Goal: Task Accomplishment & Management: Manage account settings

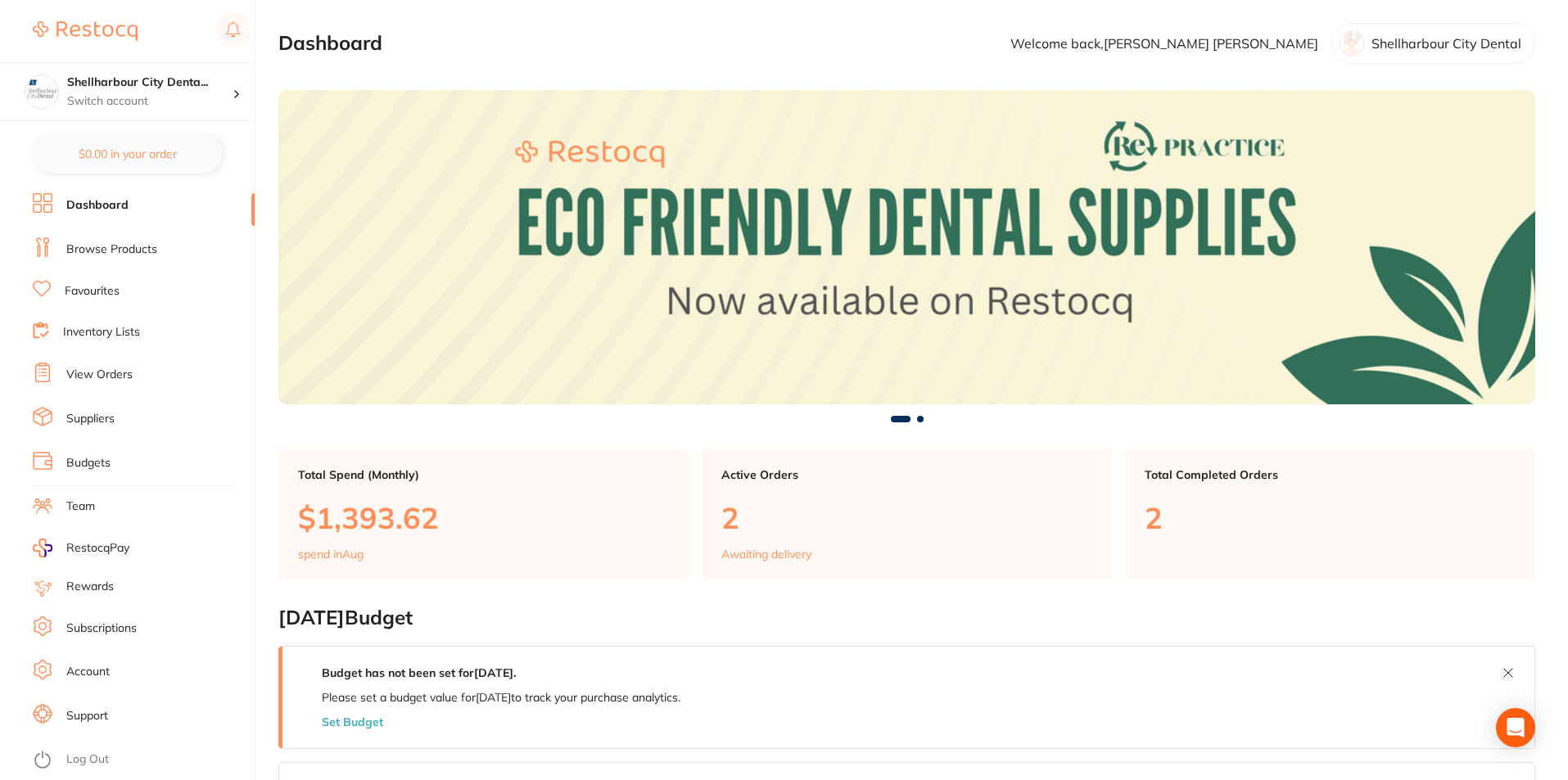
click at [97, 375] on link "View Orders" at bounding box center [99, 375] width 66 height 16
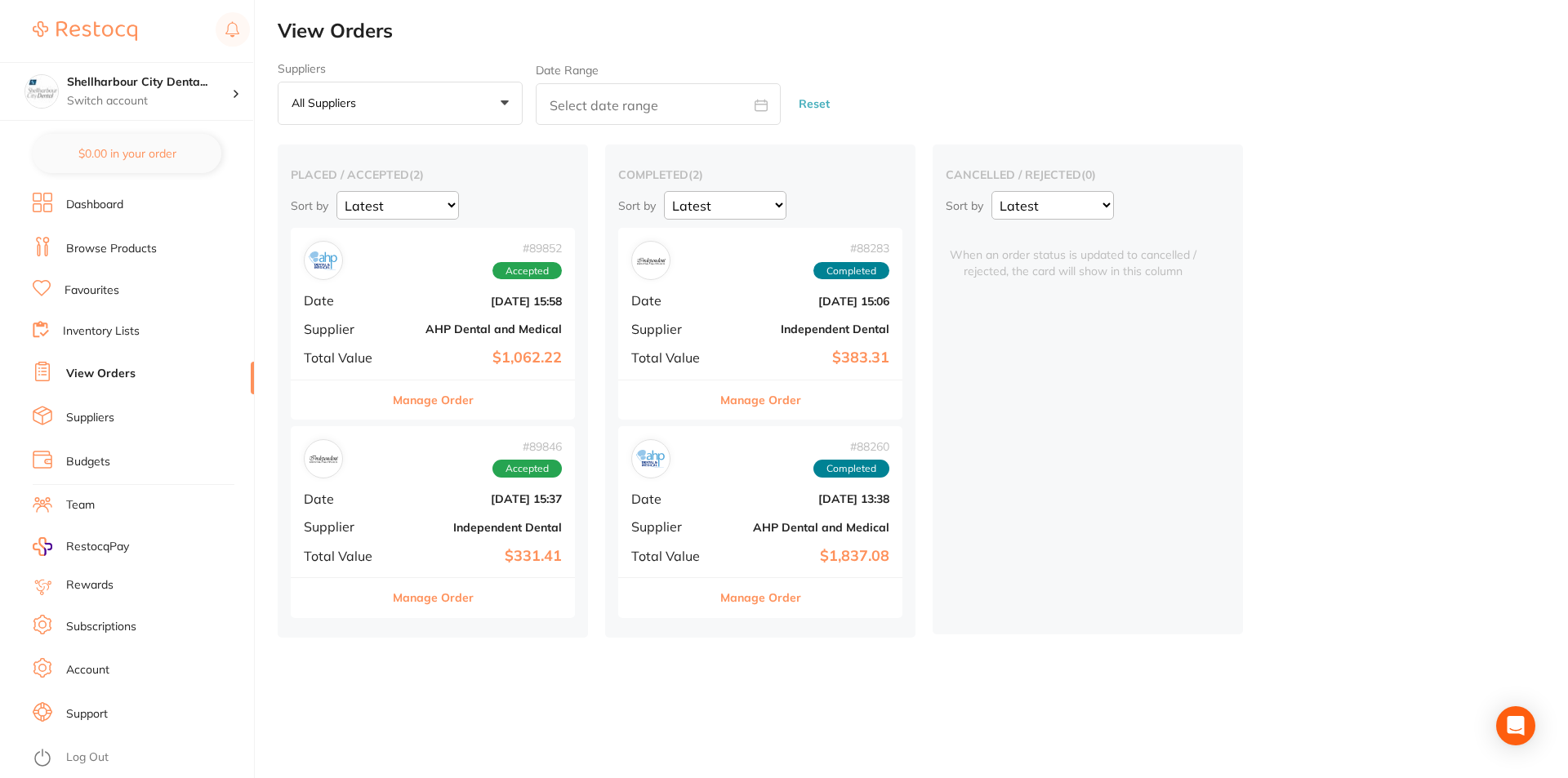
click at [765, 395] on button "Manage Order" at bounding box center [760, 399] width 80 height 39
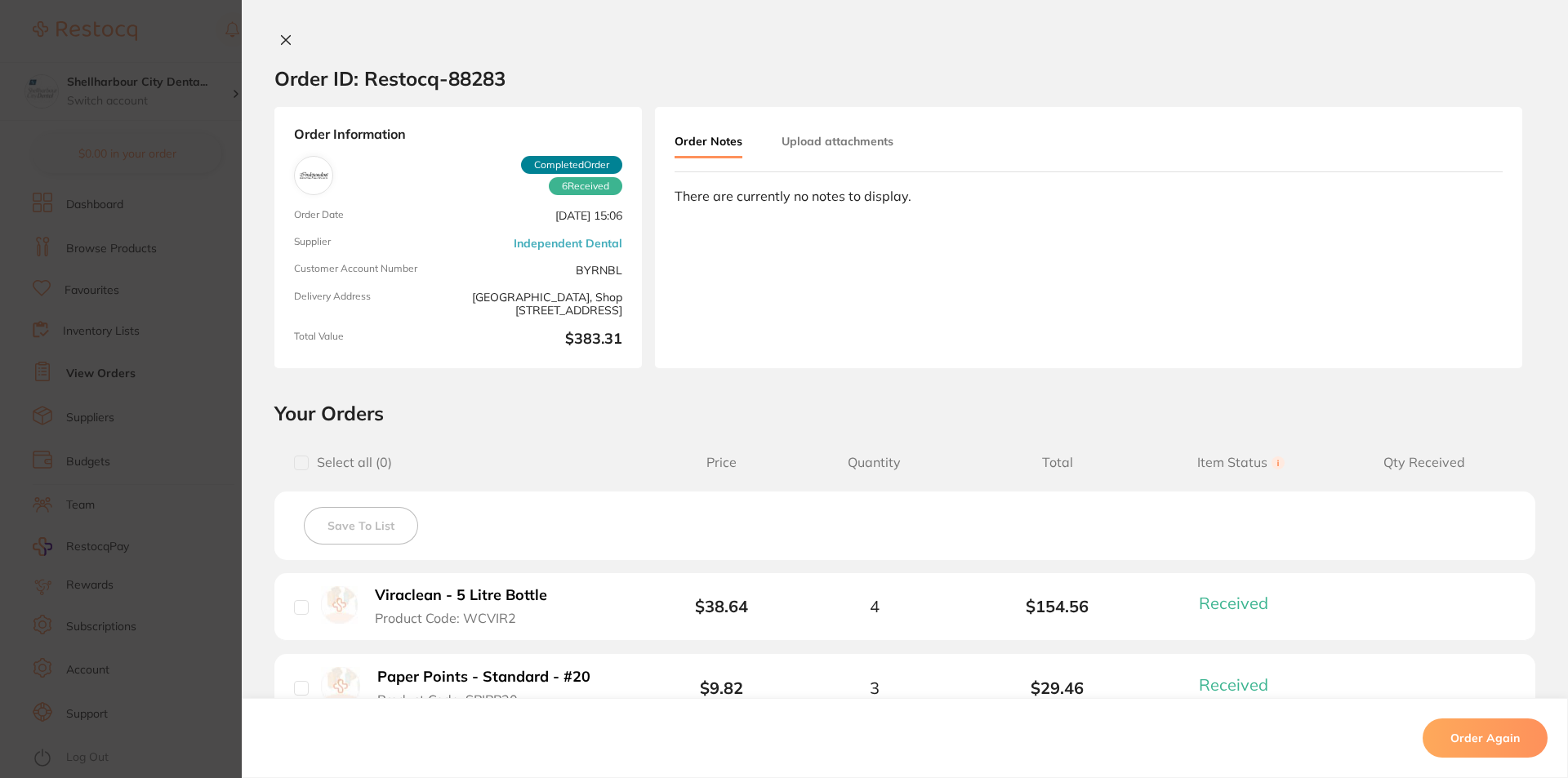
click at [299, 32] on div "Order ID: Restocq- 88283 Order Information 6 Received Completed Order Order Dat…" at bounding box center [906, 389] width 1327 height 778
click at [288, 37] on icon at bounding box center [286, 41] width 9 height 9
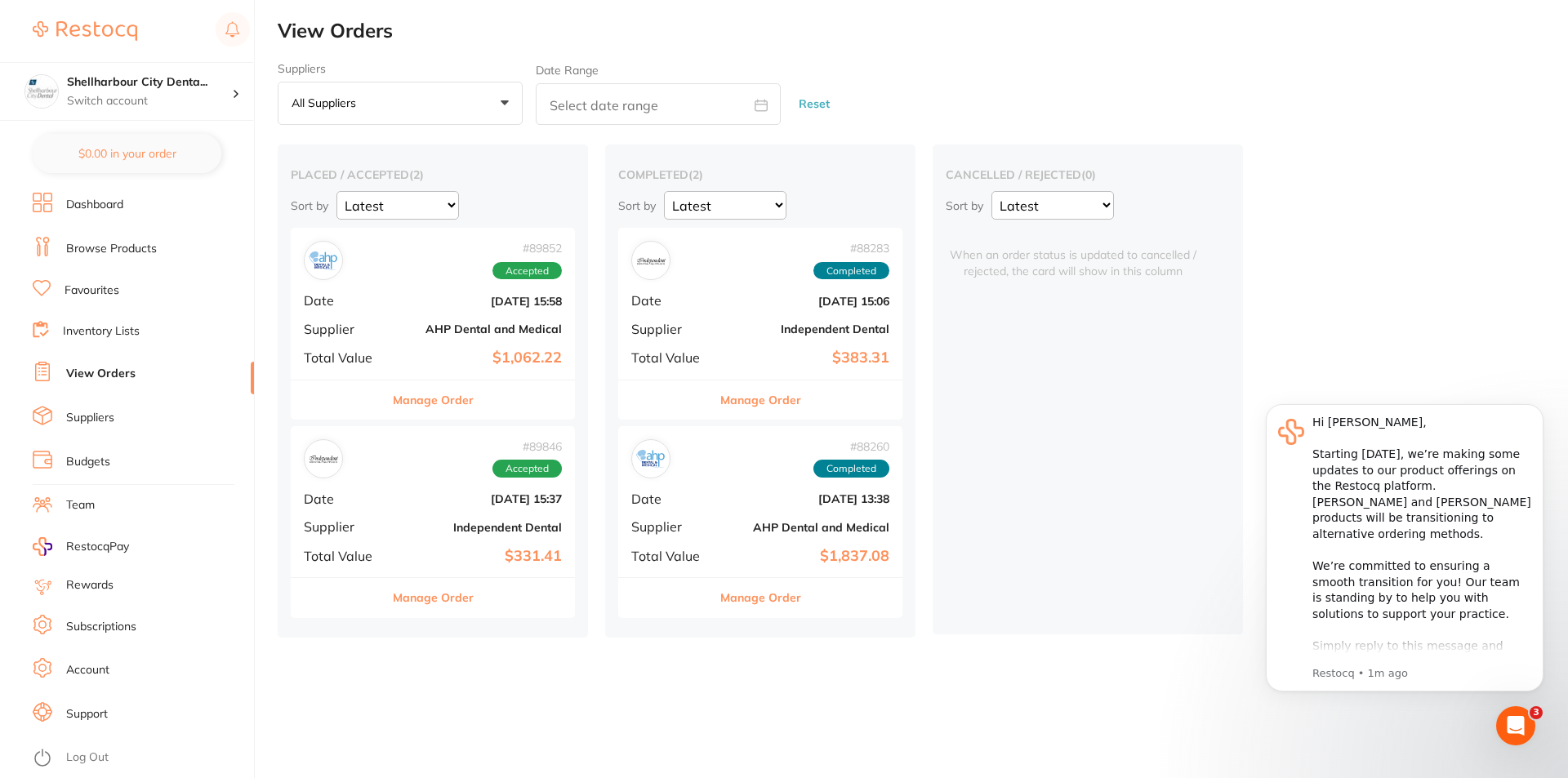
click at [418, 605] on button "Manage Order" at bounding box center [433, 597] width 80 height 39
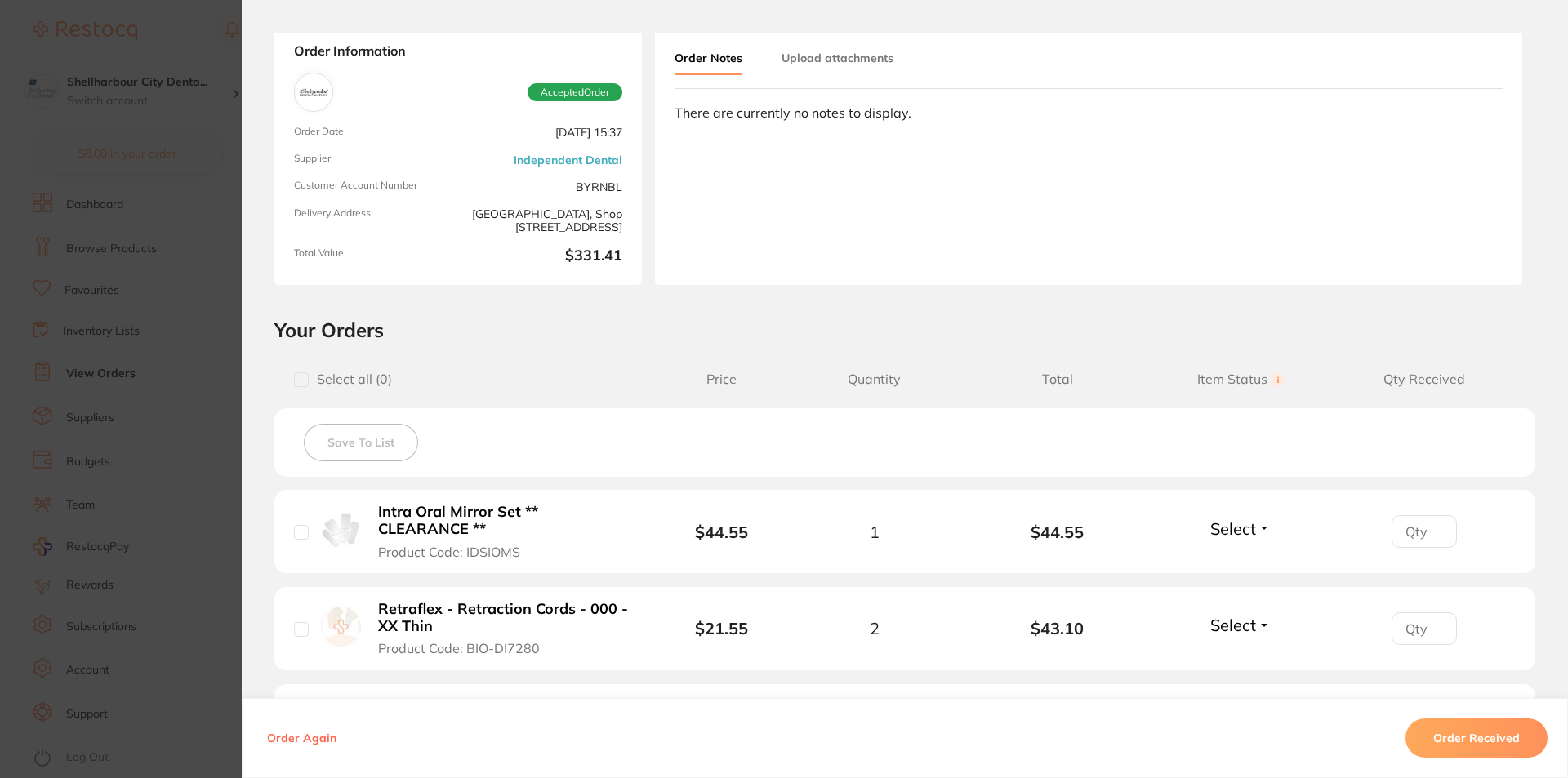
scroll to position [81, 0]
type input "1"
click at [1432, 532] on input "1" at bounding box center [1424, 533] width 65 height 33
click at [1261, 521] on button "Select" at bounding box center [1241, 530] width 70 height 21
click at [1246, 565] on span "Received" at bounding box center [1241, 566] width 42 height 13
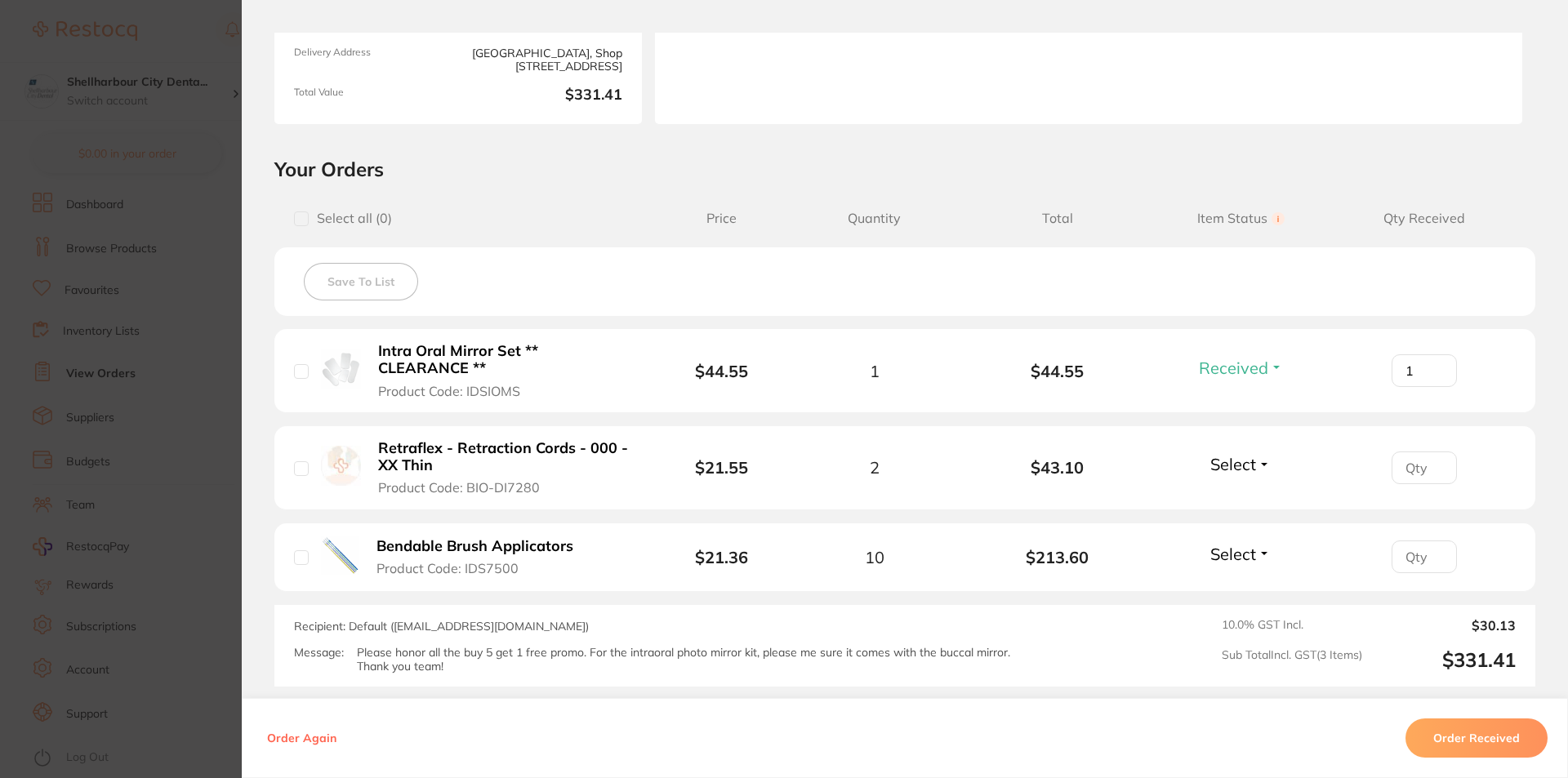
scroll to position [245, 0]
click at [1240, 465] on span "Select" at bounding box center [1233, 464] width 46 height 21
click at [1235, 497] on span "Received" at bounding box center [1241, 499] width 42 height 13
click at [1252, 547] on span "Select" at bounding box center [1233, 553] width 46 height 21
click at [1409, 465] on input "number" at bounding box center [1424, 467] width 65 height 33
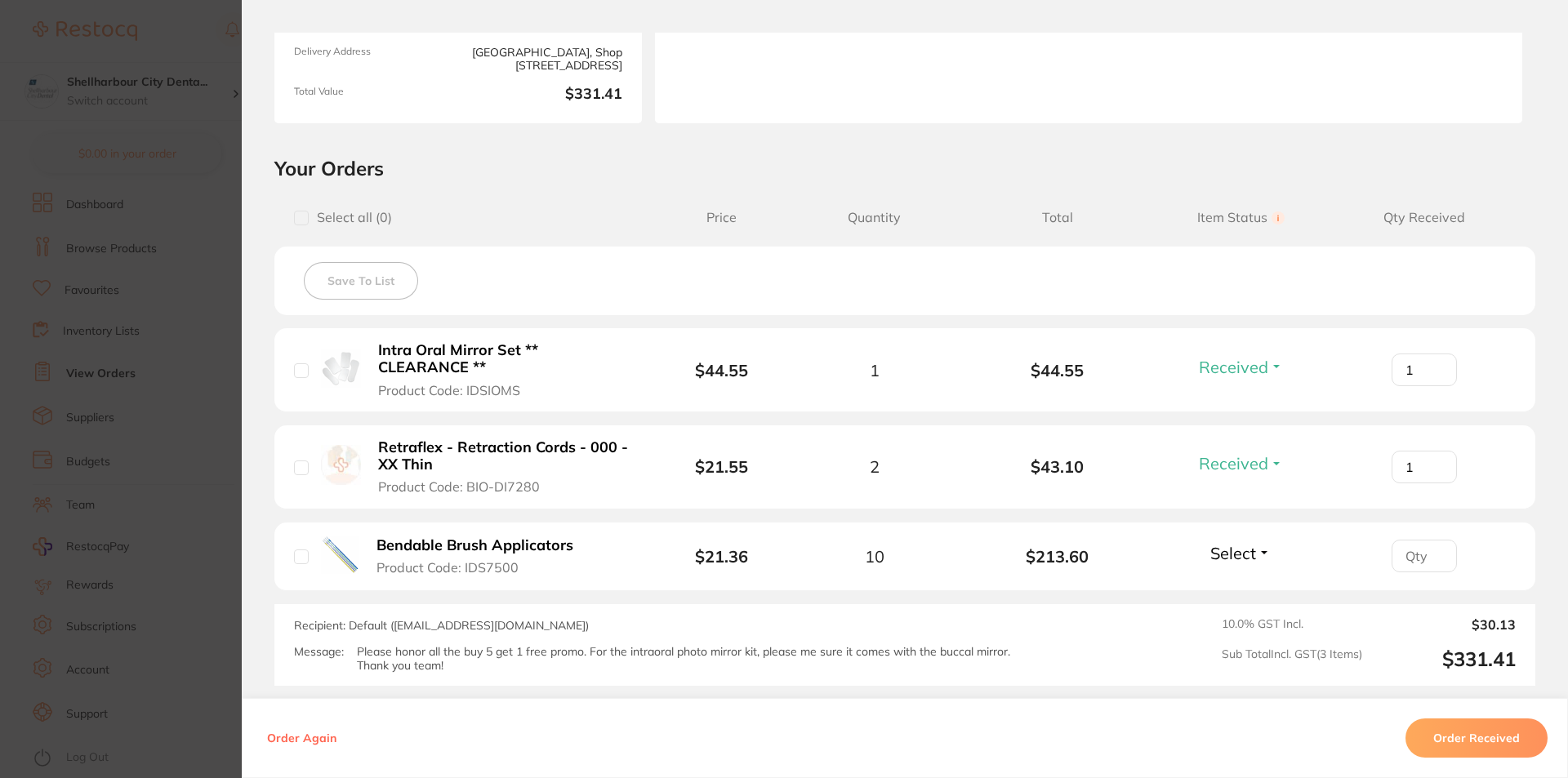
type input "1"
click at [1213, 547] on span "Select" at bounding box center [1233, 553] width 46 height 21
click at [1251, 586] on li "Bendable Brush Applicators Product Code: IDS7500 $21.36 10 $213.60 Select Recei…" at bounding box center [905, 557] width 1261 height 69
click at [1452, 554] on input "number" at bounding box center [1424, 556] width 65 height 33
click at [1416, 555] on input "number" at bounding box center [1424, 556] width 65 height 33
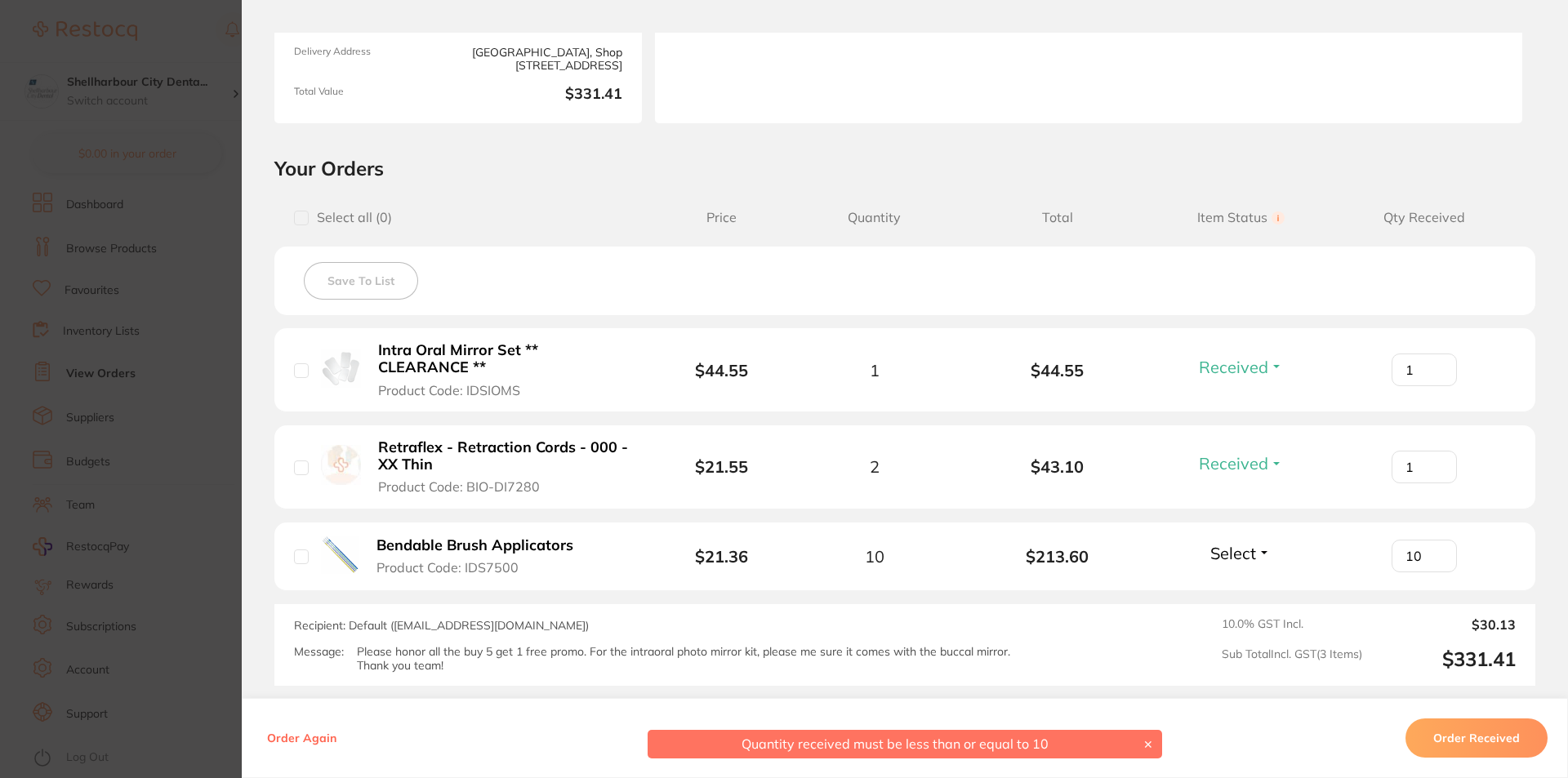
click at [1435, 561] on input "10" at bounding box center [1424, 556] width 65 height 33
click at [1435, 561] on input "9" at bounding box center [1424, 556] width 65 height 33
type input "10"
click at [1435, 554] on input "10" at bounding box center [1424, 556] width 65 height 33
click at [1232, 556] on span "Select" at bounding box center [1233, 553] width 46 height 21
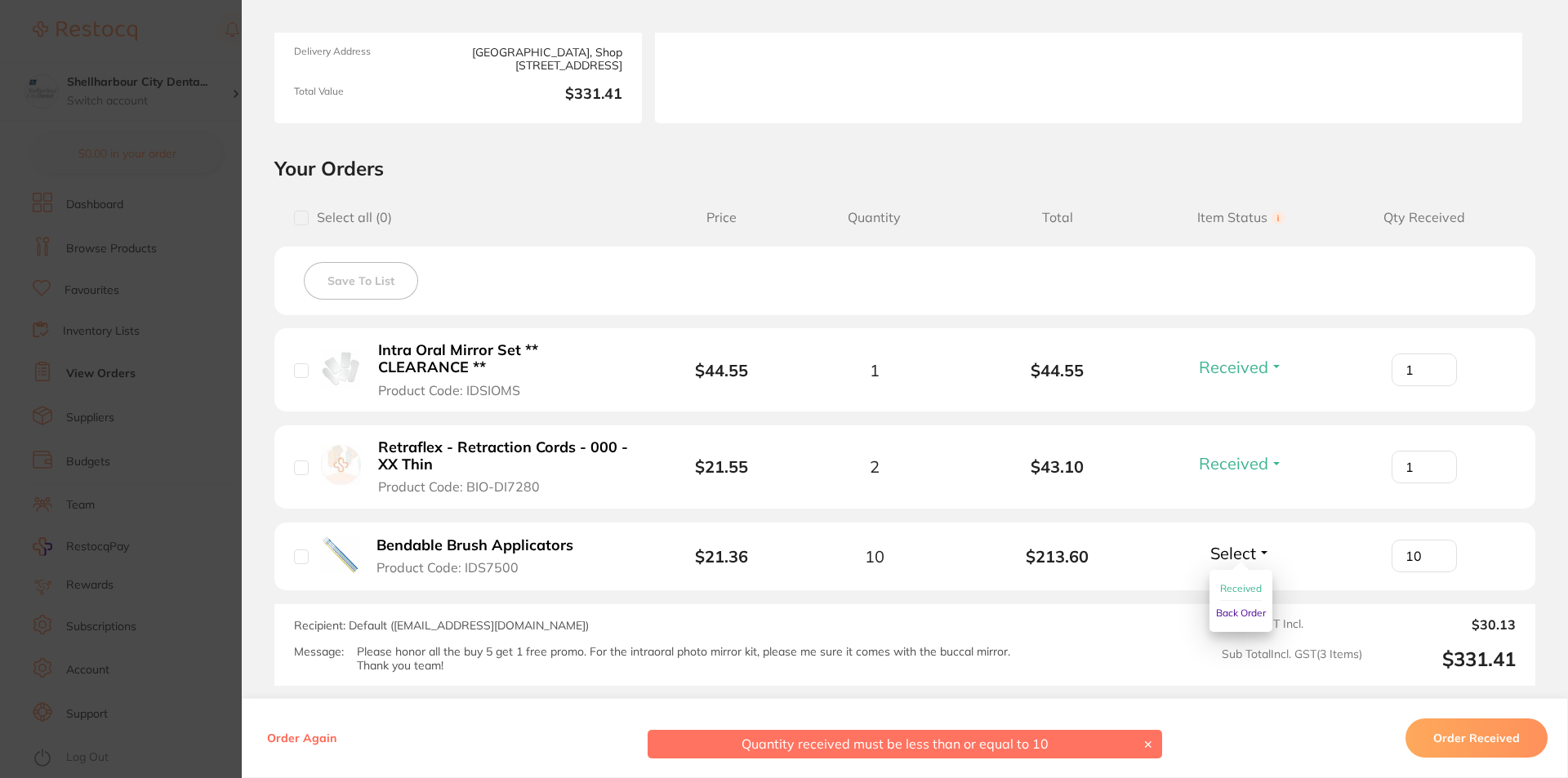
click at [1230, 586] on span "Received" at bounding box center [1241, 588] width 42 height 13
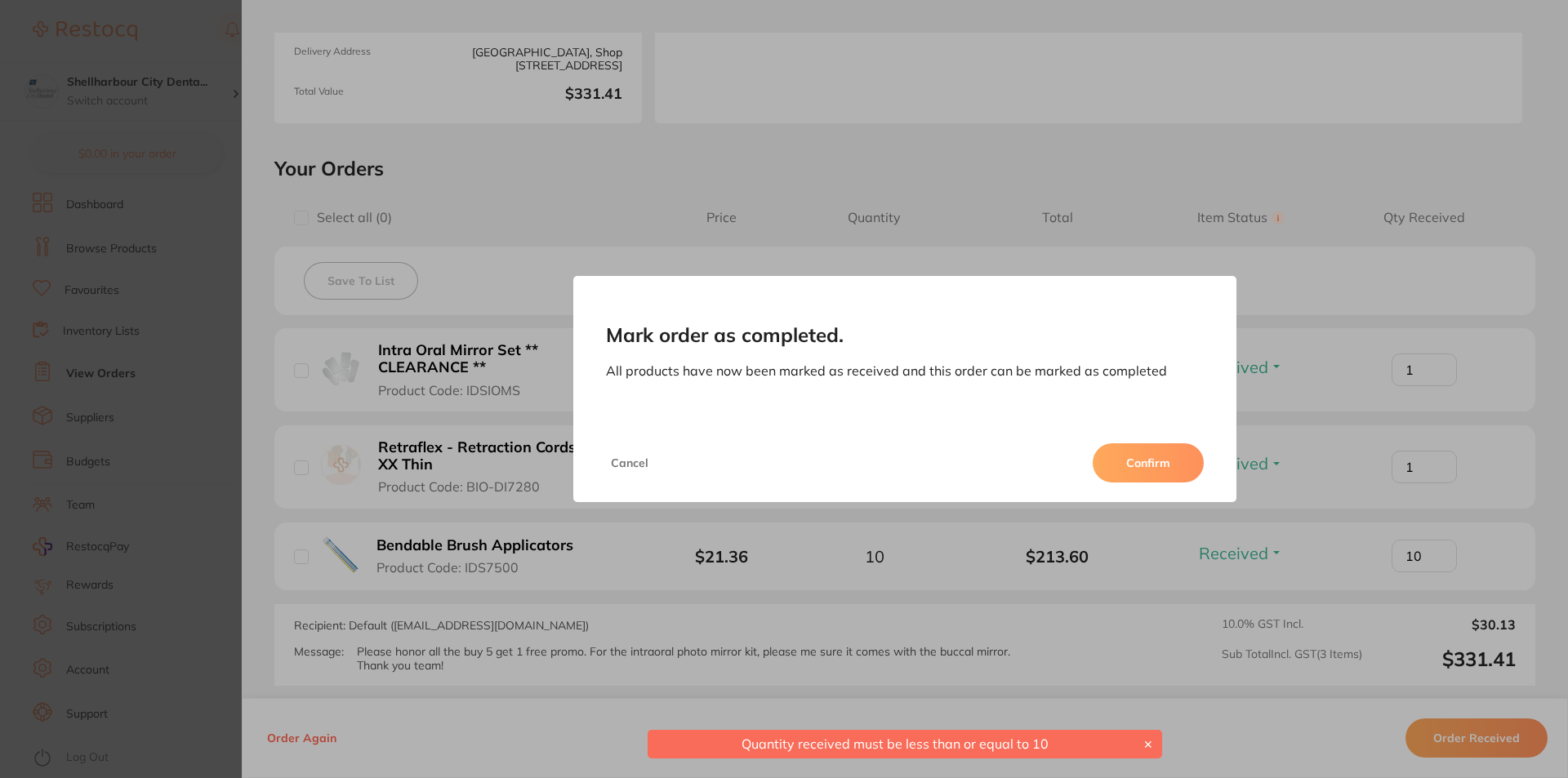
click at [1137, 463] on button "Confirm" at bounding box center [1148, 463] width 111 height 39
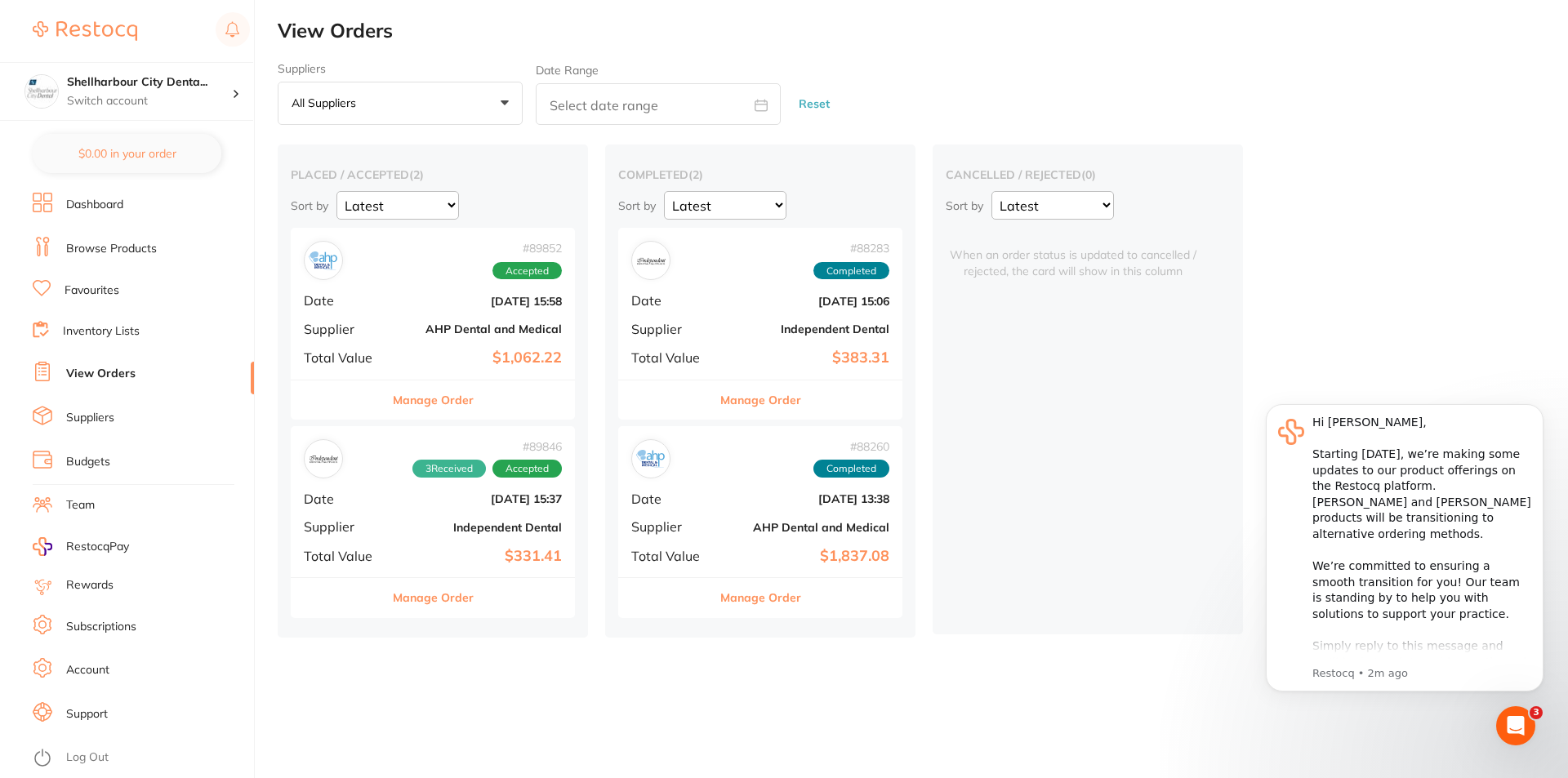
click at [456, 601] on button "Manage Order" at bounding box center [433, 597] width 80 height 39
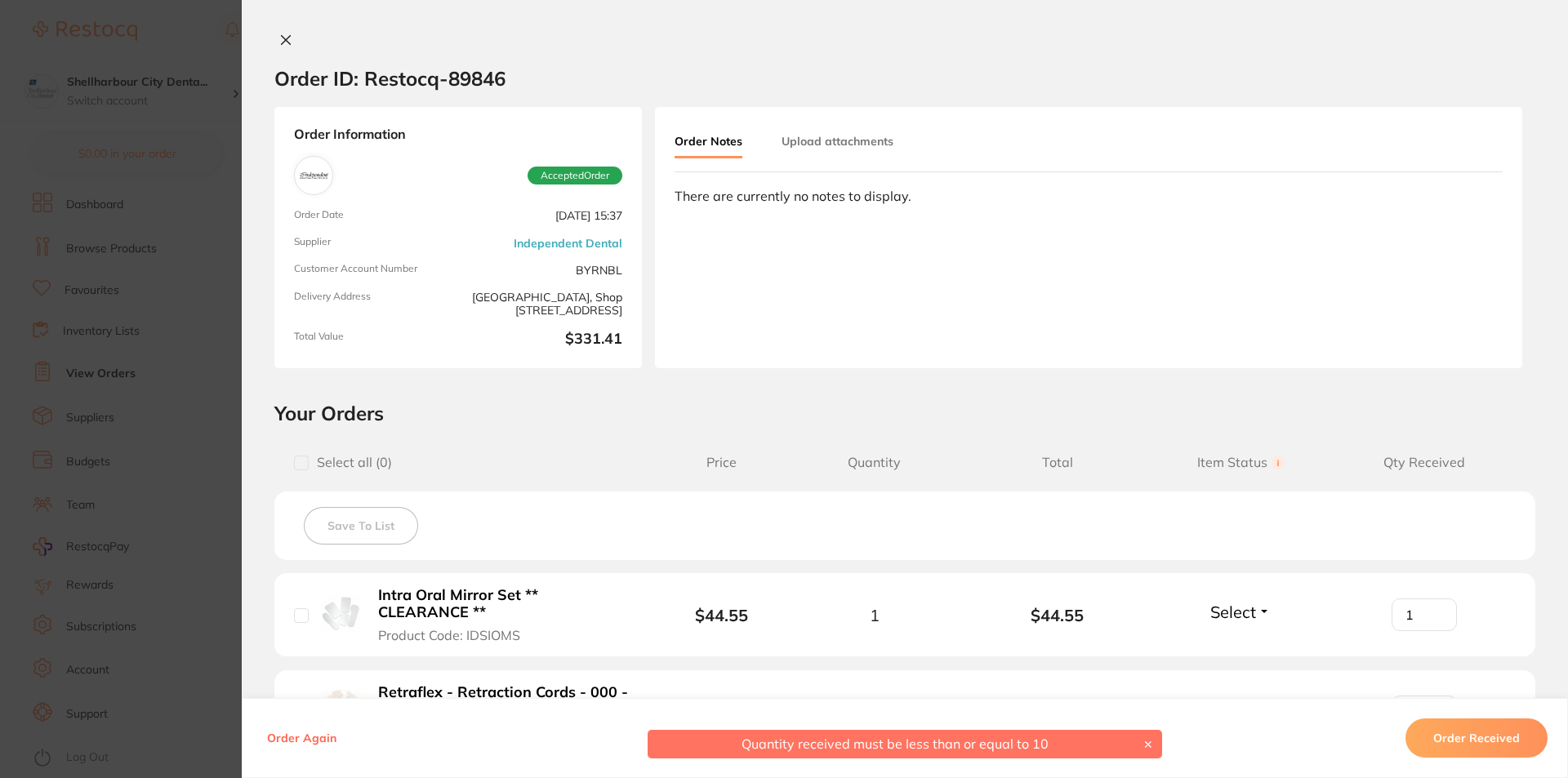
type input "1"
type input "10"
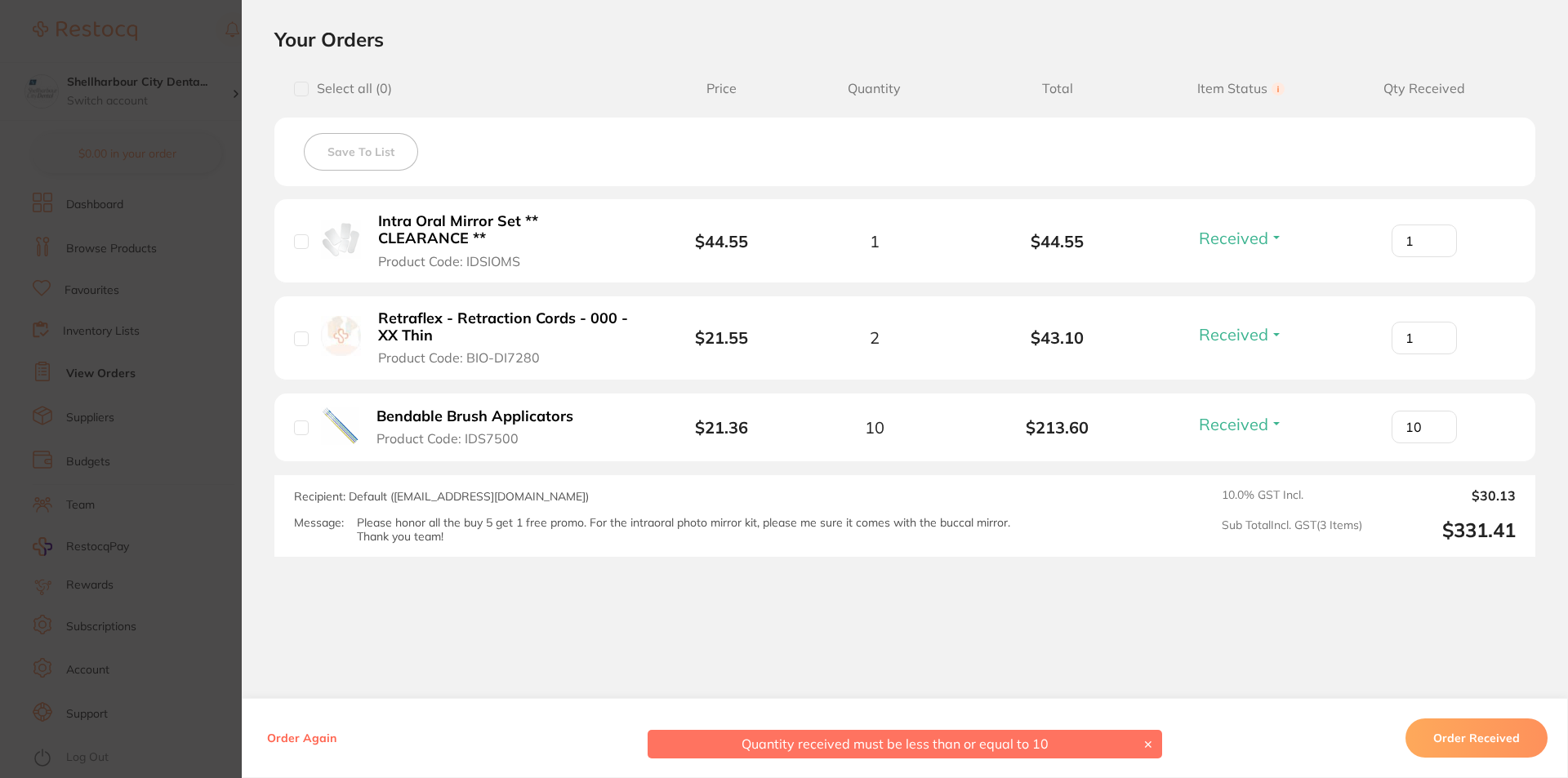
scroll to position [396, 0]
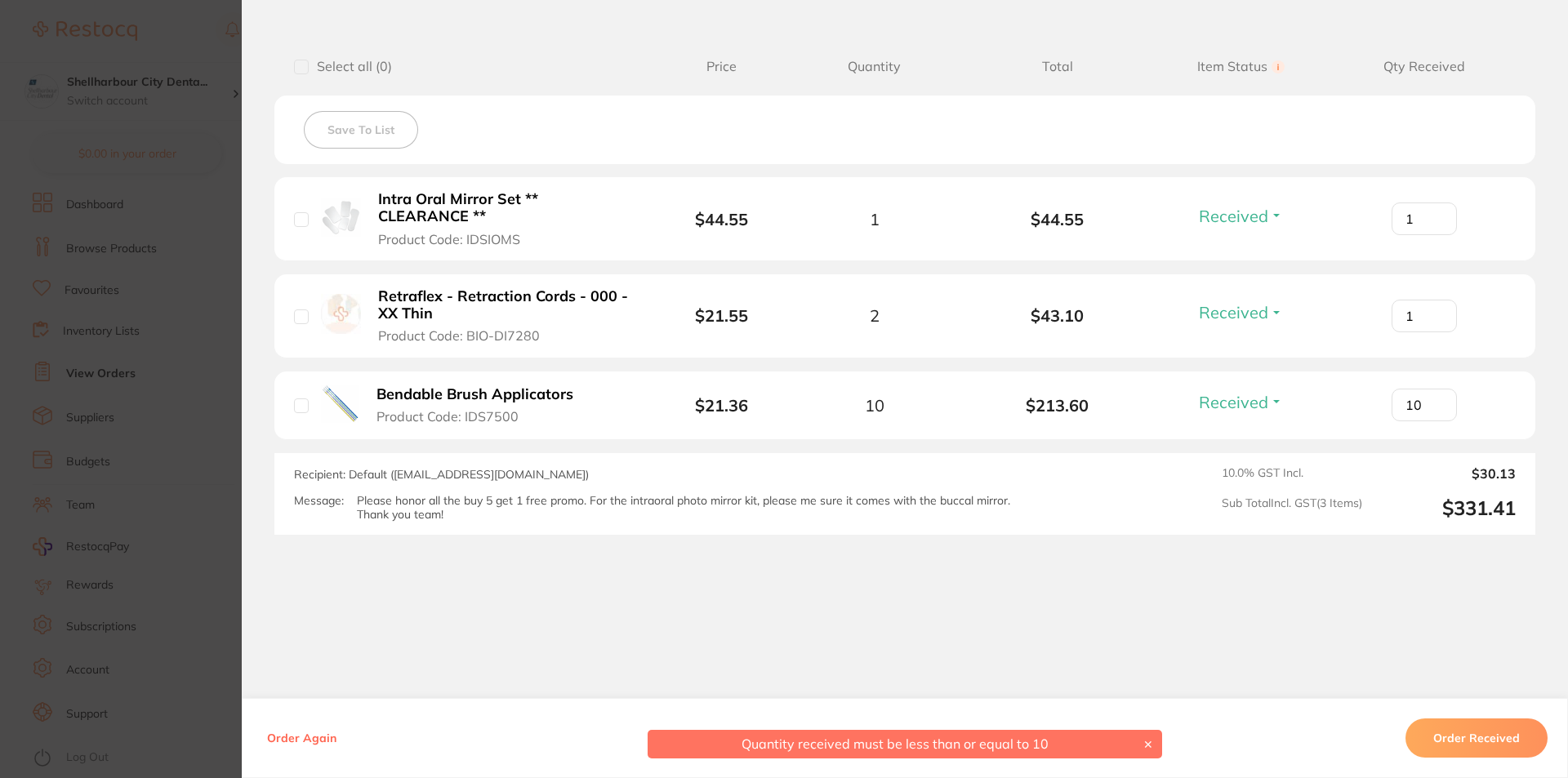
click at [1459, 736] on button "Order Received" at bounding box center [1476, 737] width 142 height 39
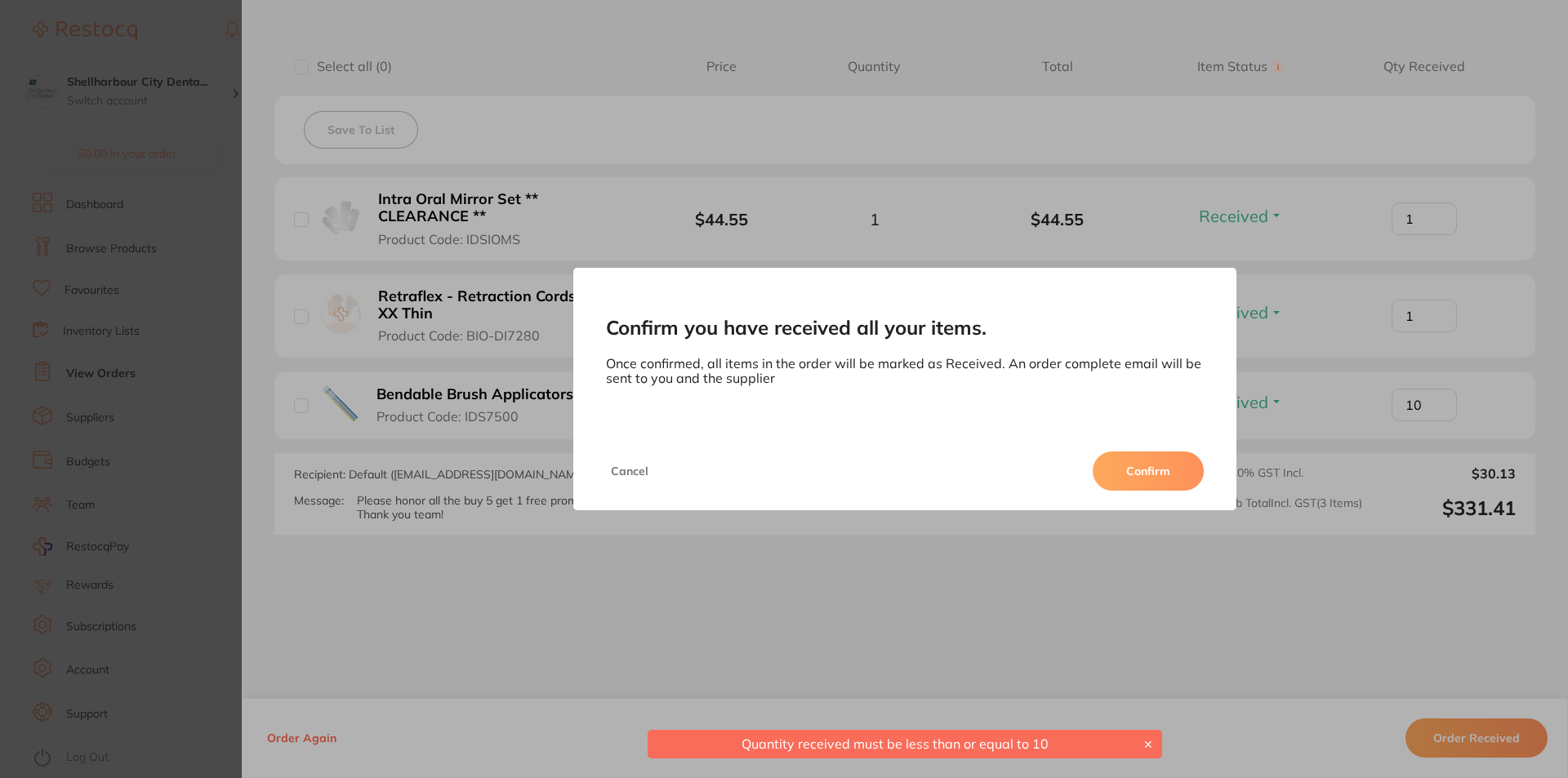
click at [1148, 464] on button "Confirm" at bounding box center [1148, 471] width 111 height 39
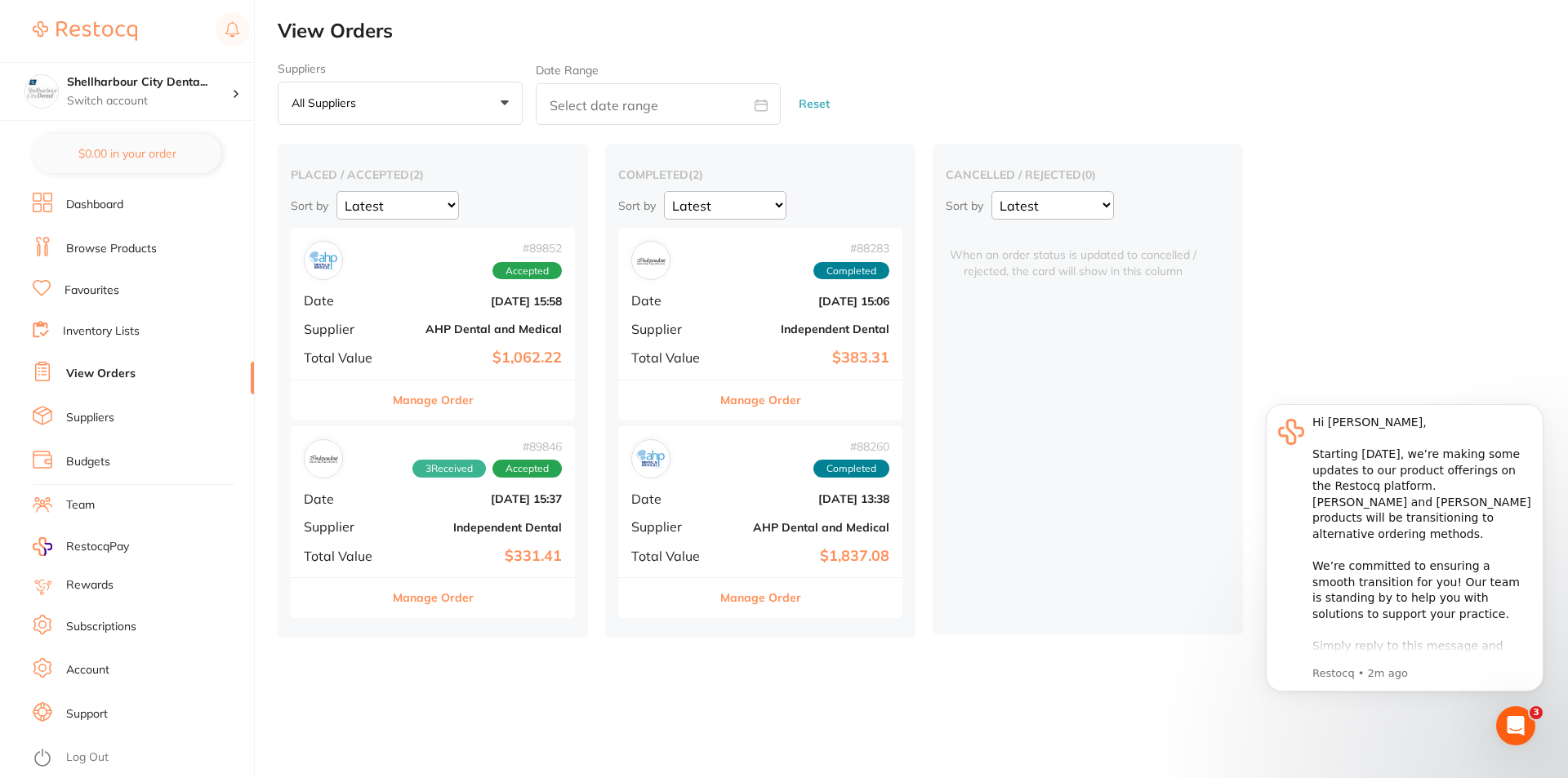
click at [427, 400] on button "Manage Order" at bounding box center [433, 399] width 80 height 39
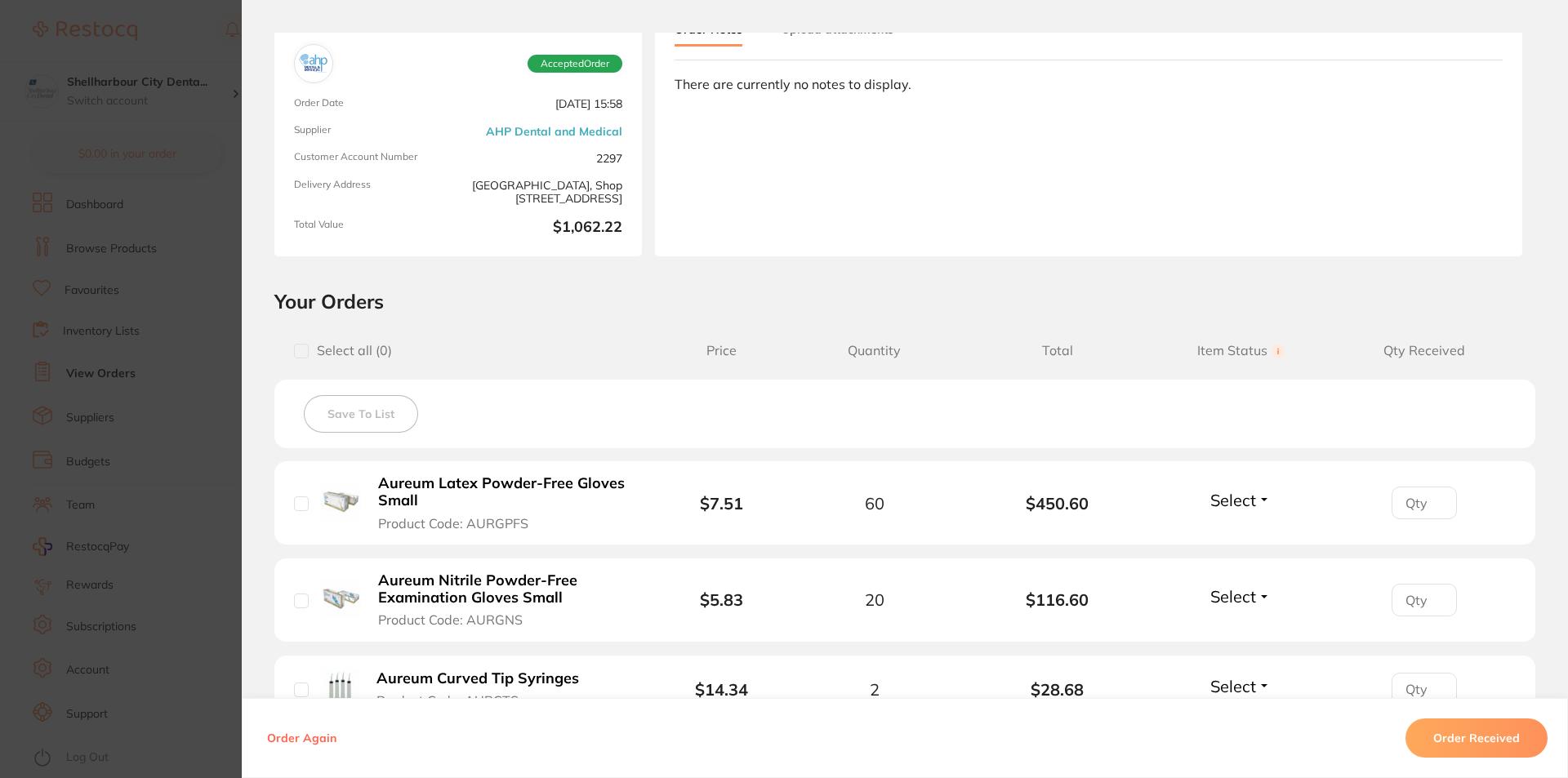
scroll to position [326, 0]
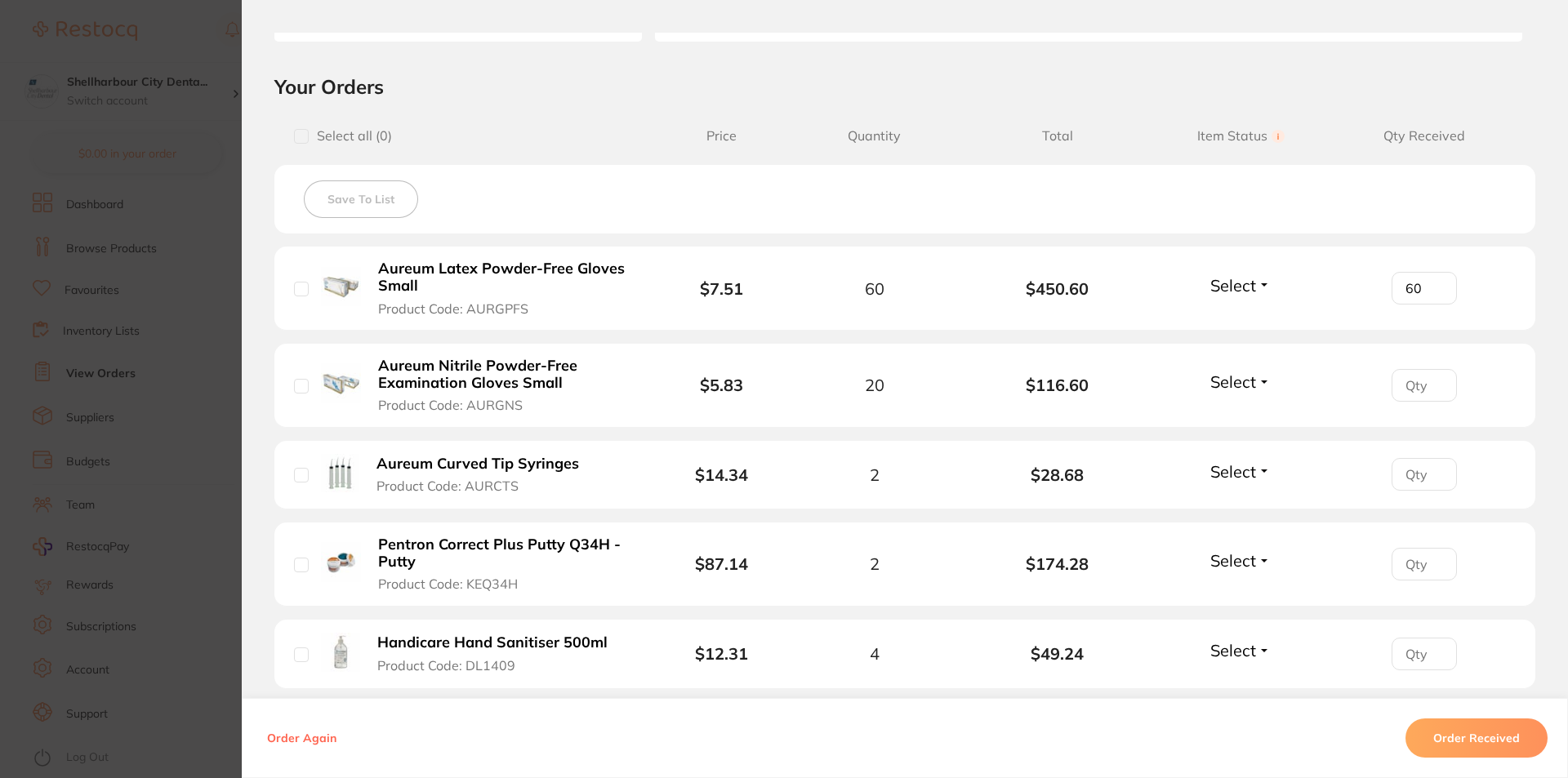
type input "60"
click at [1430, 286] on input "60" at bounding box center [1424, 288] width 65 height 33
click at [1266, 284] on button "Select" at bounding box center [1241, 286] width 70 height 21
click at [1240, 316] on span "Received" at bounding box center [1241, 321] width 42 height 13
type input "20"
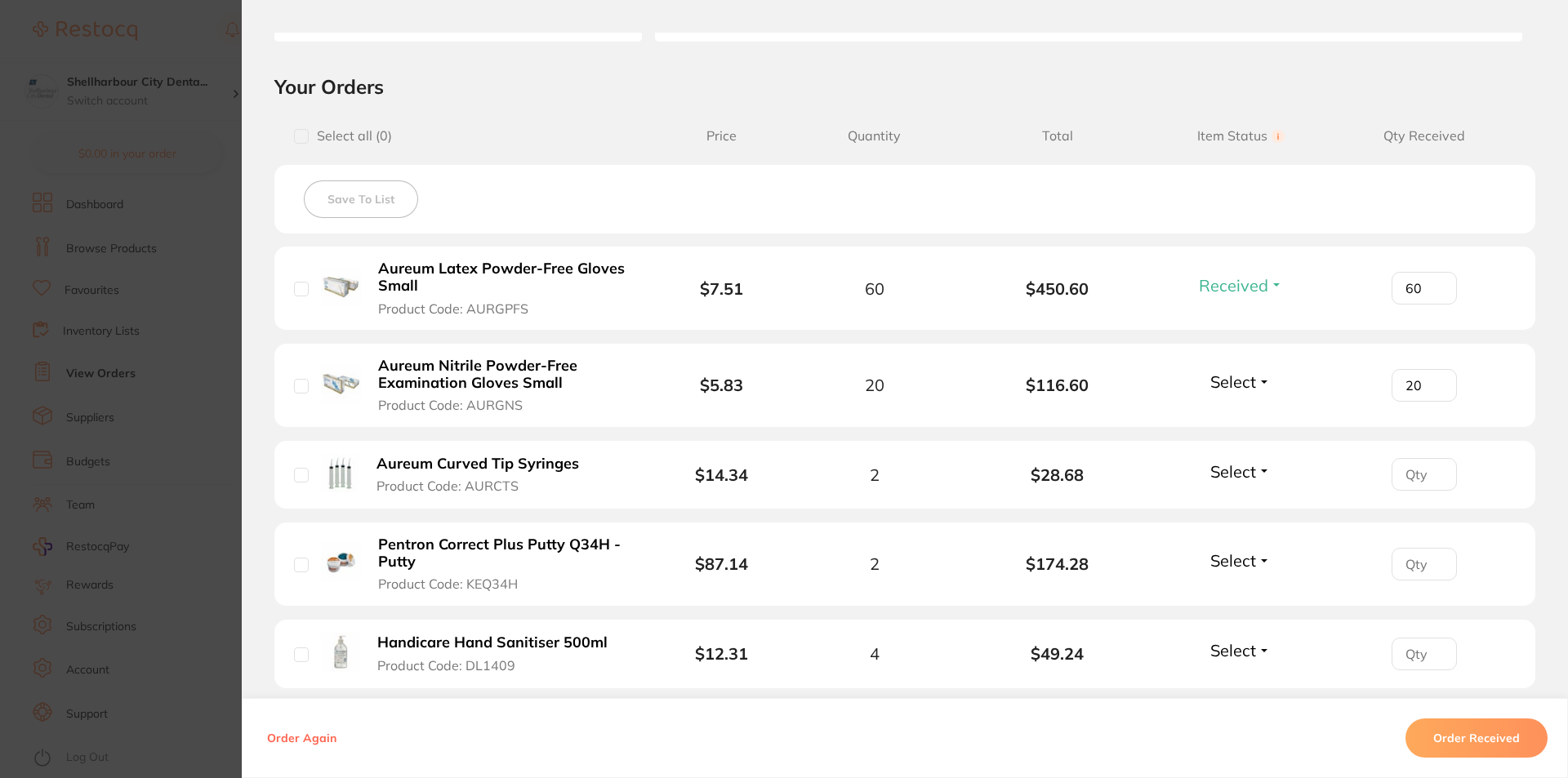
click at [1430, 380] on input "20" at bounding box center [1424, 385] width 65 height 33
click at [1210, 376] on span "Select" at bounding box center [1233, 381] width 46 height 21
click at [1228, 417] on span "Received" at bounding box center [1241, 417] width 42 height 13
click at [1431, 470] on input "1" at bounding box center [1424, 474] width 65 height 33
type input "2"
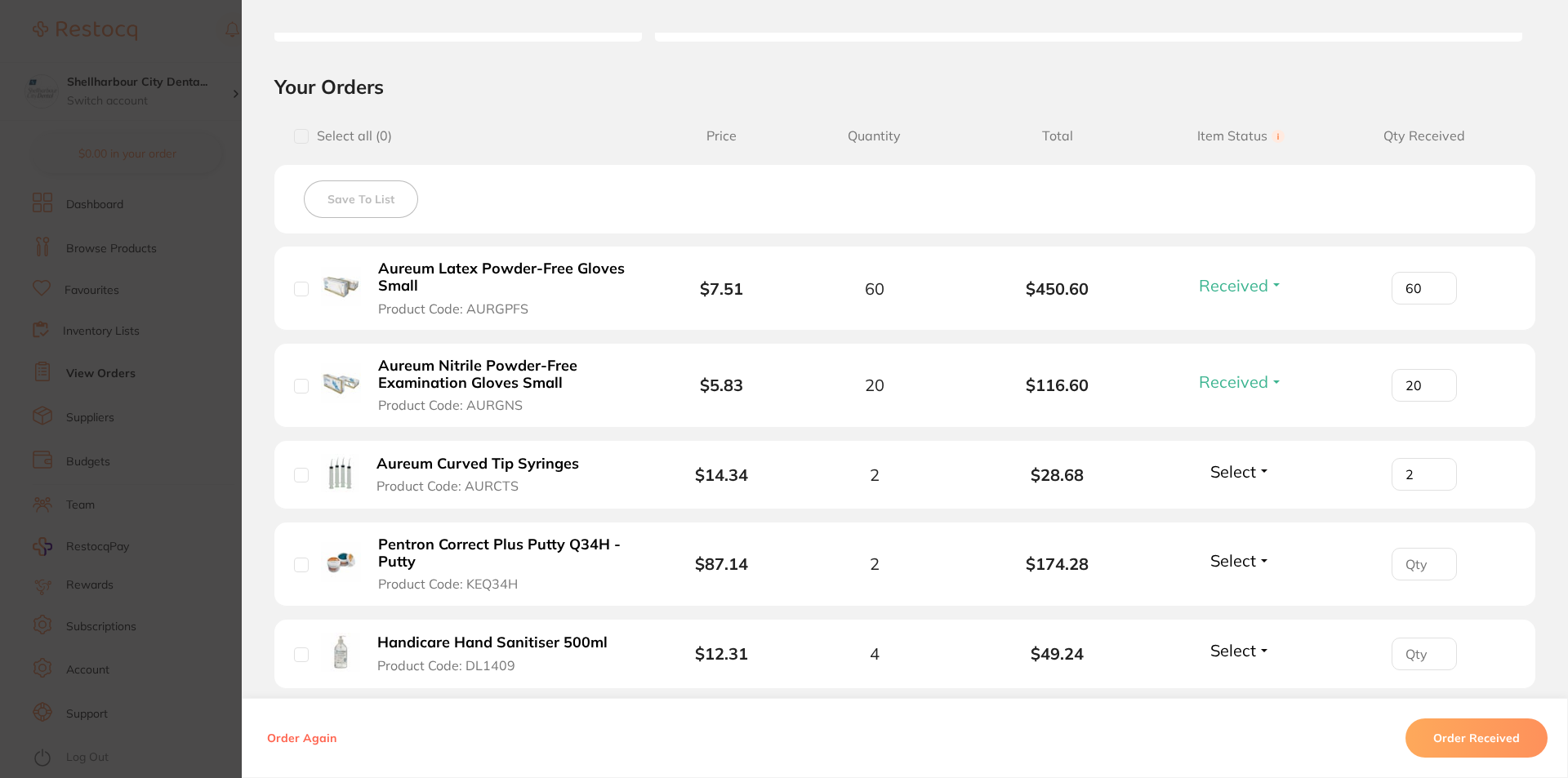
click at [1431, 470] on input "2" at bounding box center [1424, 474] width 65 height 33
click at [1235, 463] on span "Select" at bounding box center [1233, 472] width 46 height 21
click at [1235, 507] on span "Received" at bounding box center [1241, 507] width 42 height 13
click at [1429, 562] on input "1" at bounding box center [1424, 564] width 65 height 33
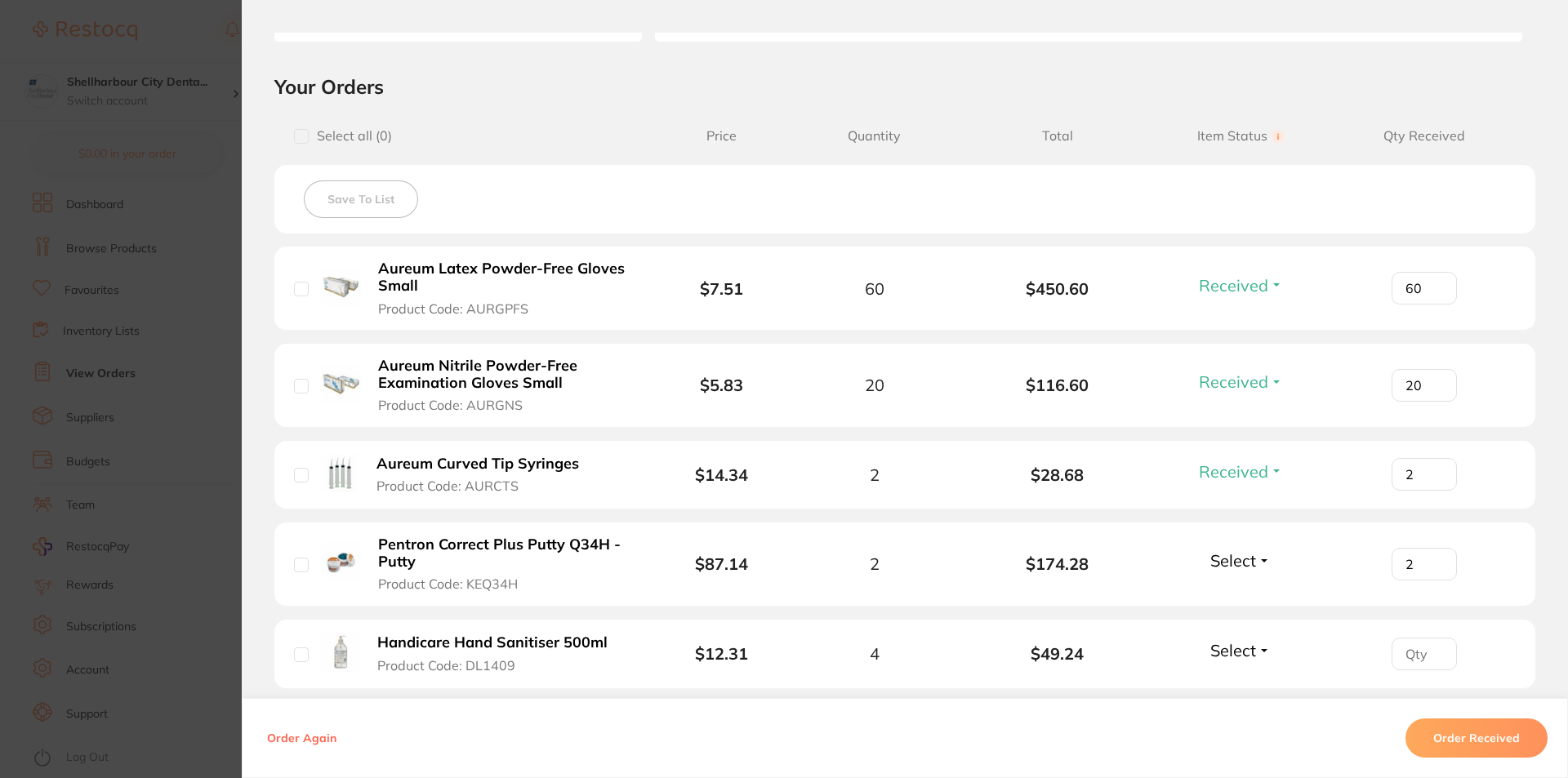
type input "2"
click at [1429, 562] on input "2" at bounding box center [1424, 564] width 65 height 33
click at [1210, 564] on span "Select" at bounding box center [1233, 560] width 46 height 21
click at [1220, 590] on span "Received" at bounding box center [1241, 595] width 42 height 13
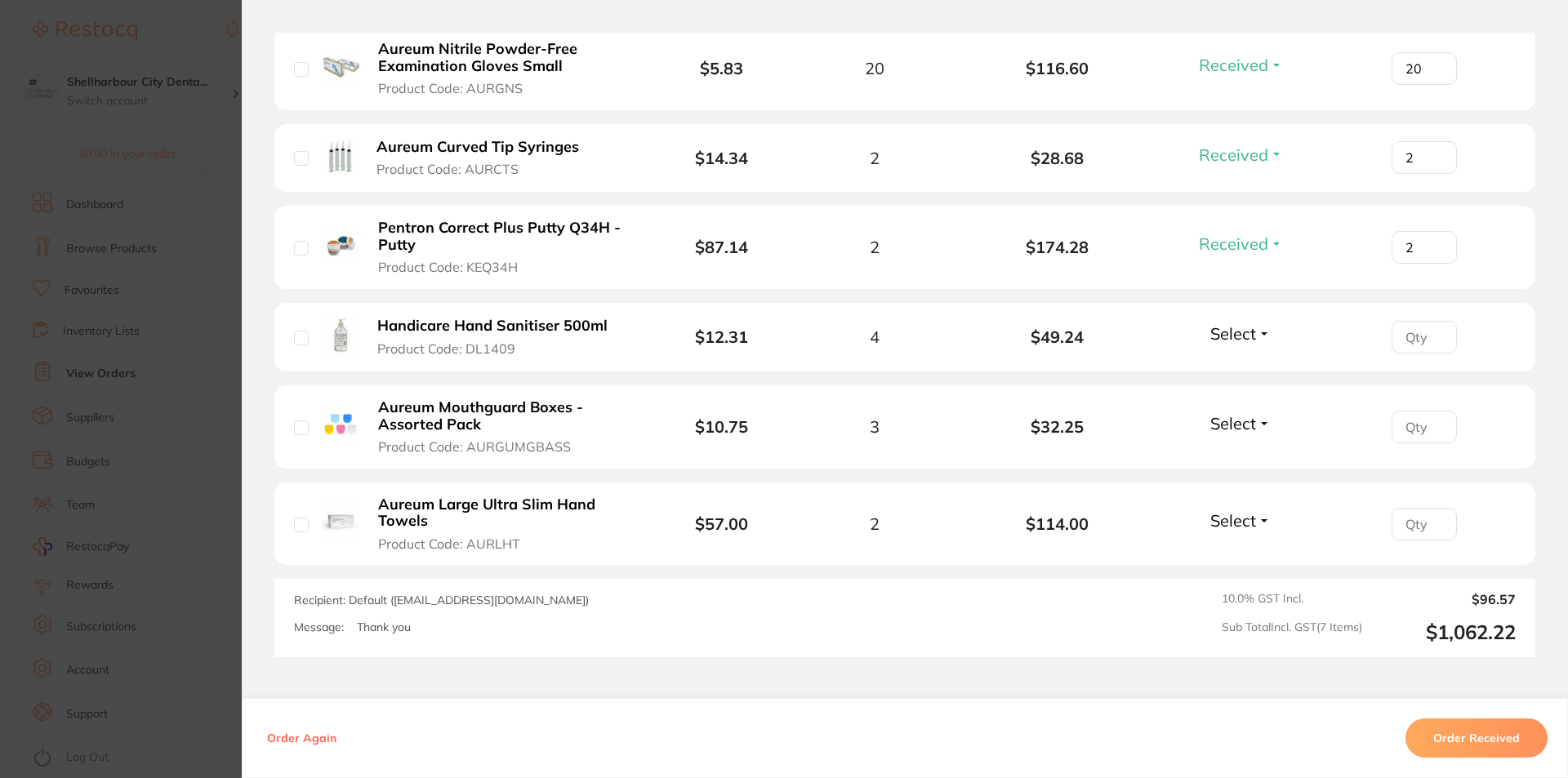
scroll to position [653, 0]
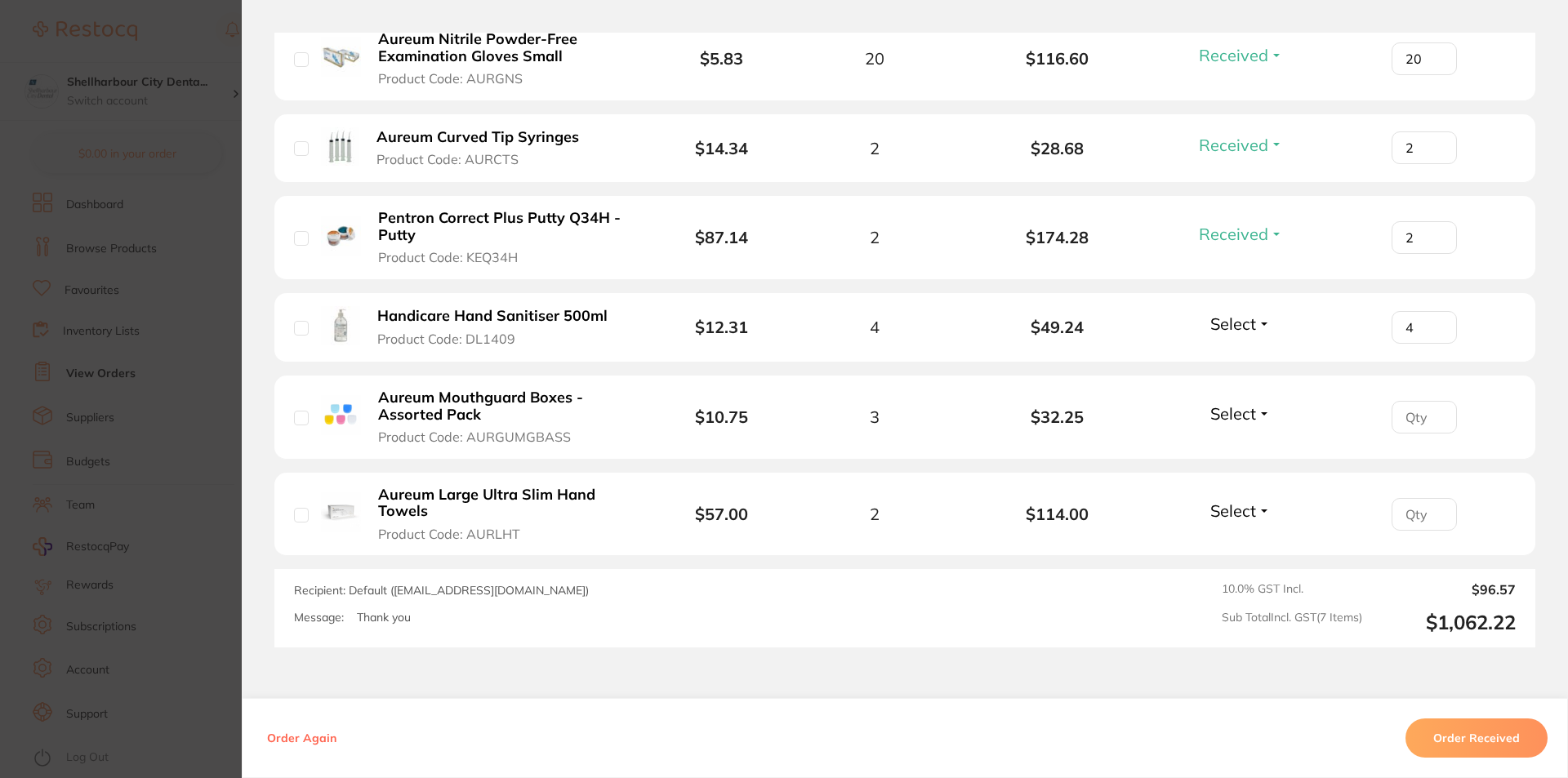
type input "4"
click at [1432, 323] on input "4" at bounding box center [1424, 327] width 65 height 33
click at [1252, 323] on span "Select" at bounding box center [1233, 323] width 46 height 21
click at [1257, 359] on span "Received" at bounding box center [1241, 359] width 42 height 13
click at [1429, 413] on input "1" at bounding box center [1424, 417] width 65 height 33
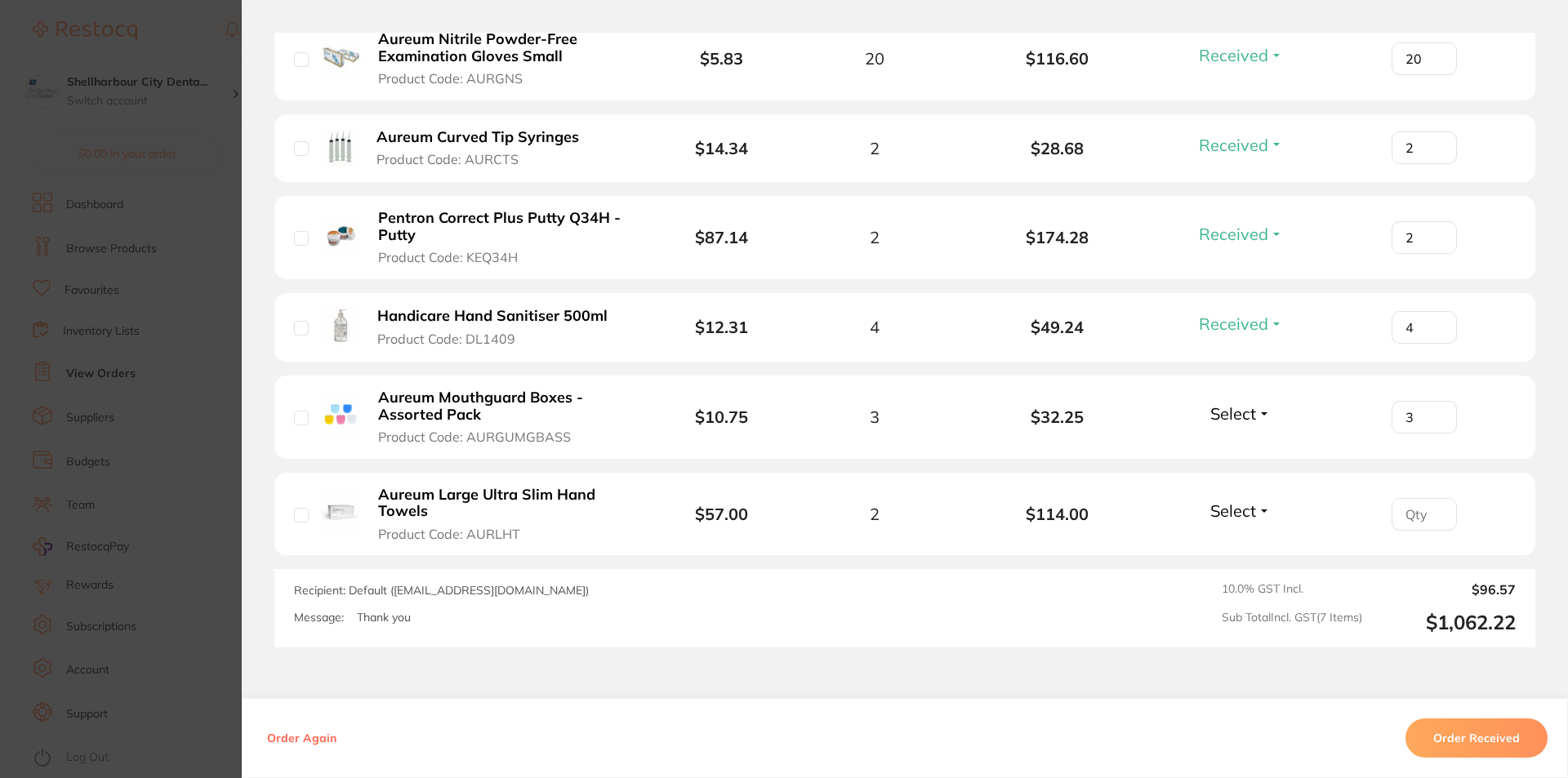
type input "3"
click at [1432, 411] on input "3" at bounding box center [1424, 417] width 65 height 33
click at [1226, 419] on span "Select" at bounding box center [1233, 413] width 46 height 21
click at [1234, 449] on span "Received" at bounding box center [1241, 449] width 42 height 13
click at [1414, 511] on input "number" at bounding box center [1424, 514] width 65 height 33
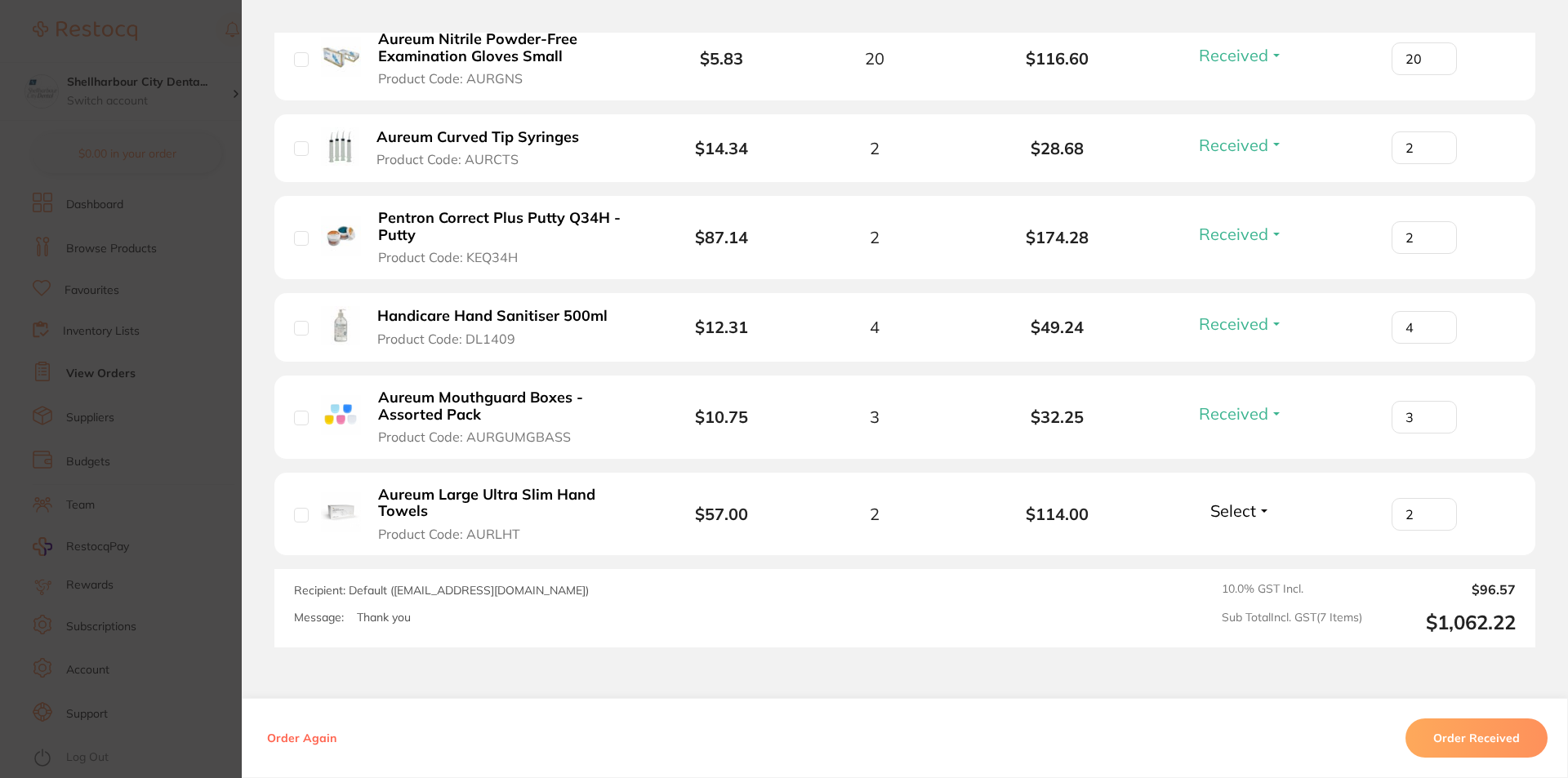
type input "2"
click at [1433, 510] on input "2" at bounding box center [1424, 514] width 65 height 33
click at [1212, 508] on span "Select" at bounding box center [1233, 511] width 46 height 21
click at [1225, 543] on span "Received" at bounding box center [1241, 546] width 42 height 13
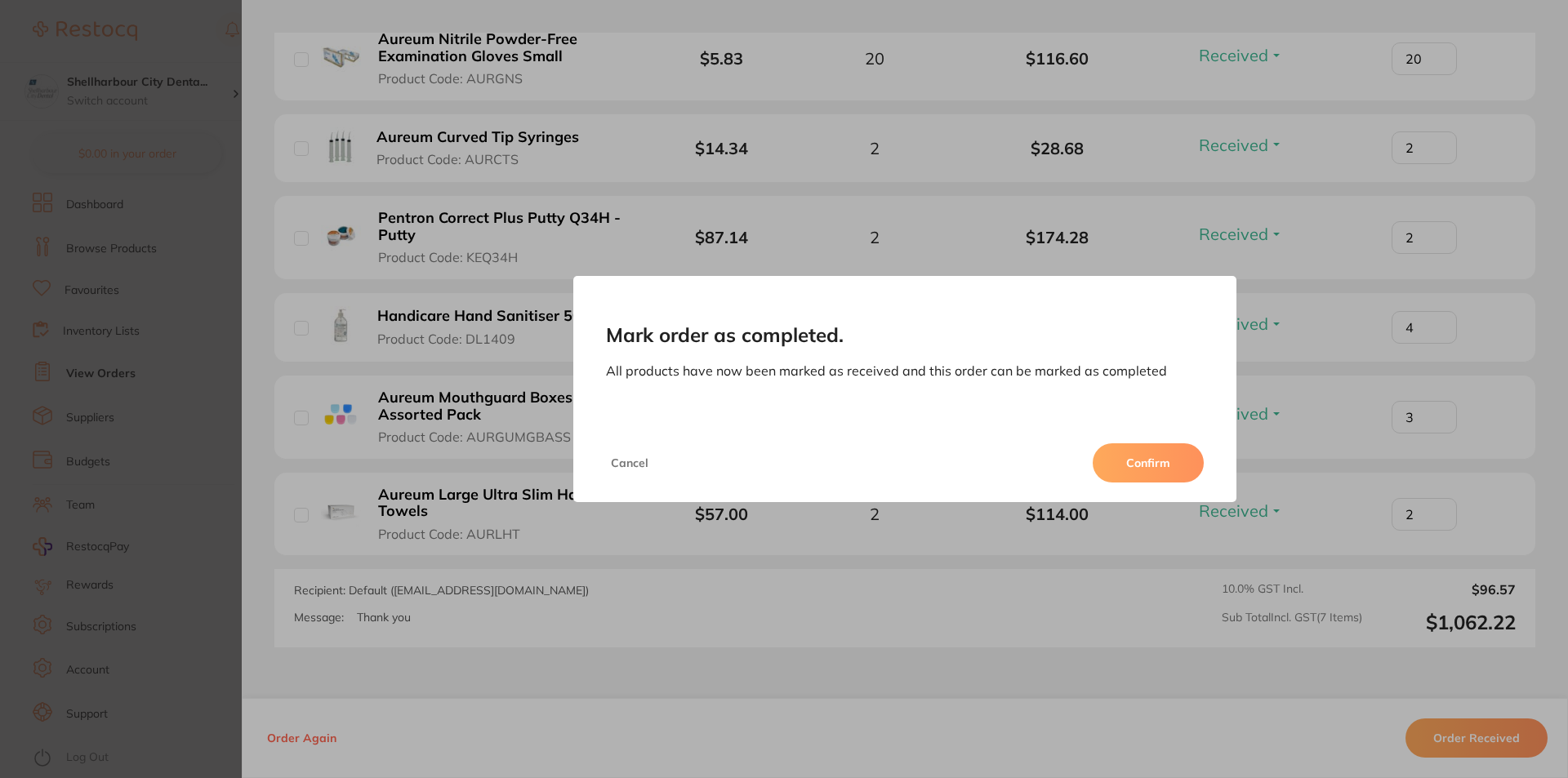
click at [1152, 466] on button "Confirm" at bounding box center [1148, 463] width 111 height 39
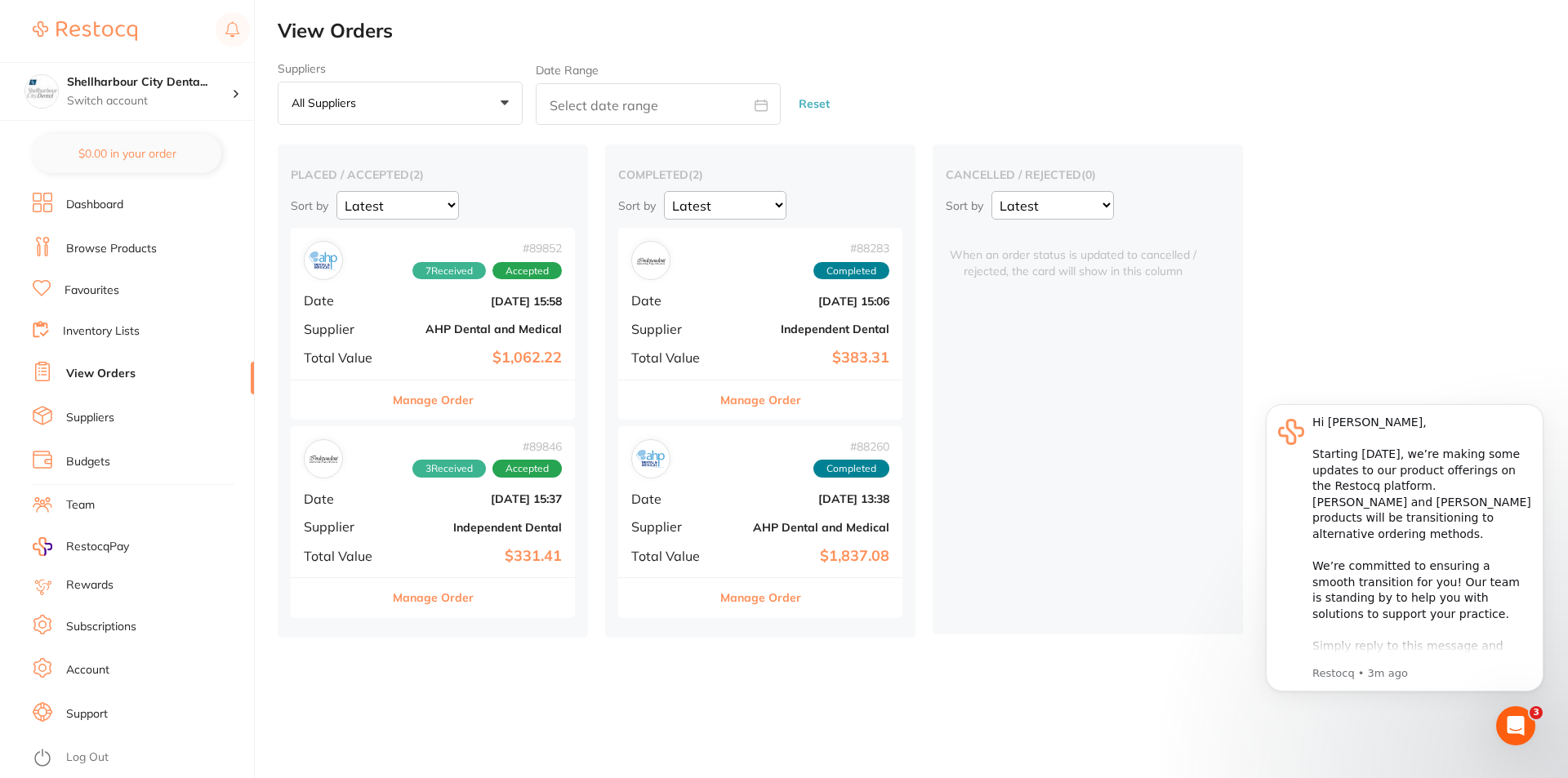
click at [439, 596] on button "Manage Order" at bounding box center [433, 597] width 80 height 39
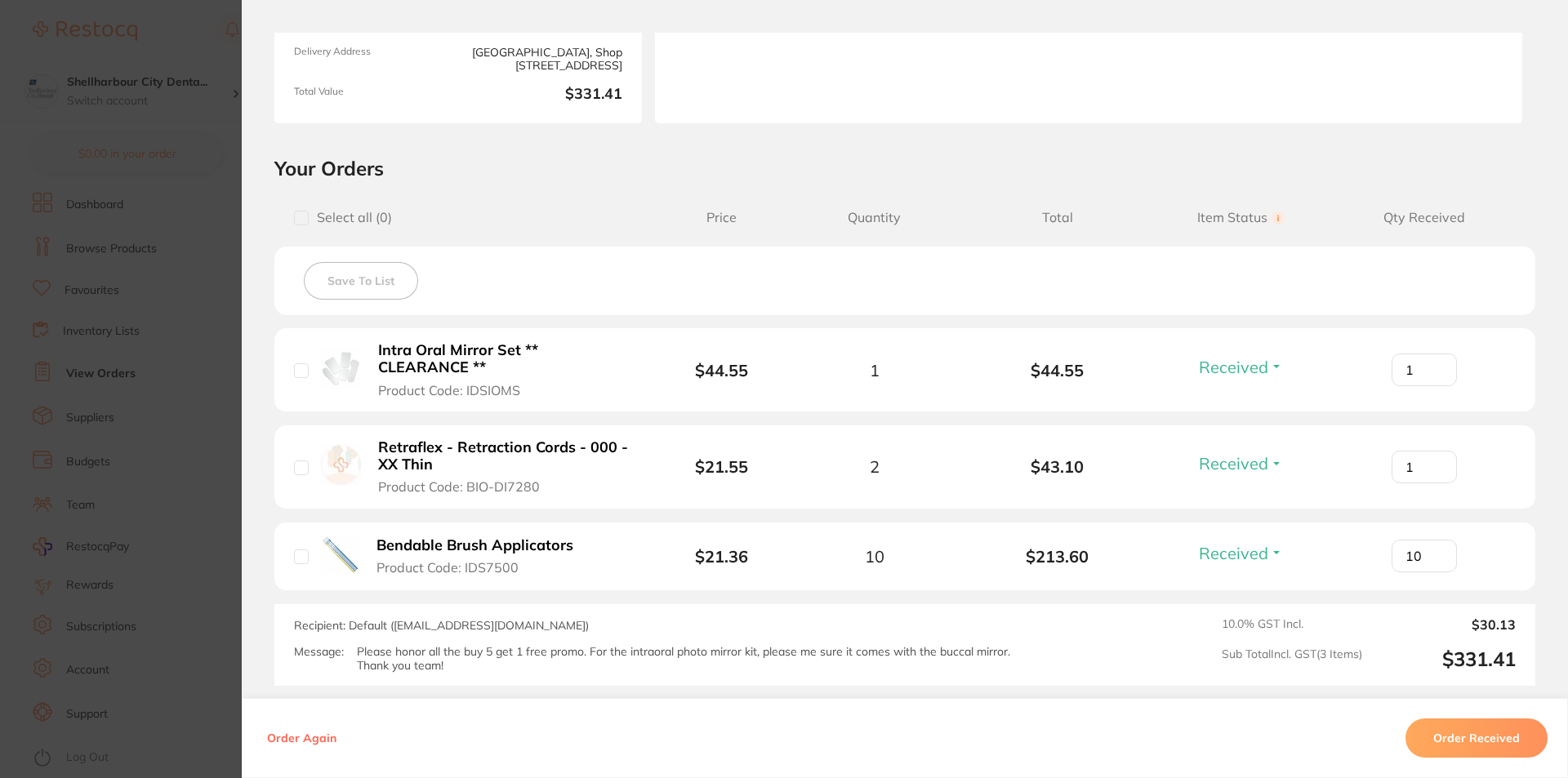
click at [1466, 737] on button "Order Received" at bounding box center [1476, 737] width 142 height 39
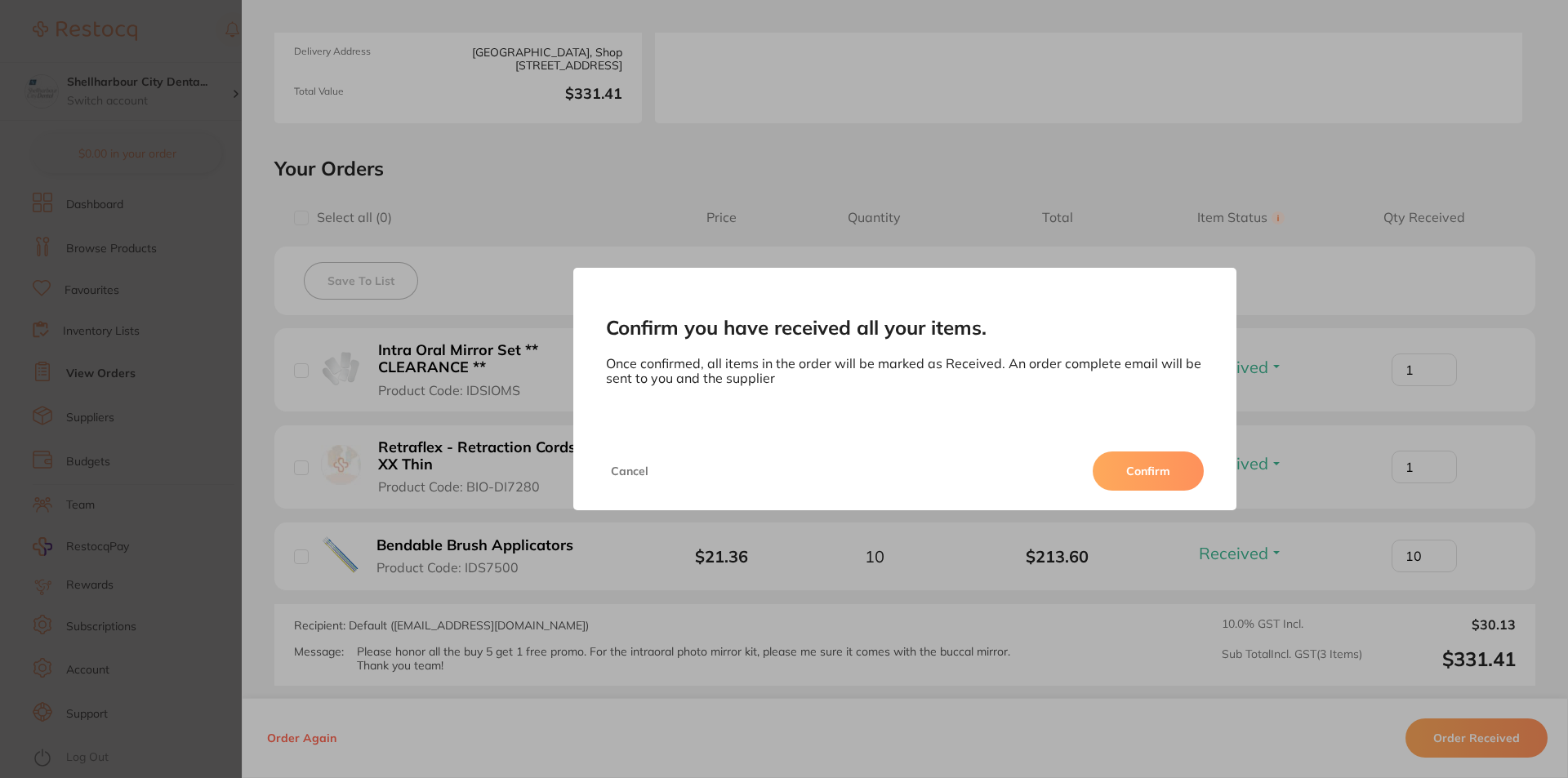
click at [1155, 465] on button "Confirm" at bounding box center [1148, 471] width 111 height 39
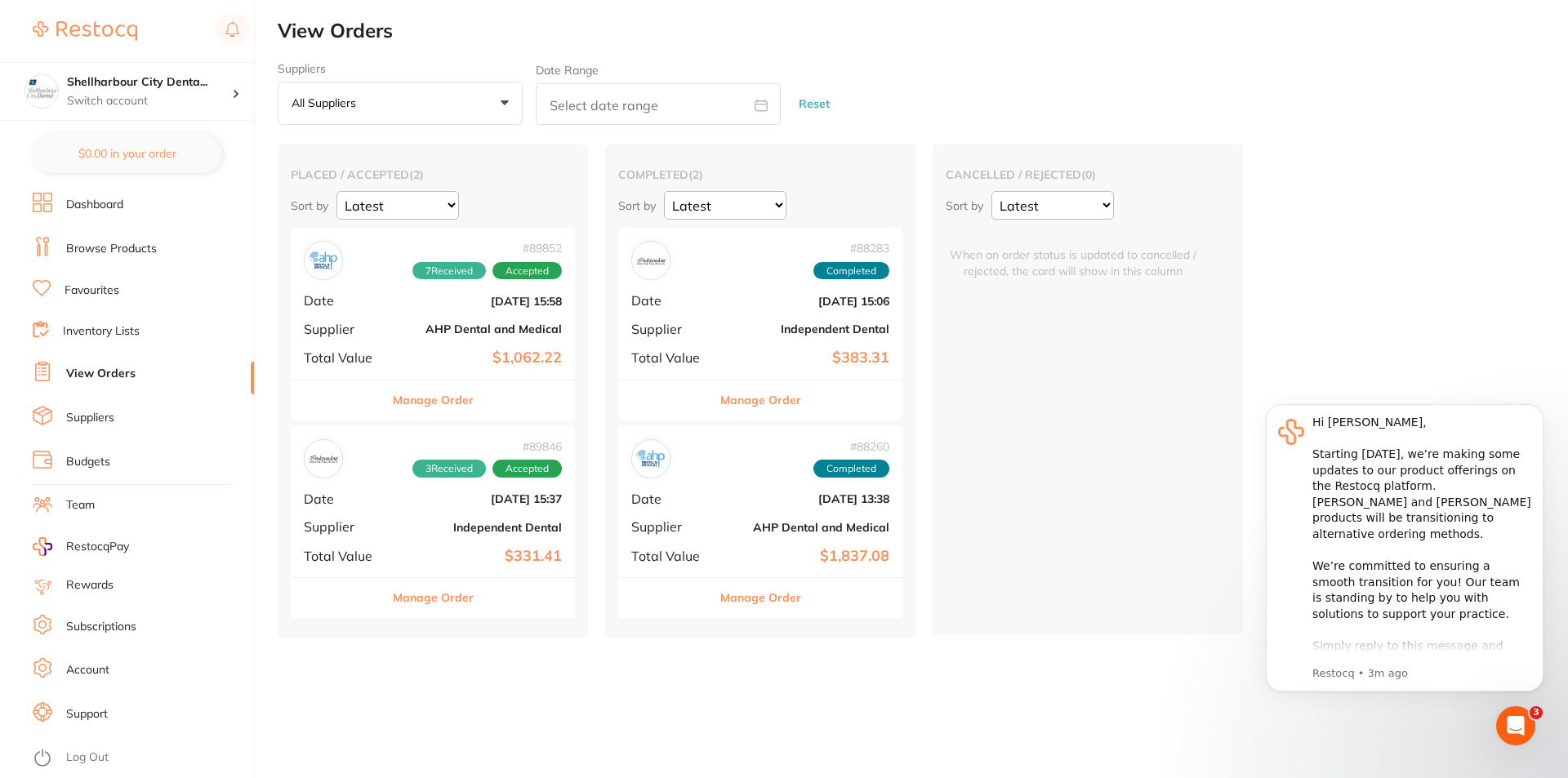
click at [435, 592] on button "Manage Order" at bounding box center [433, 597] width 80 height 39
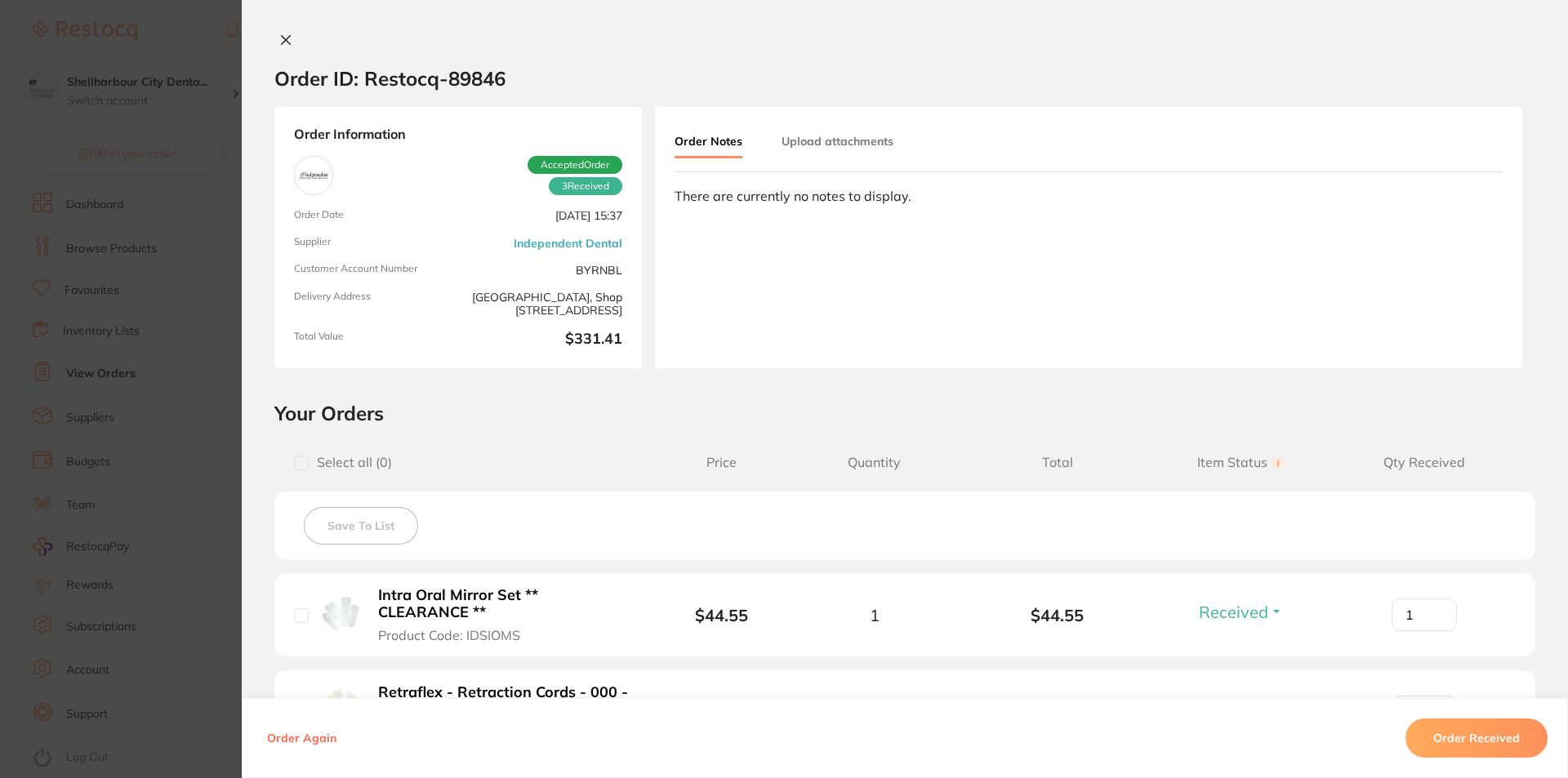
click at [590, 159] on span "Accepted Order" at bounding box center [575, 165] width 95 height 18
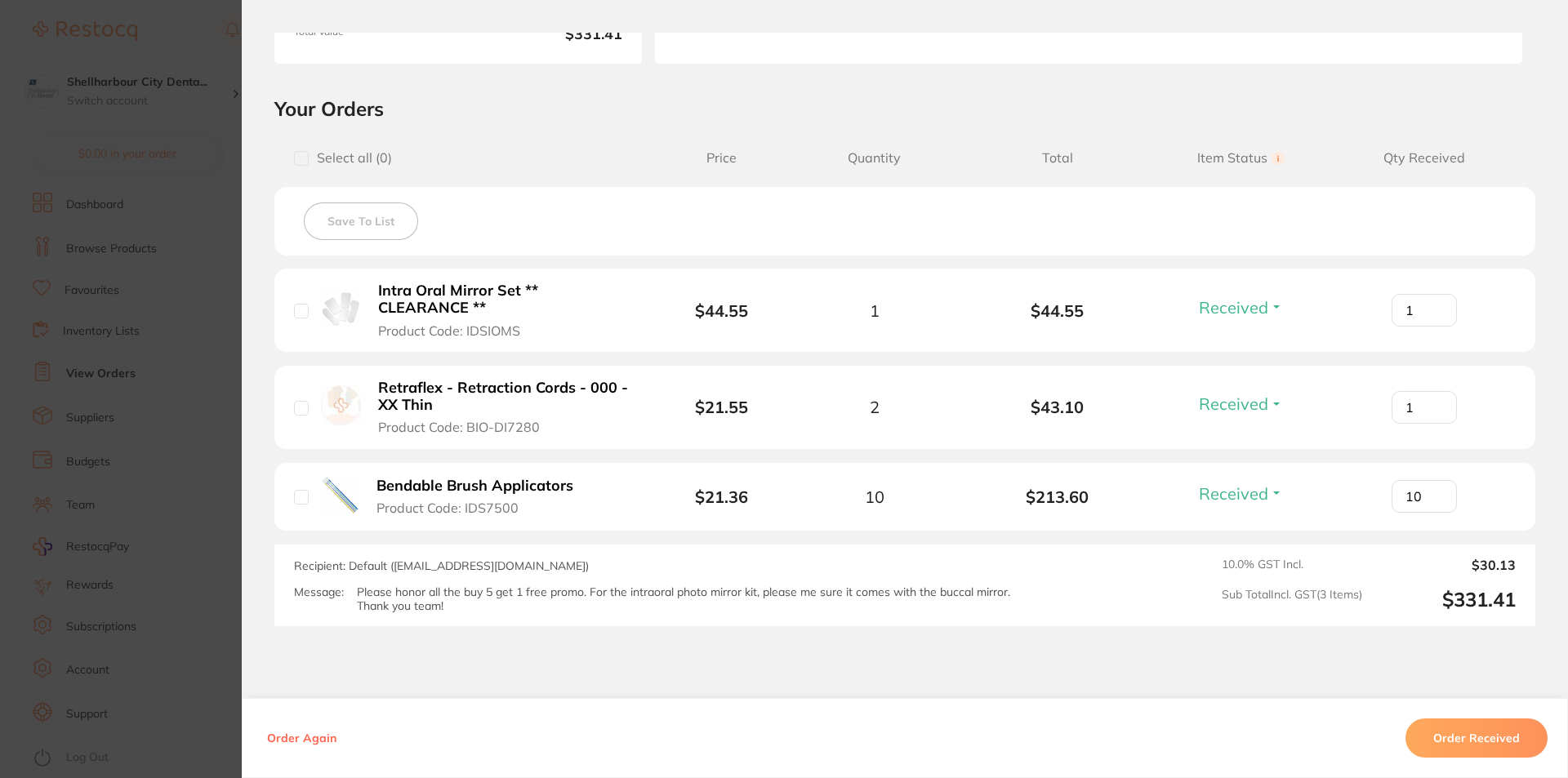
scroll to position [396, 0]
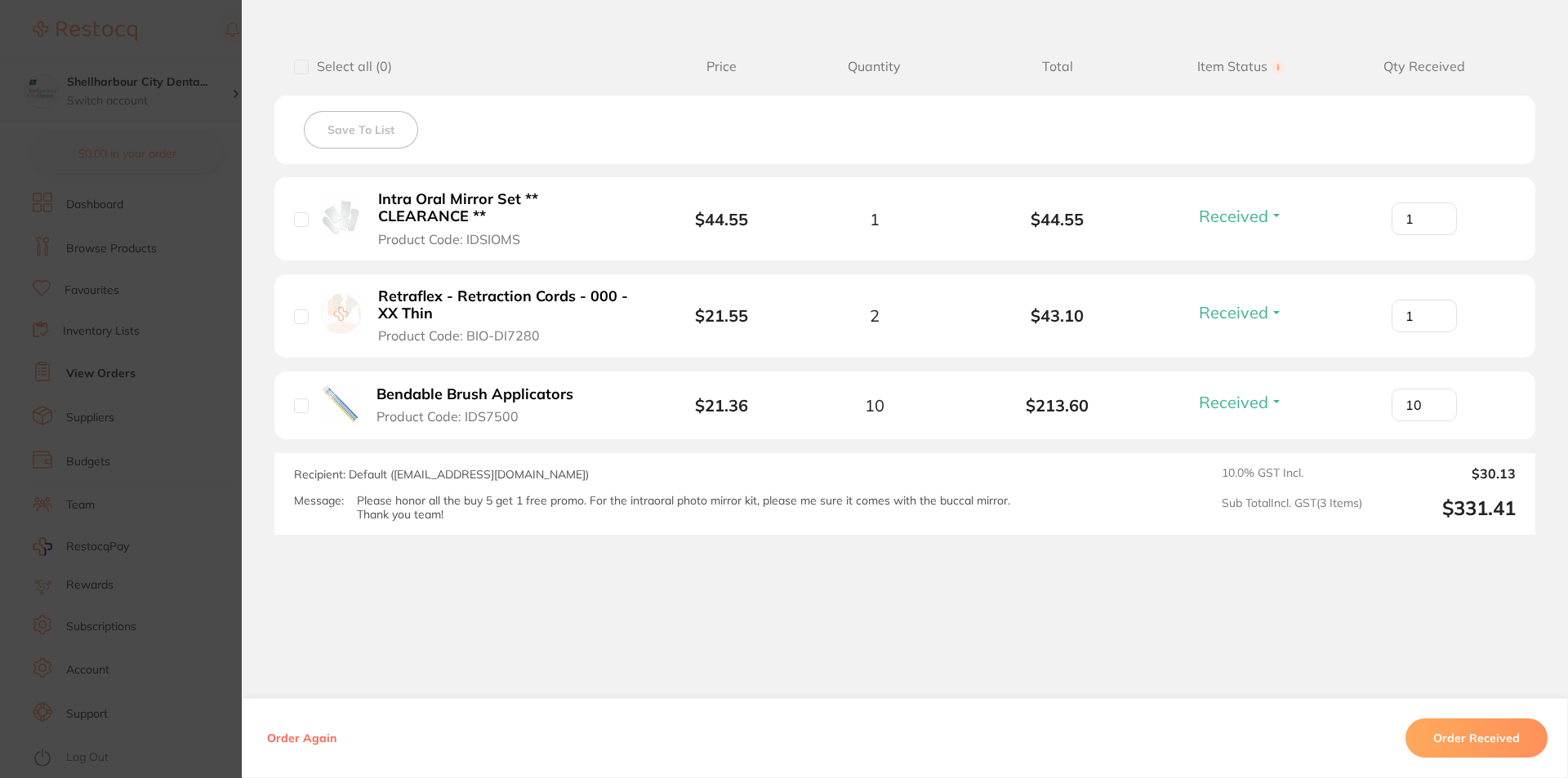
click at [303, 61] on input "checkbox" at bounding box center [301, 67] width 14 height 14
checkbox input "true"
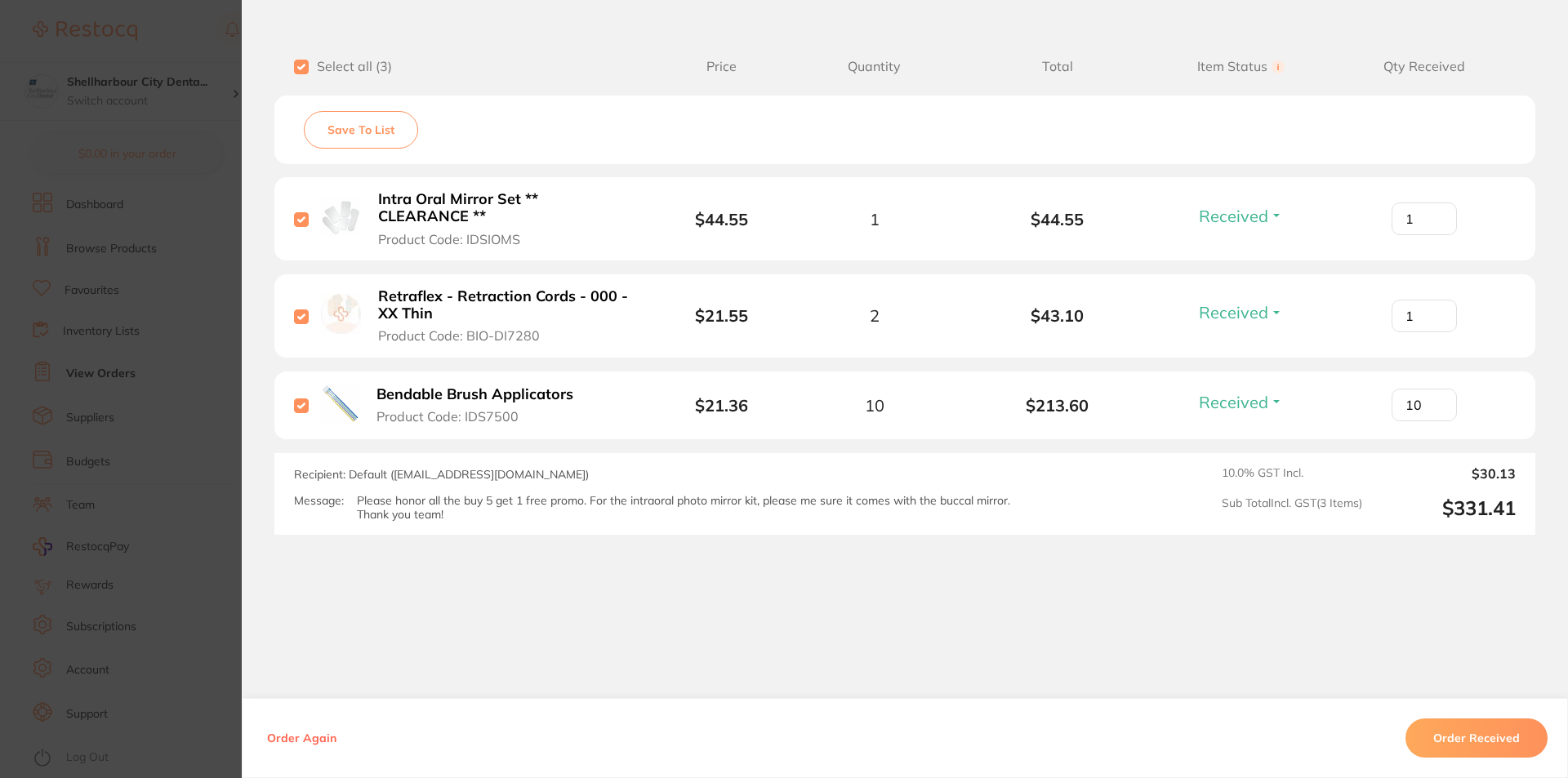
click at [1470, 729] on button "Order Received" at bounding box center [1476, 737] width 142 height 39
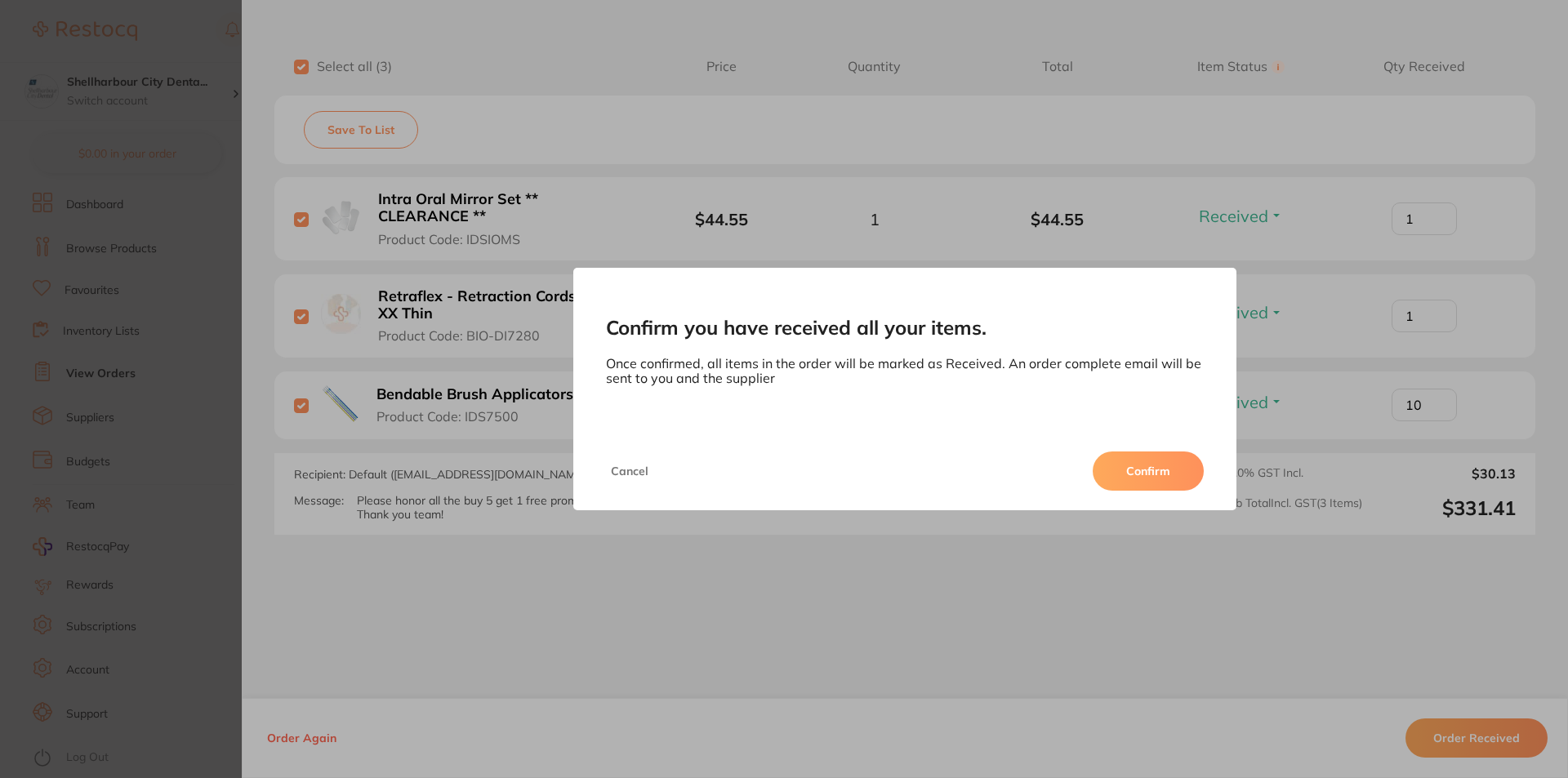
click at [1136, 468] on button "Confirm" at bounding box center [1148, 471] width 111 height 39
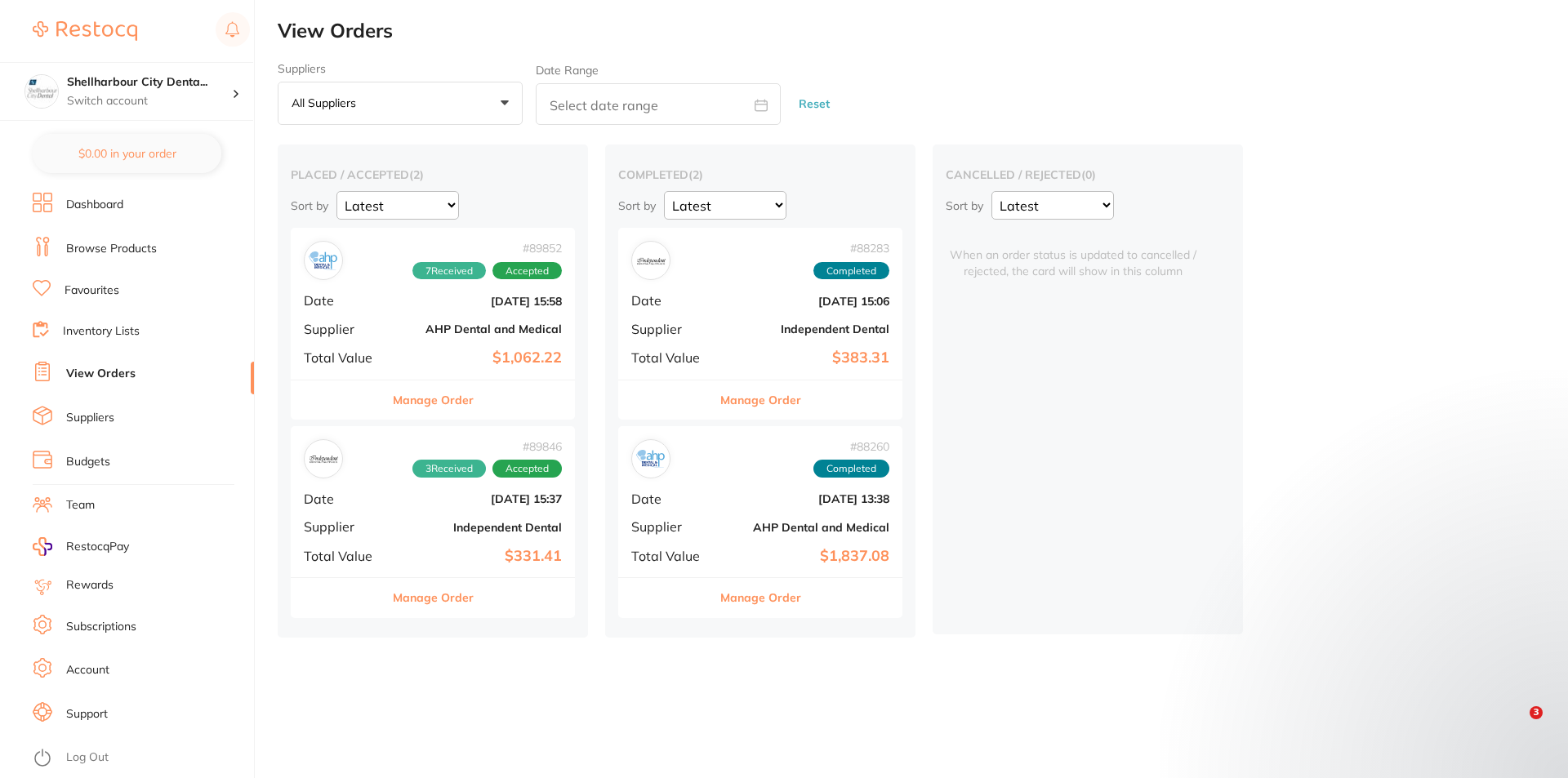
click at [411, 392] on button "Manage Order" at bounding box center [433, 399] width 80 height 39
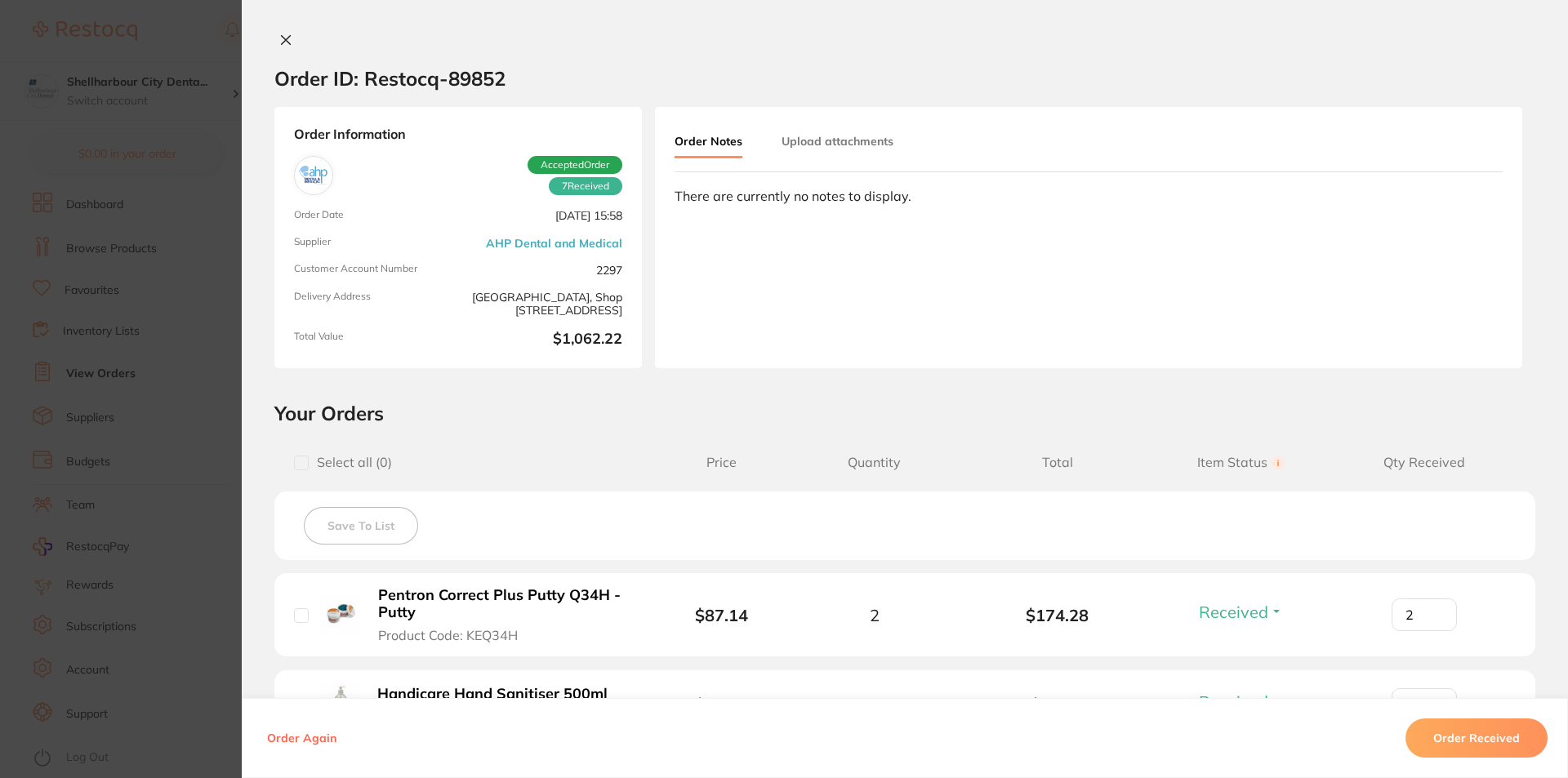
click at [301, 465] on input "checkbox" at bounding box center [301, 463] width 14 height 14
checkbox input "true"
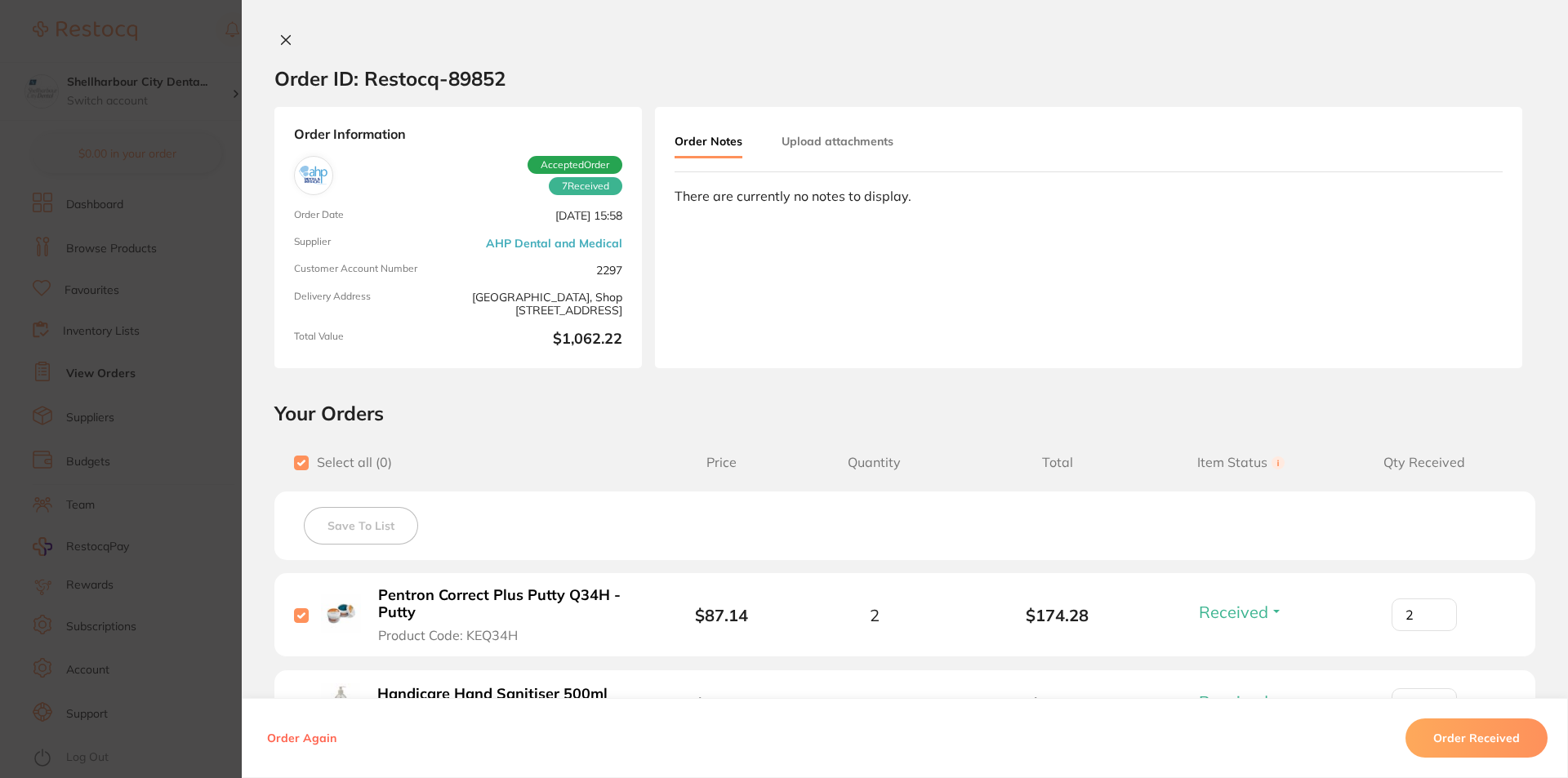
checkbox input "true"
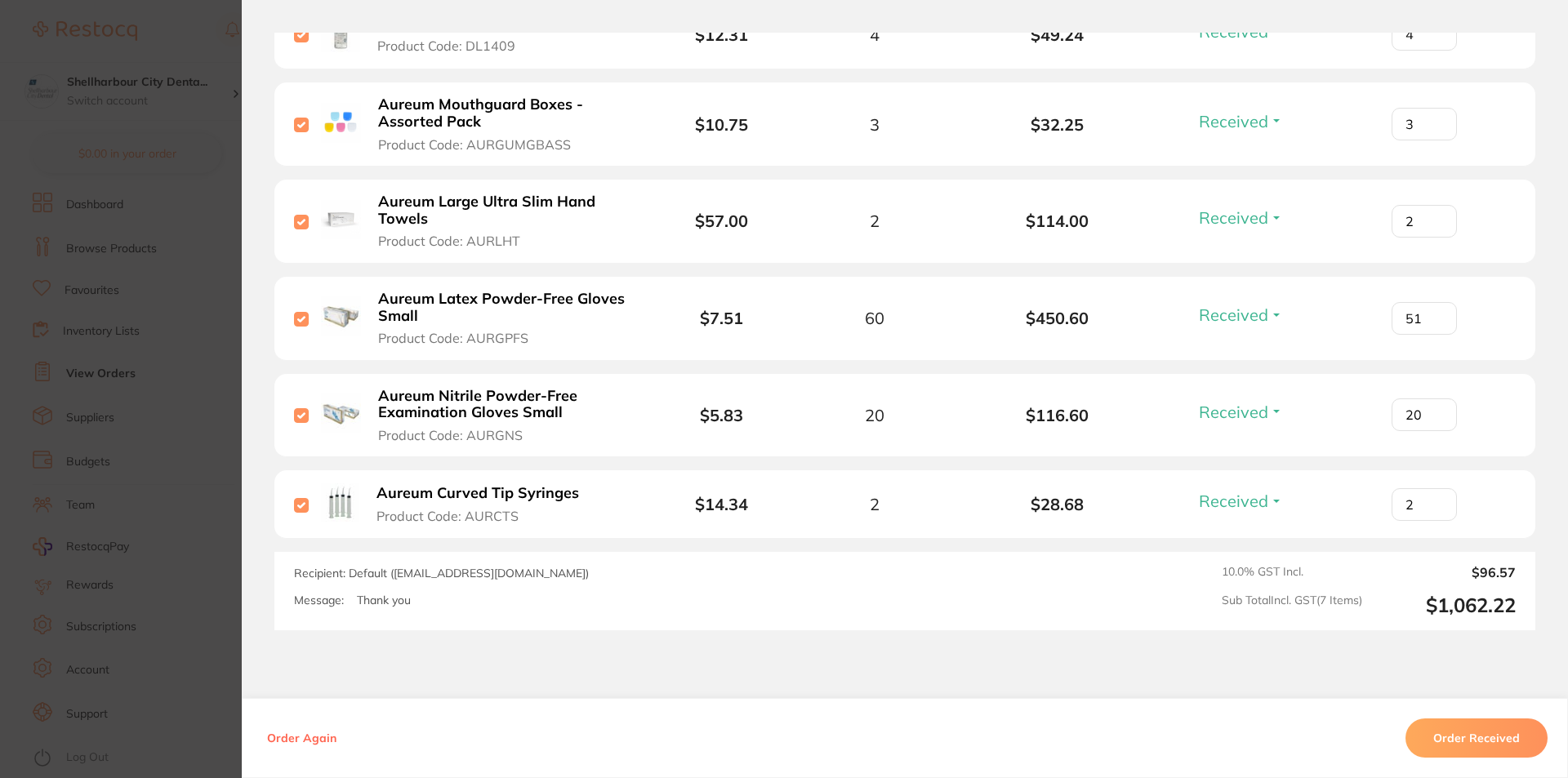
scroll to position [735, 0]
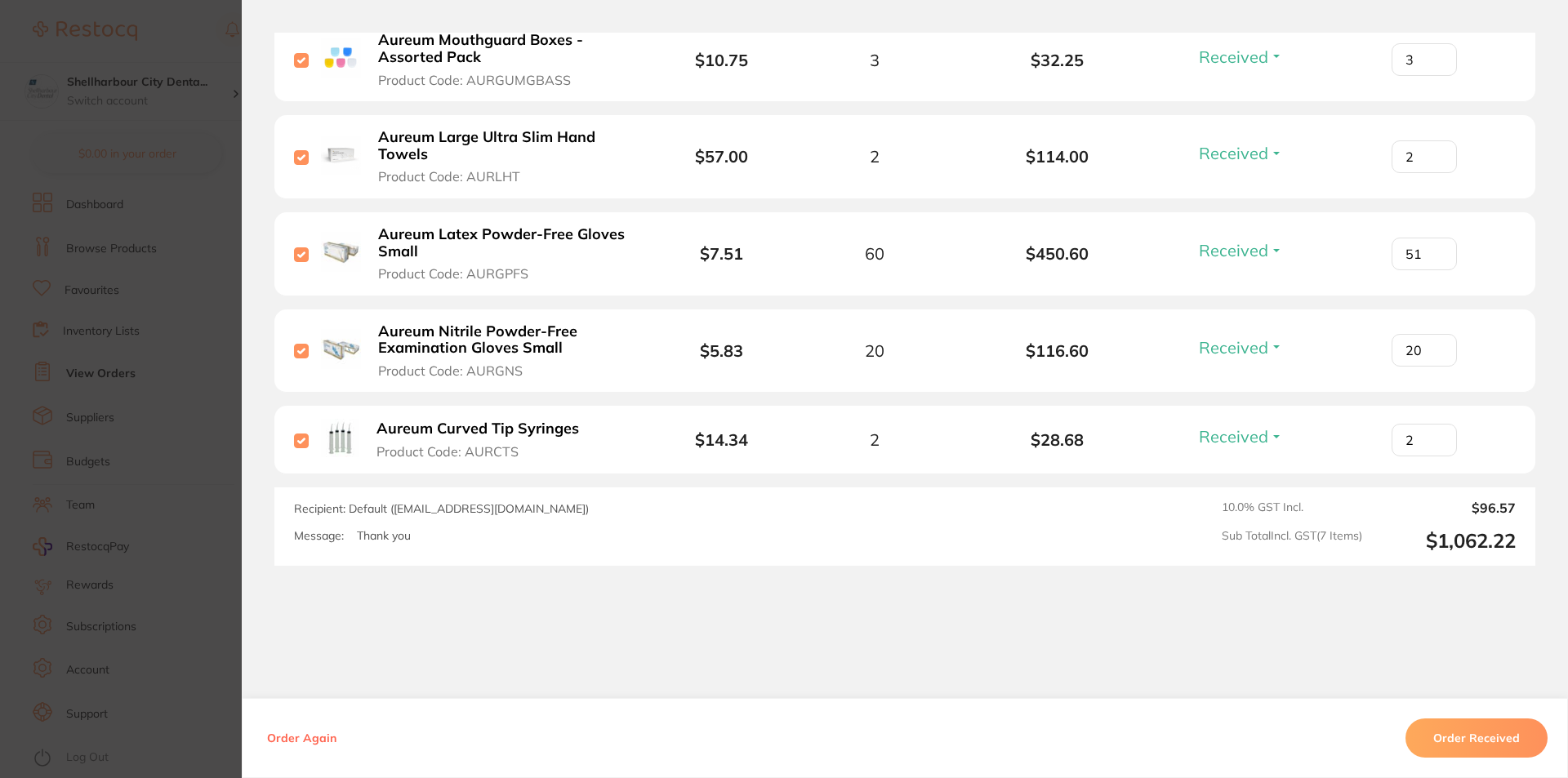
click at [1460, 729] on button "Order Received" at bounding box center [1476, 737] width 142 height 39
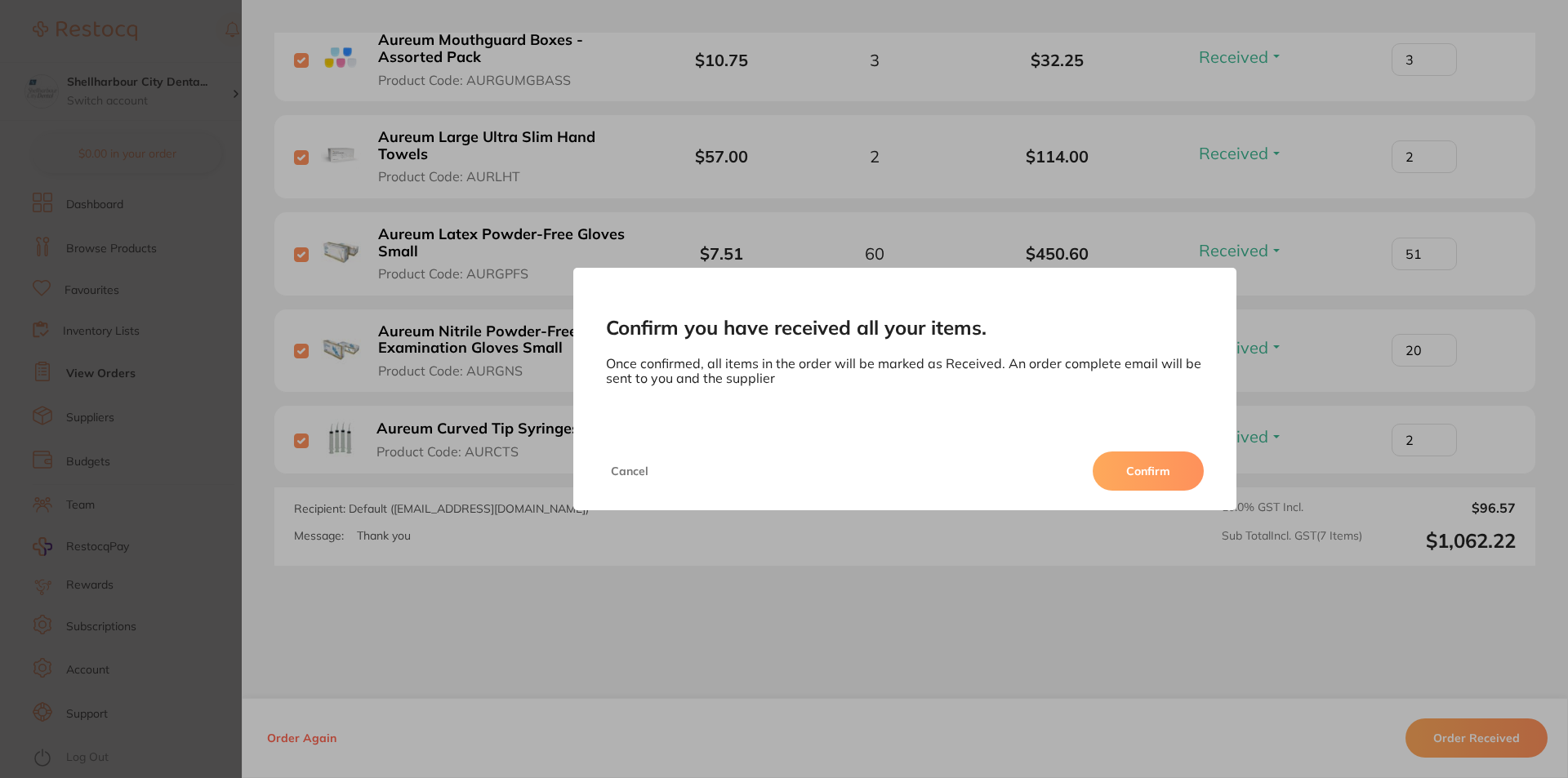
click at [1160, 471] on button "Confirm" at bounding box center [1148, 471] width 111 height 39
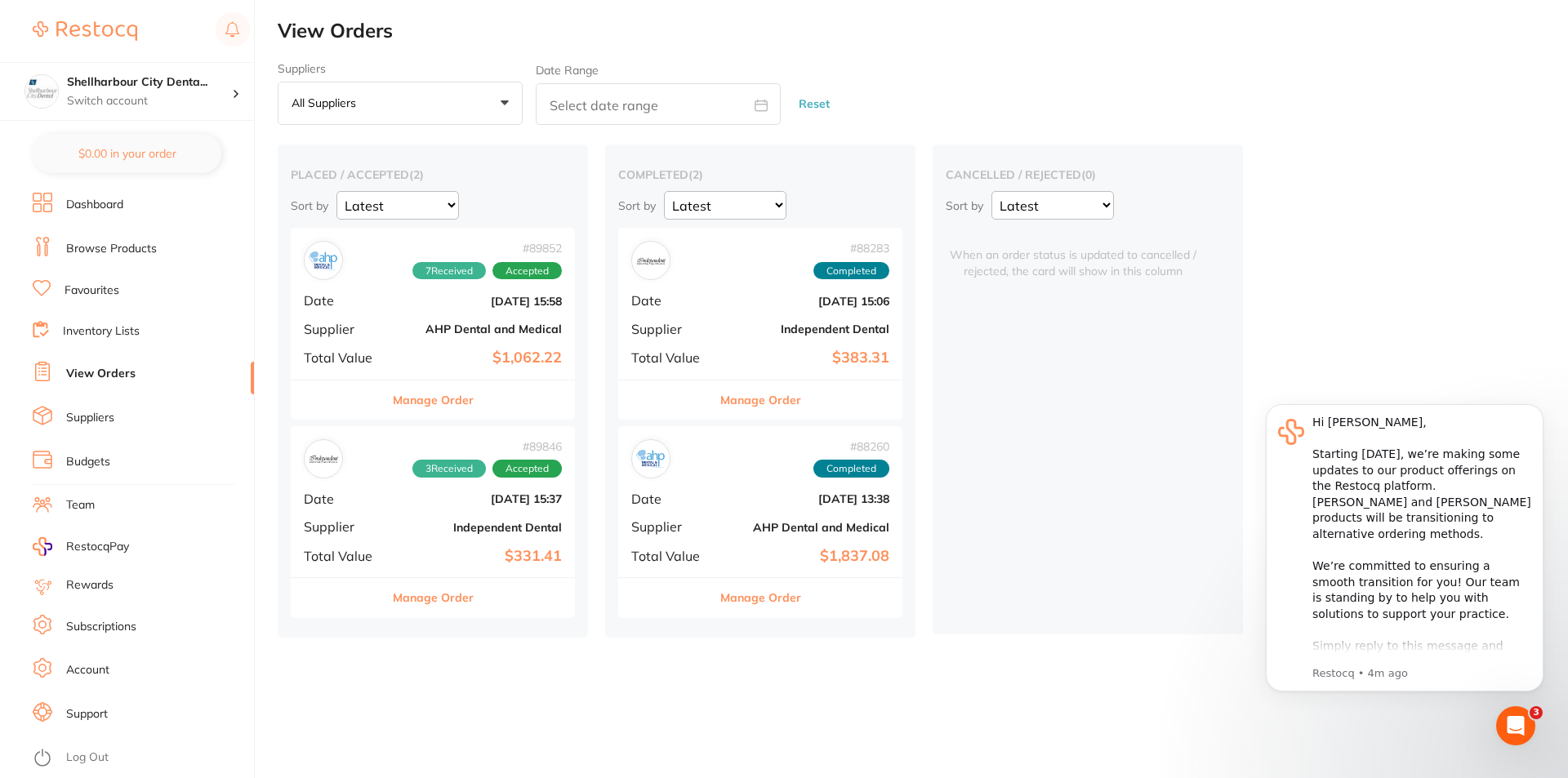
click at [104, 378] on link "View Orders" at bounding box center [100, 374] width 70 height 16
drag, startPoint x: 124, startPoint y: 619, endPoint x: 130, endPoint y: 609, distance: 11.7
click at [125, 619] on link "Subscriptions" at bounding box center [101, 627] width 70 height 16
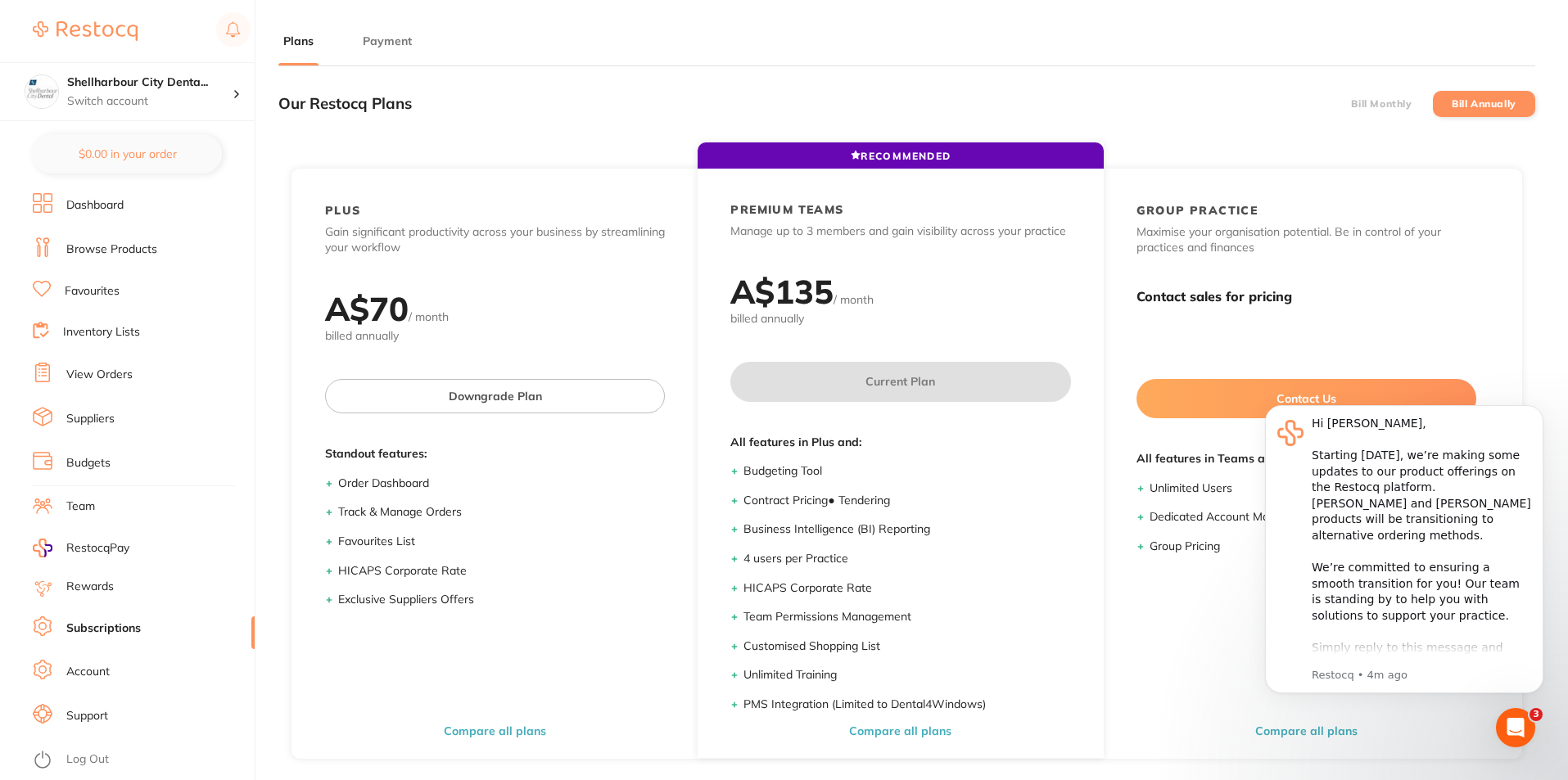
click at [393, 39] on button "Payment" at bounding box center [387, 41] width 59 height 15
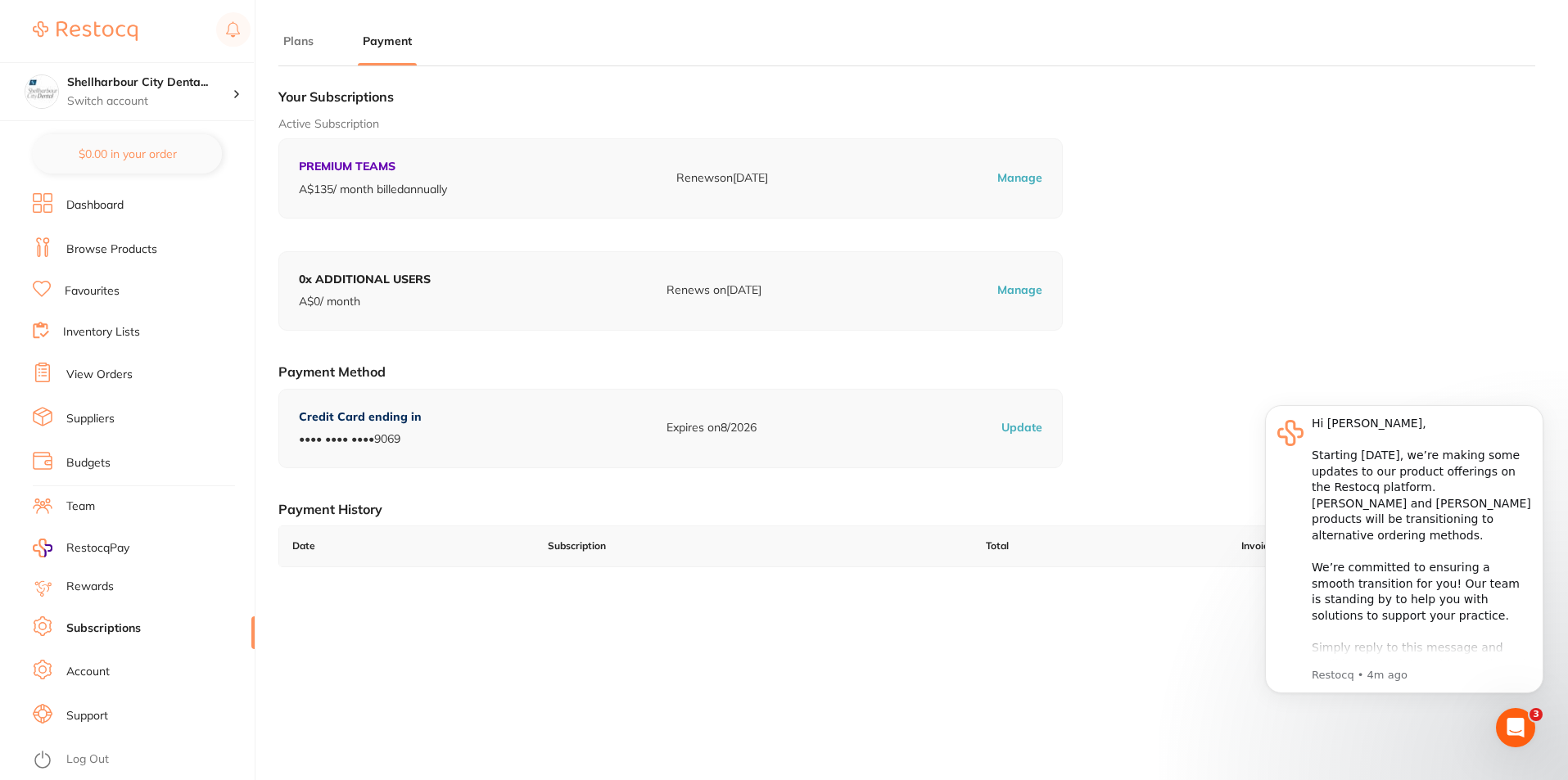
click at [1022, 170] on p "Manage" at bounding box center [1020, 178] width 45 height 16
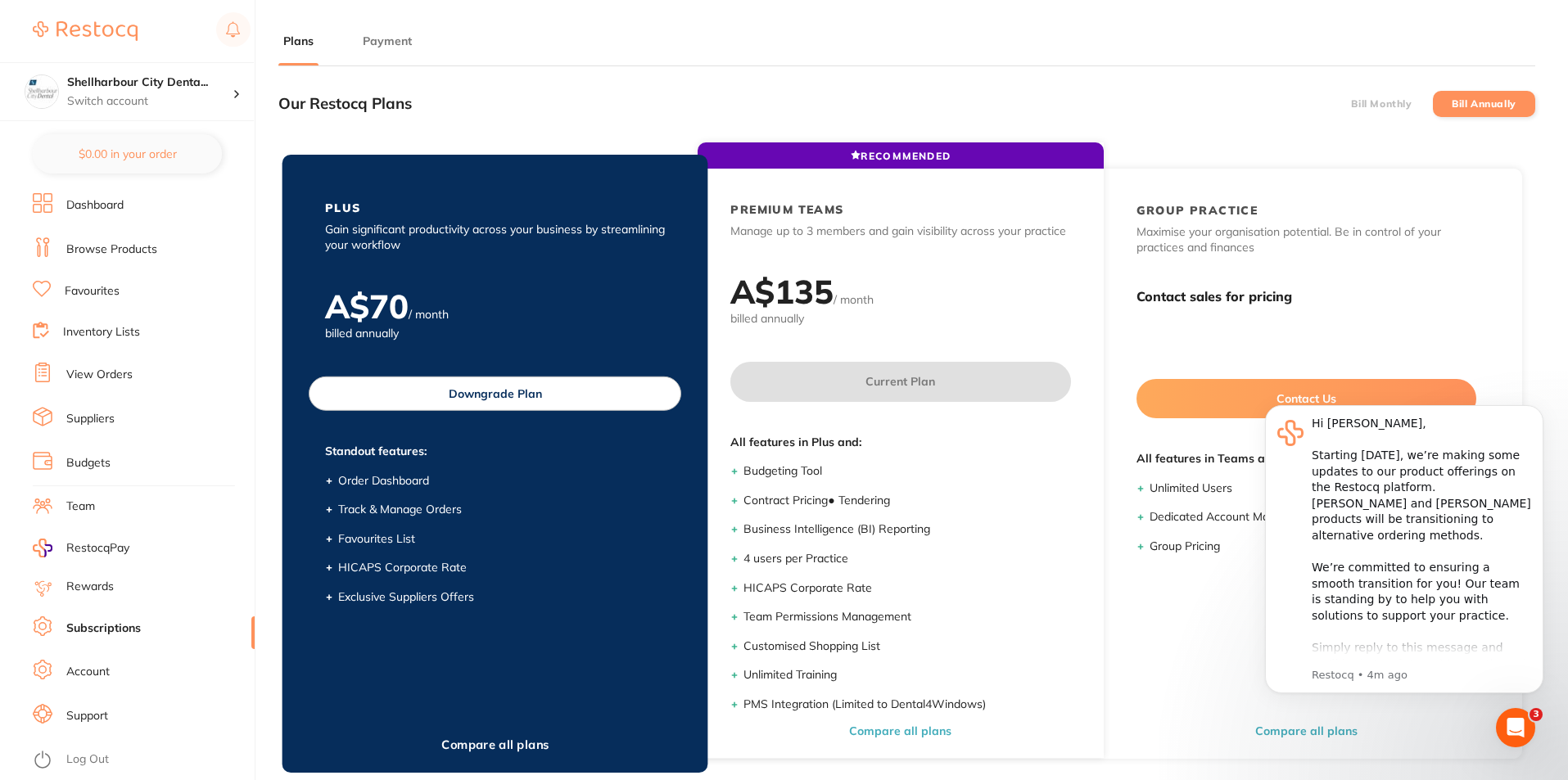
scroll to position [220, 0]
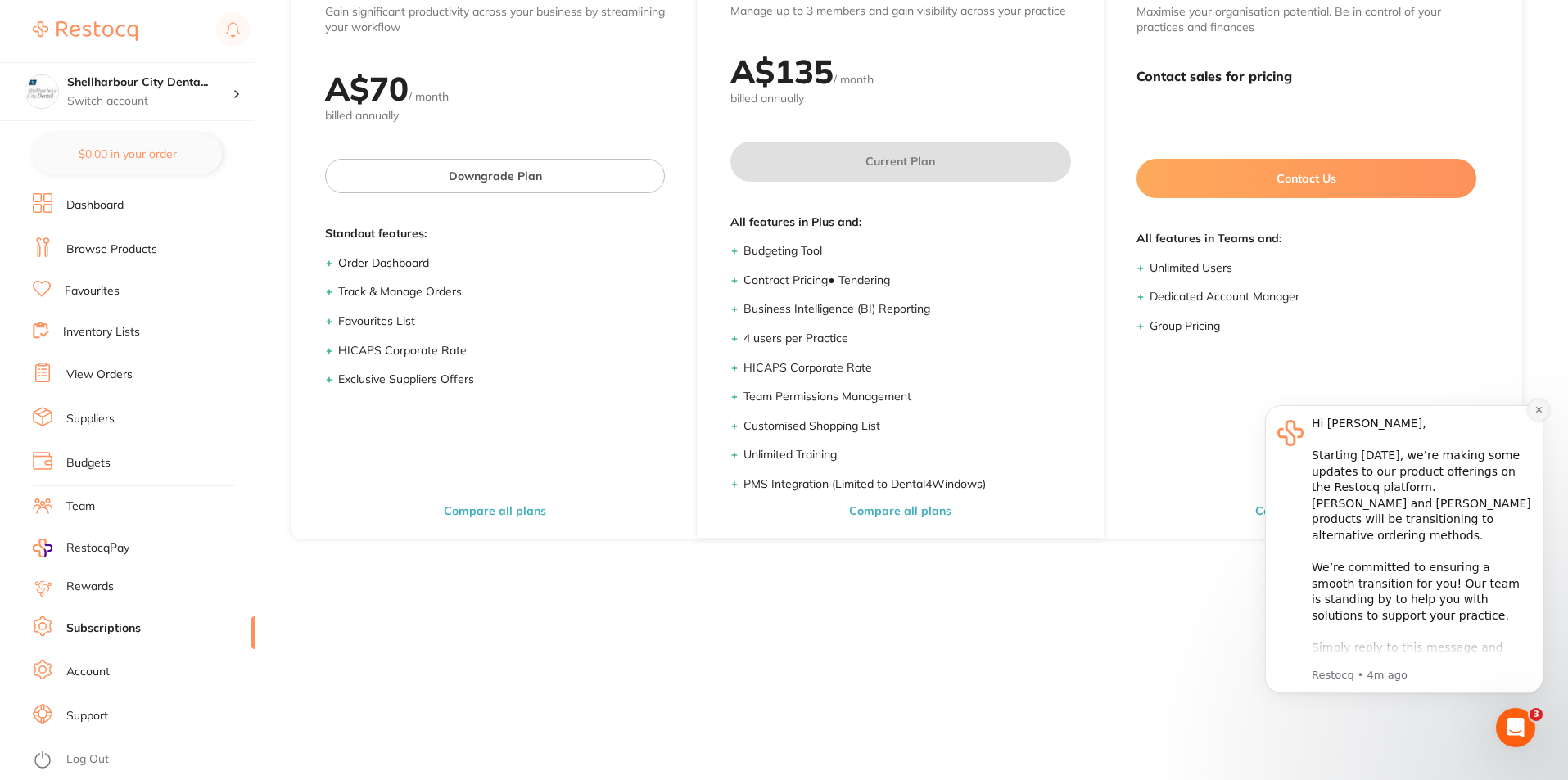
click at [1539, 409] on icon "Dismiss notification" at bounding box center [1537, 409] width 5 height 5
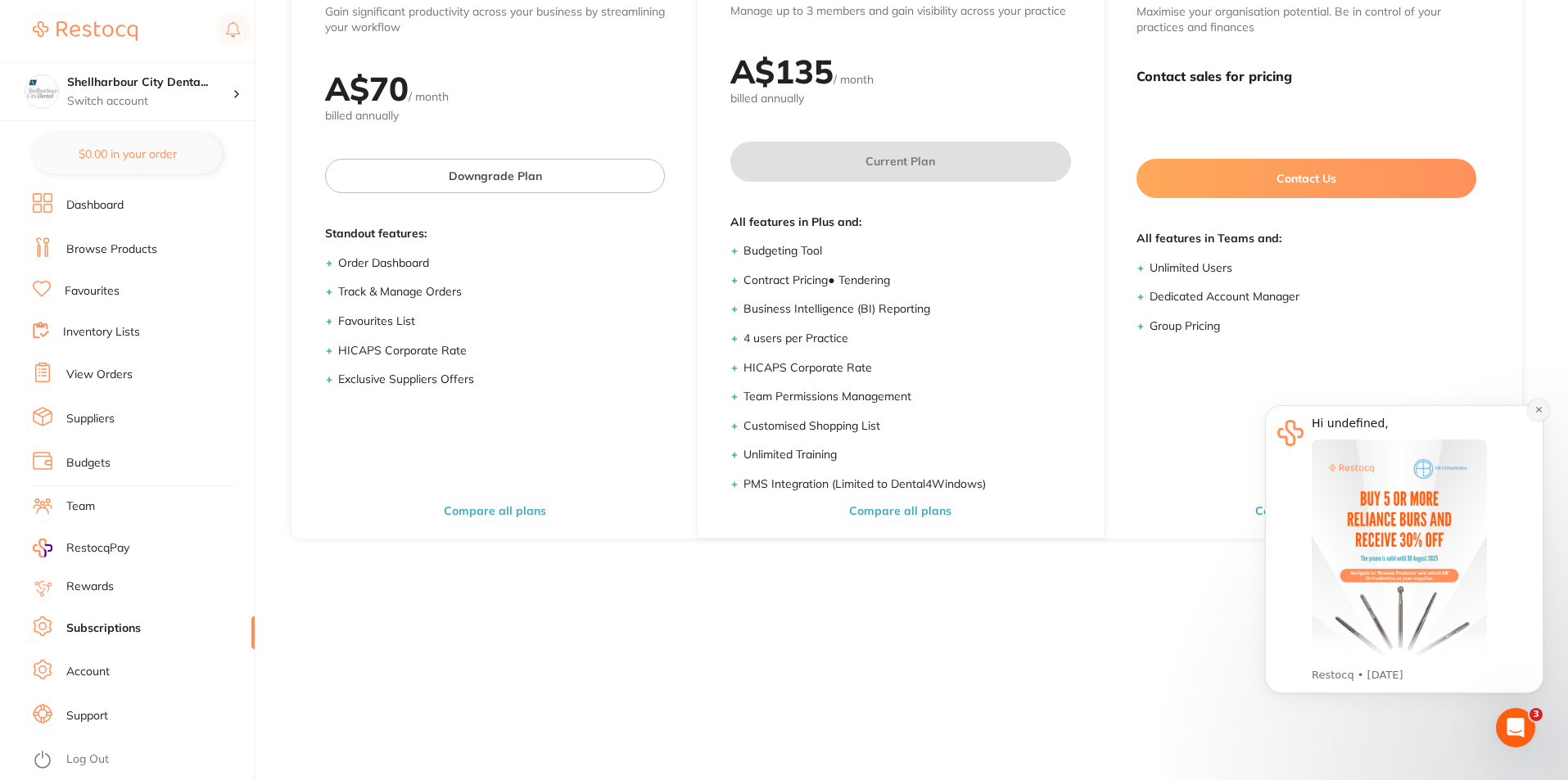
click at [1536, 410] on icon "Dismiss notification" at bounding box center [1539, 409] width 9 height 9
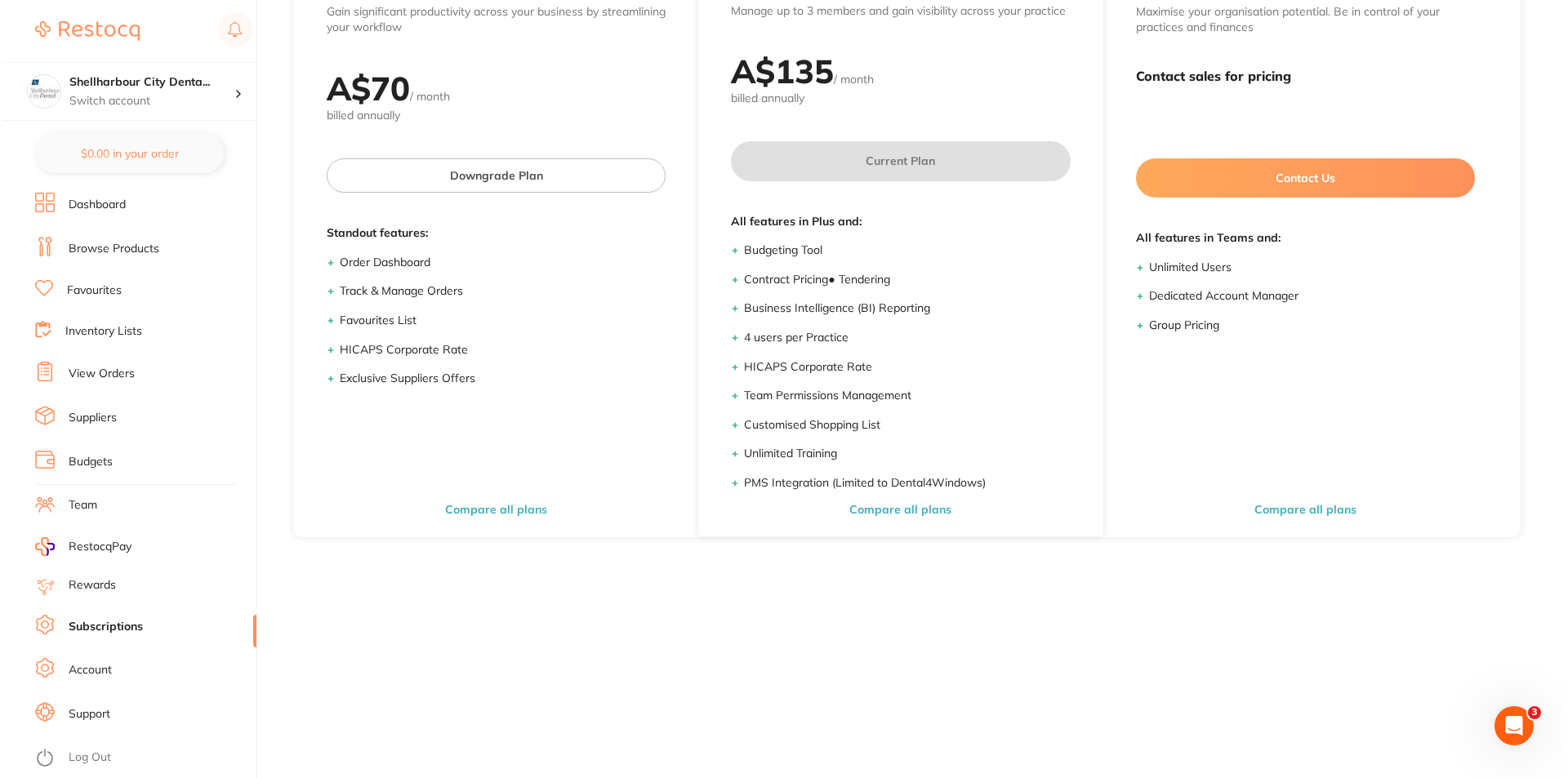
scroll to position [0, 0]
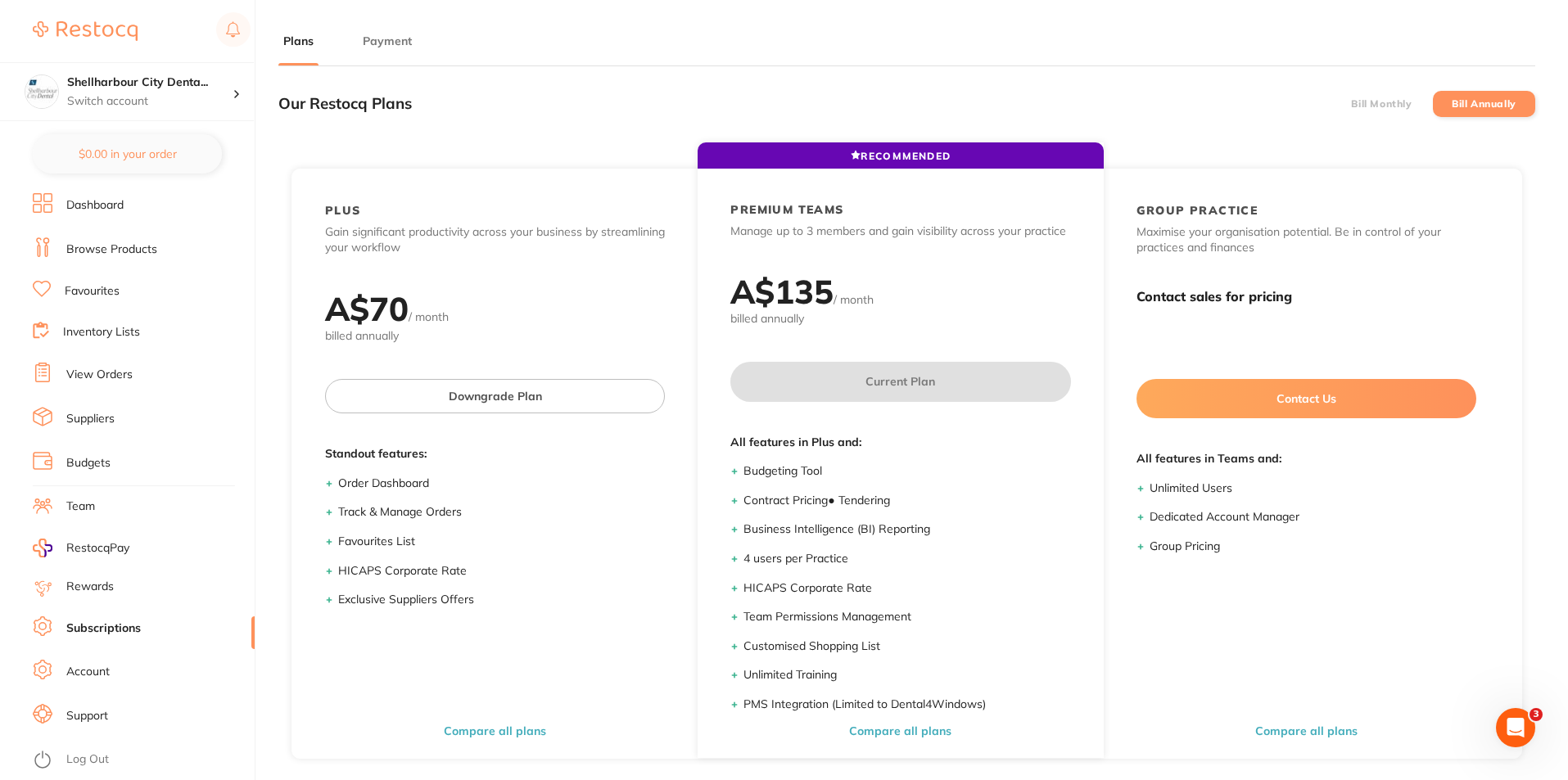
click at [398, 53] on li "Payment" at bounding box center [387, 49] width 59 height 33
click at [387, 38] on button "Payment" at bounding box center [387, 41] width 59 height 15
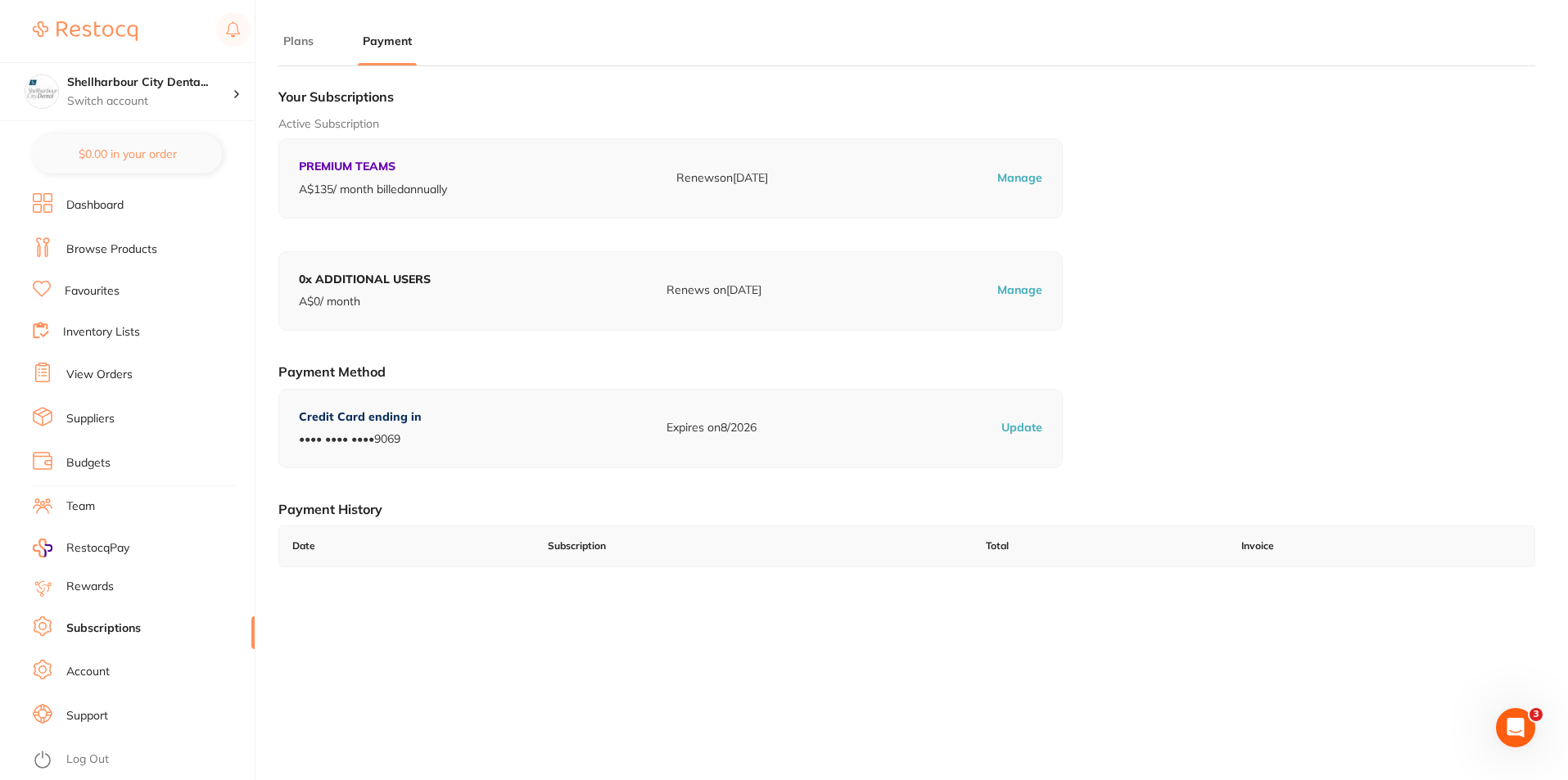
click at [1013, 425] on p "Update" at bounding box center [1021, 429] width 41 height 16
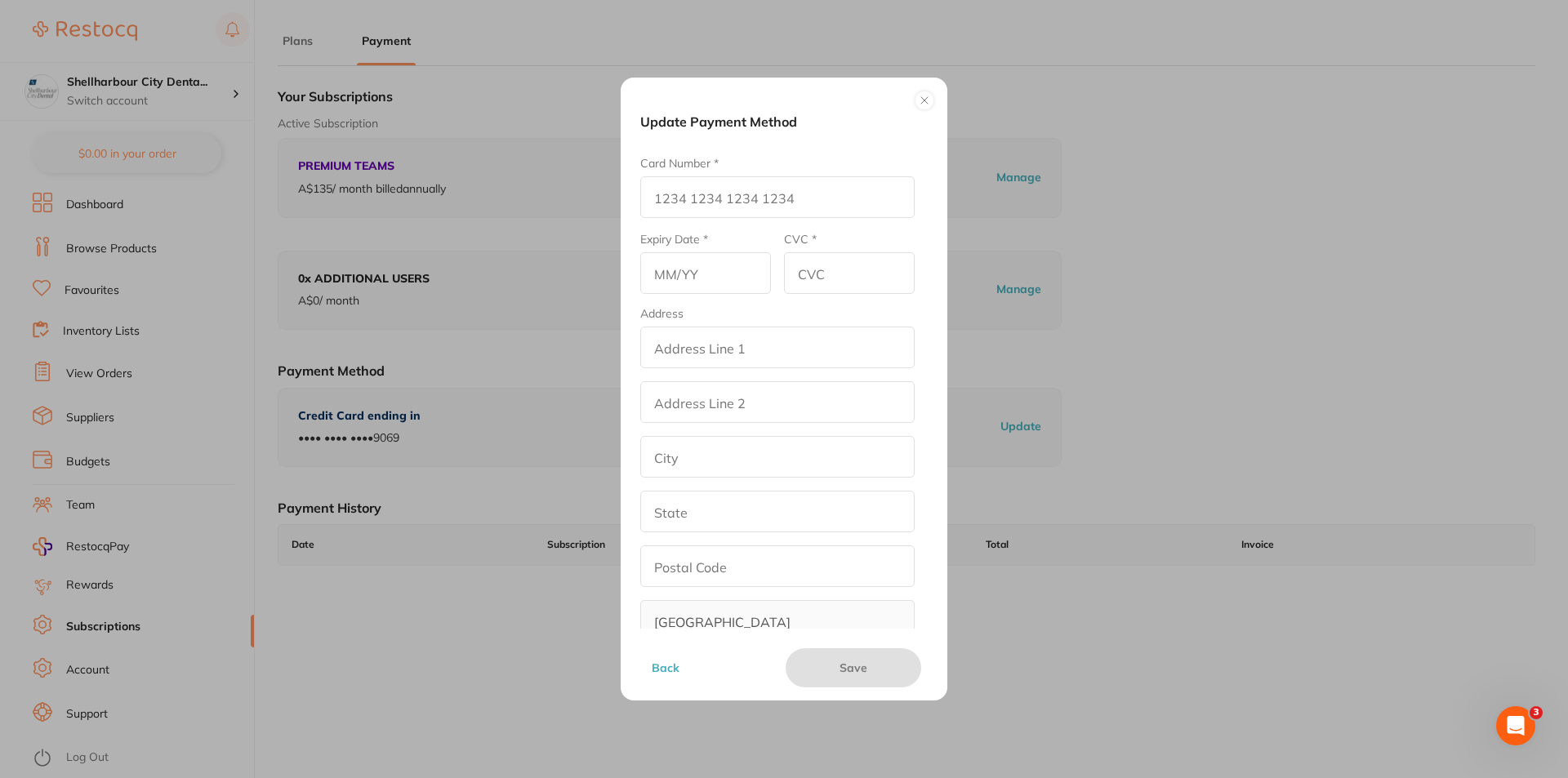
scroll to position [105, 0]
click at [915, 98] on button at bounding box center [925, 100] width 20 height 20
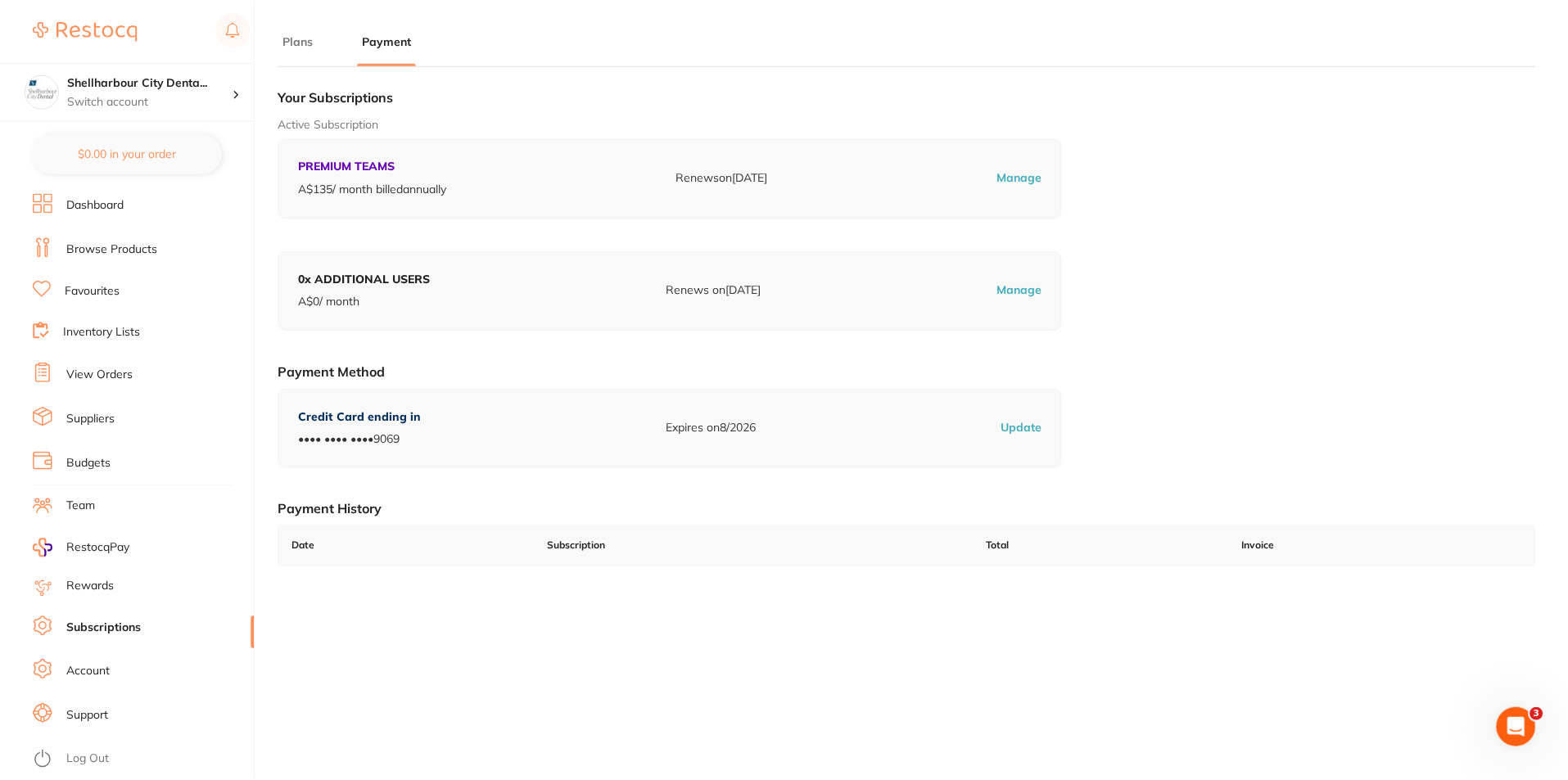
scroll to position [4, 0]
click at [1018, 178] on p "Manage" at bounding box center [1020, 175] width 45 height 16
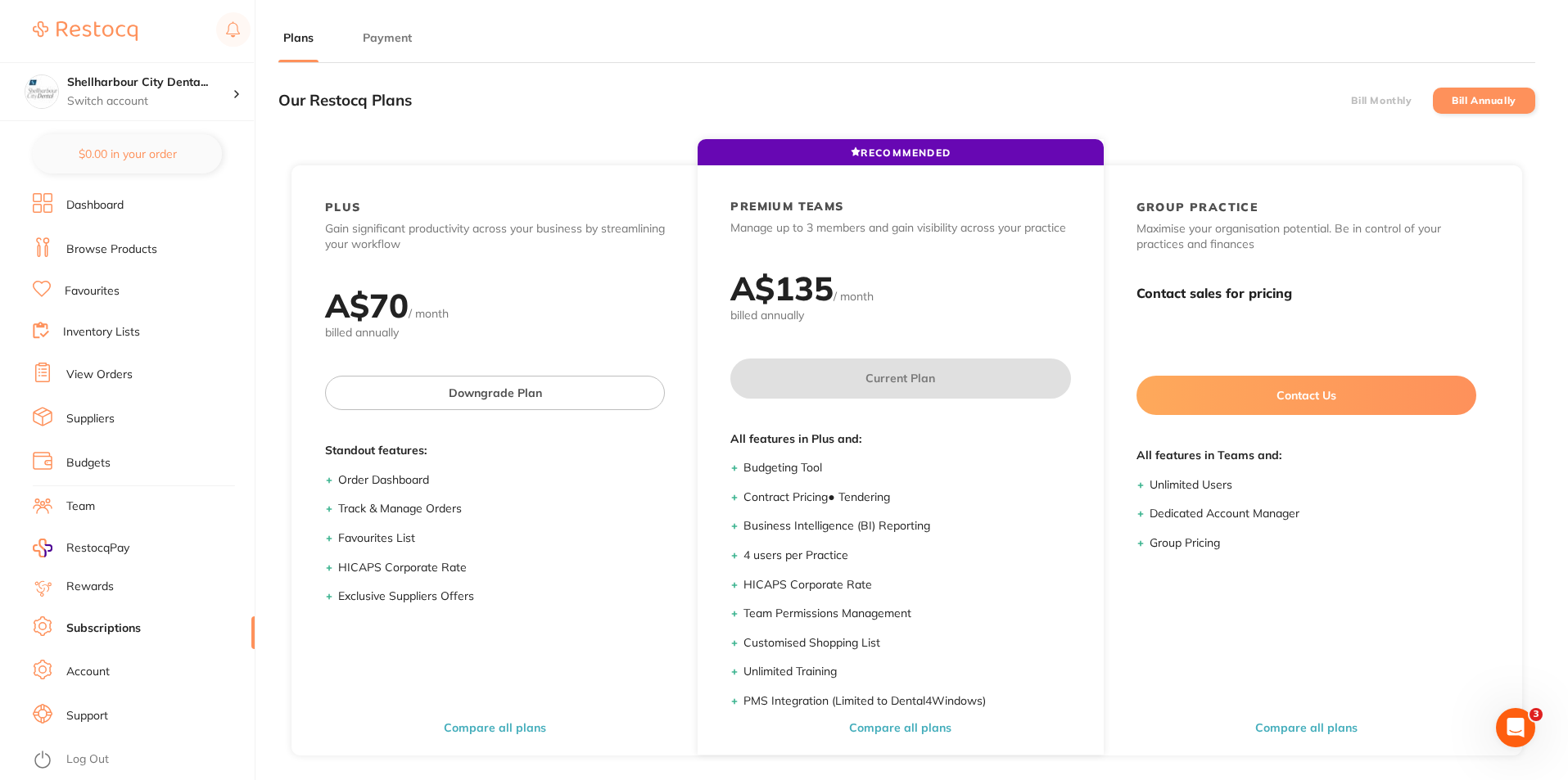
click at [406, 41] on button "Payment" at bounding box center [387, 37] width 59 height 15
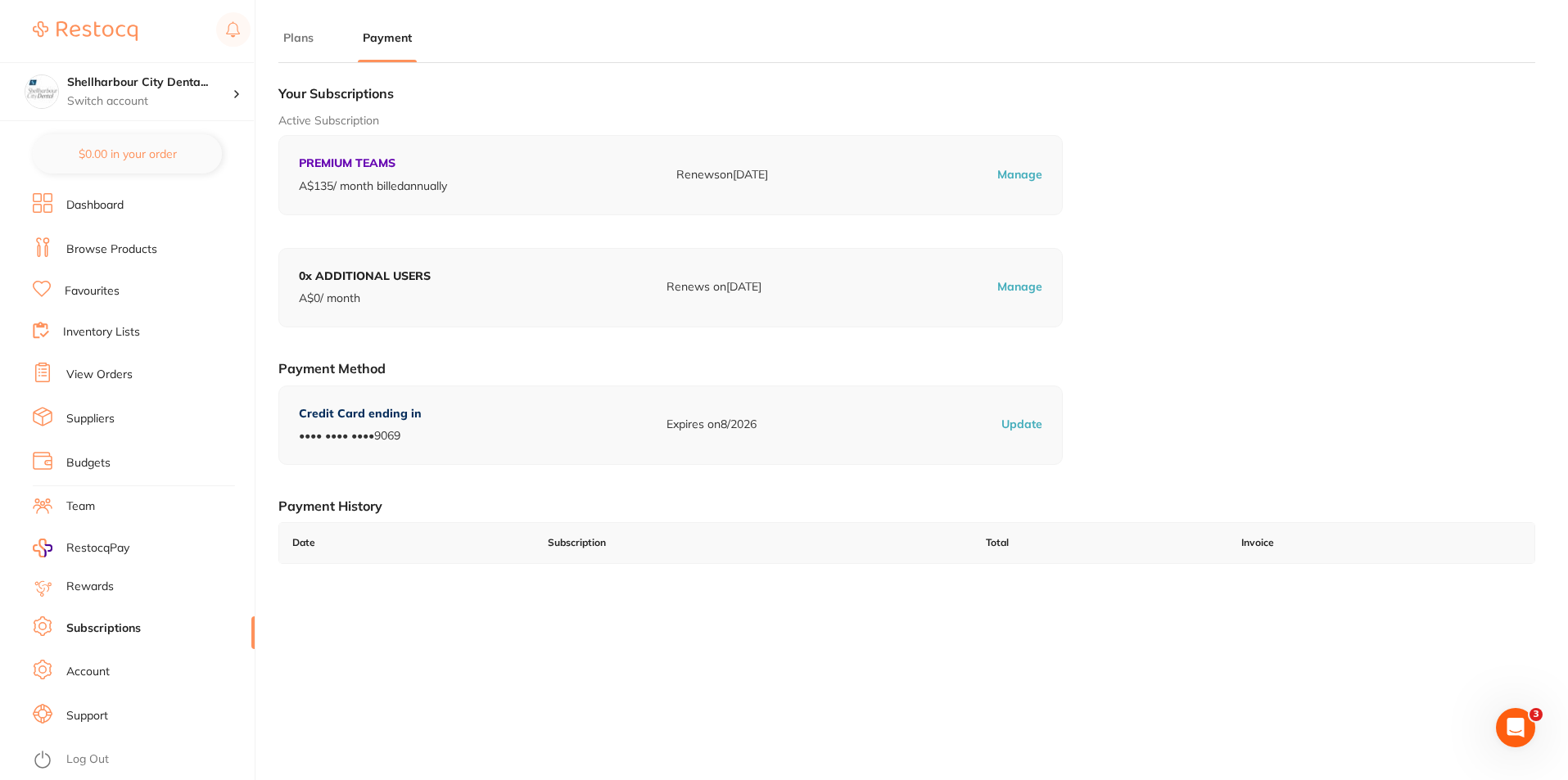
click at [122, 669] on li "Account" at bounding box center [143, 671] width 222 height 24
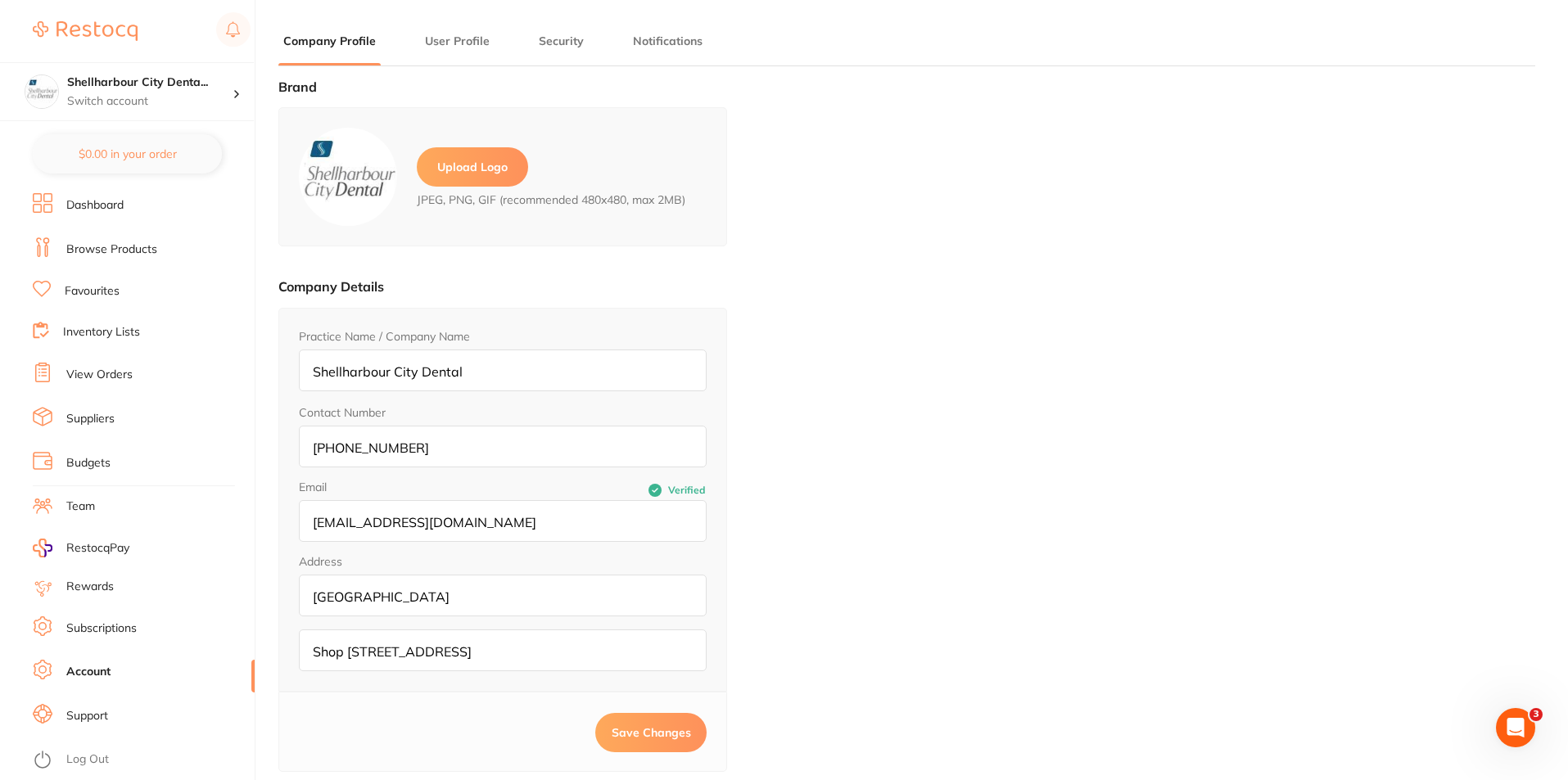
type input "Kim"
type input "Byrne"
type input "[EMAIL_ADDRESS][DOMAIN_NAME]"
click at [129, 629] on link "Subscriptions" at bounding box center [101, 629] width 71 height 16
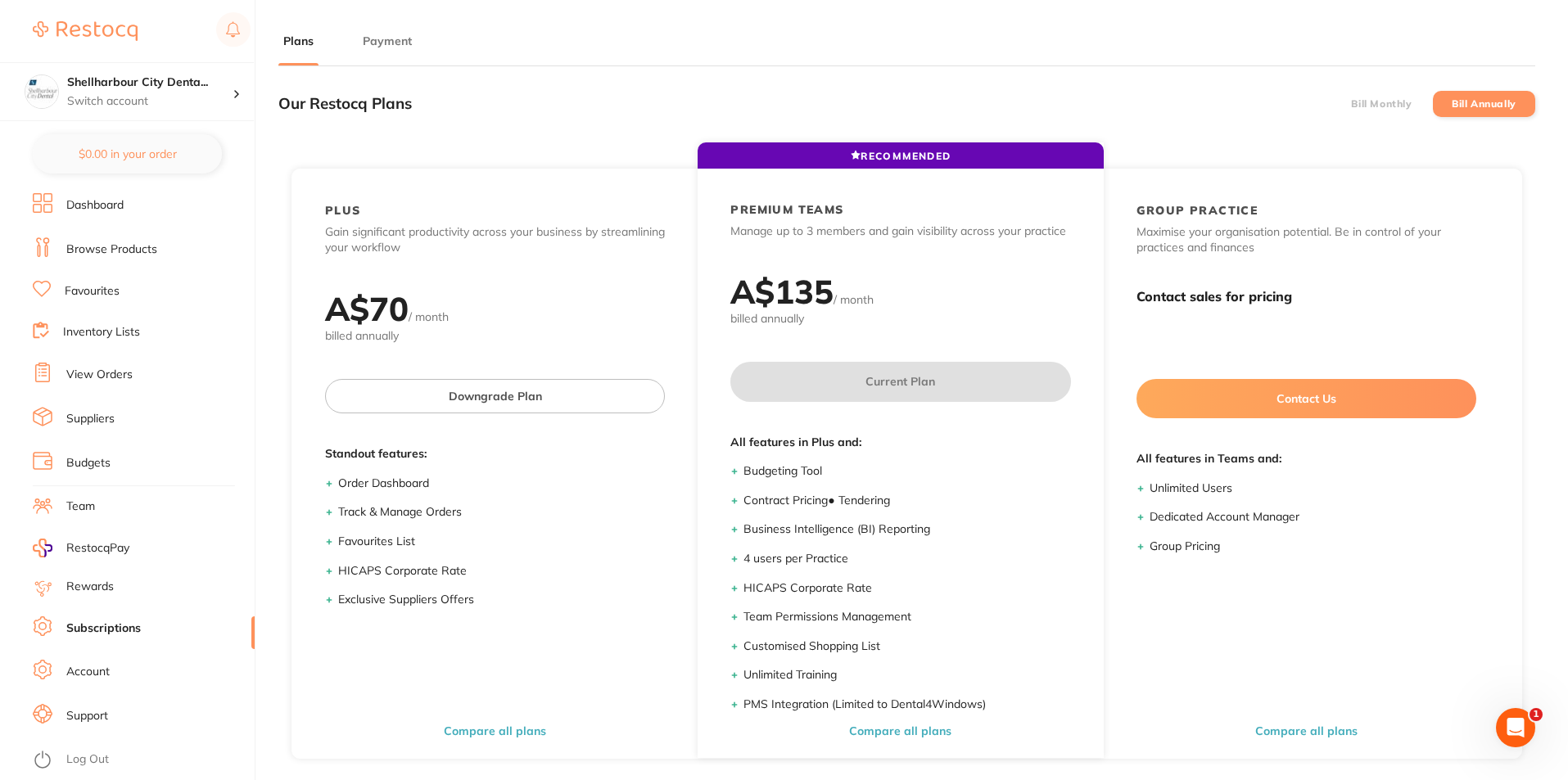
click at [391, 39] on button "Payment" at bounding box center [387, 41] width 59 height 15
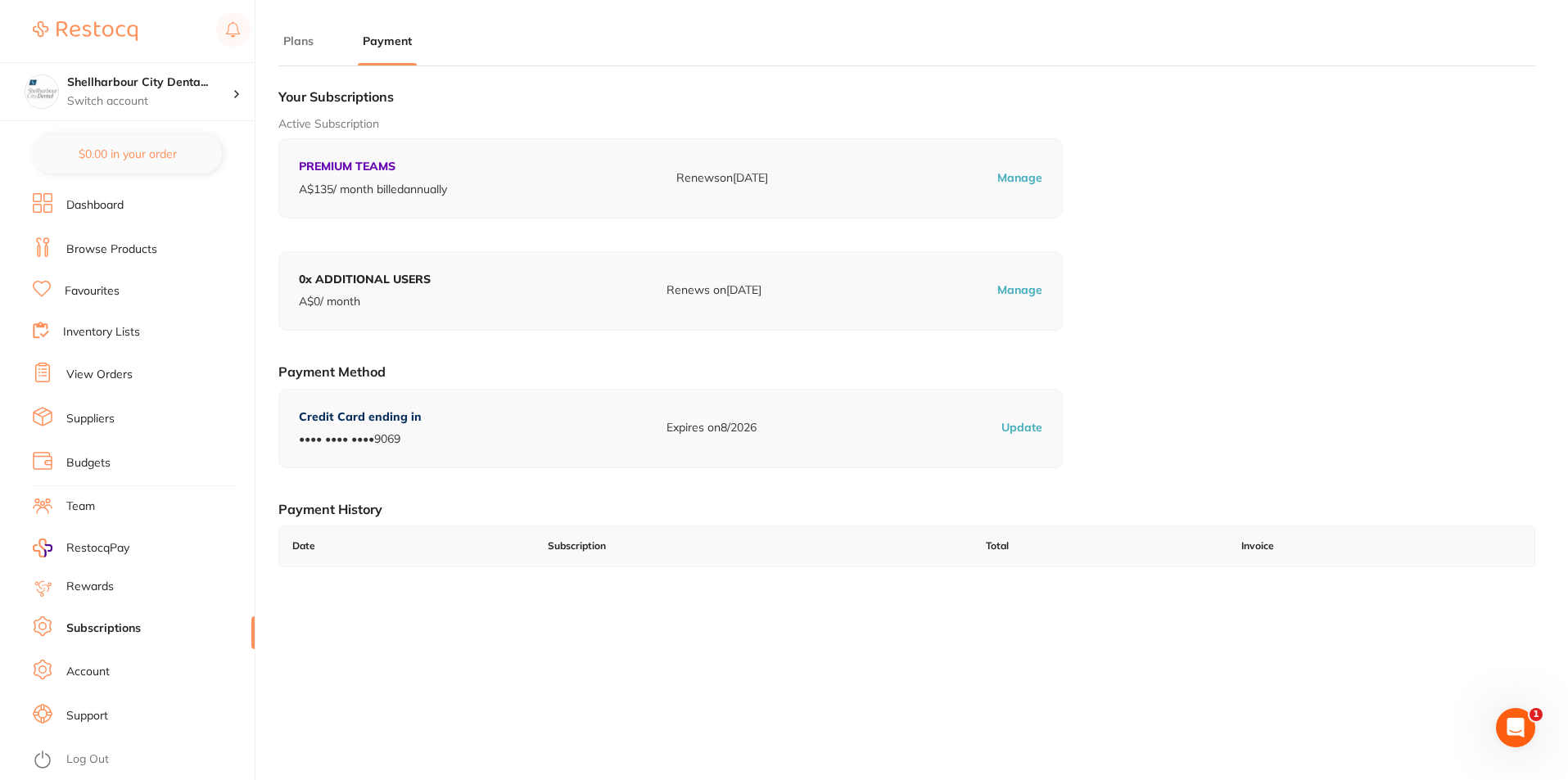
click at [1023, 178] on p "Manage" at bounding box center [1020, 178] width 45 height 16
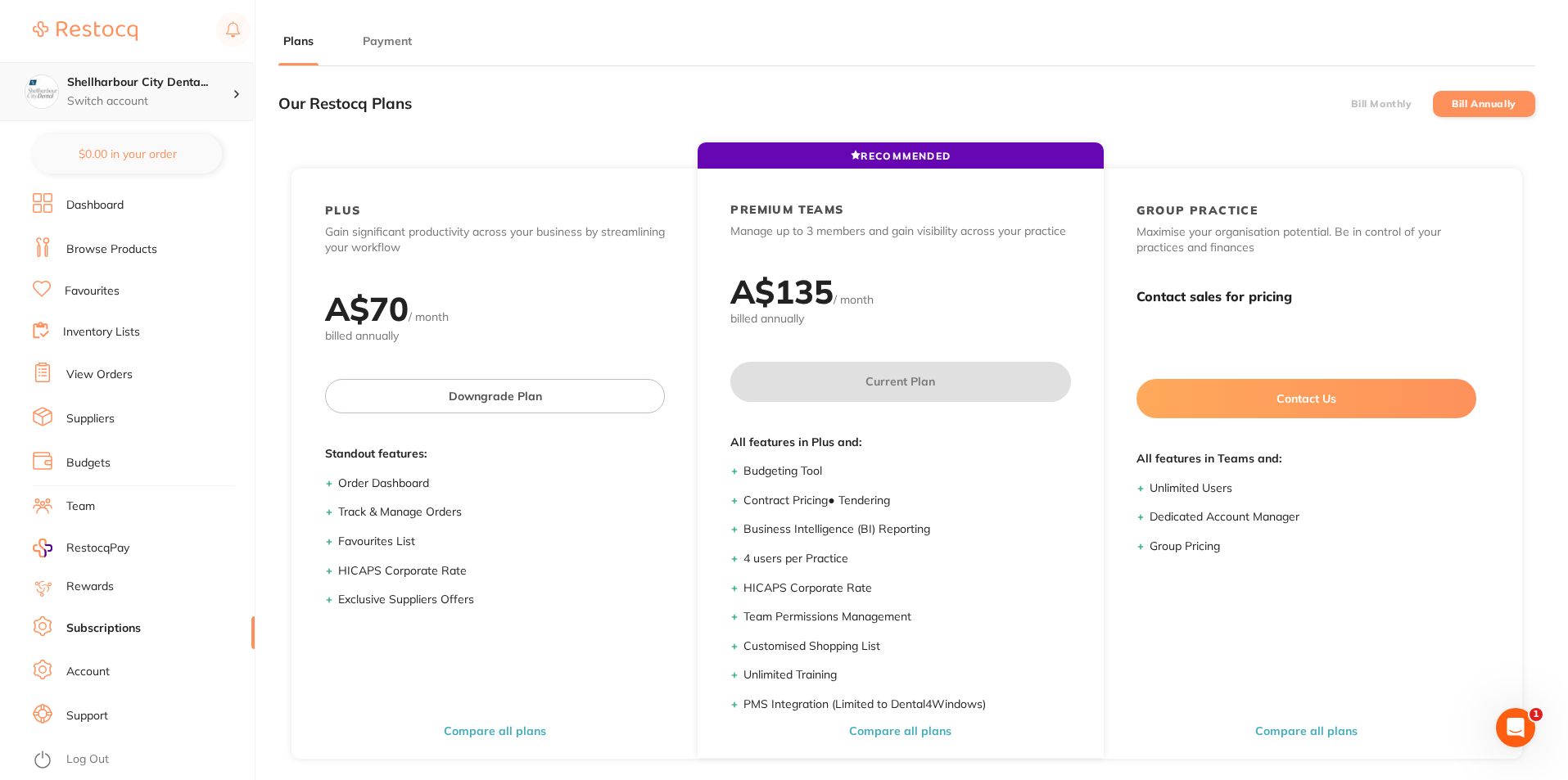
click at [179, 91] on div "Shellharbour City Denta... Switch account" at bounding box center [149, 91] width 166 height 34
click at [472, 98] on div "Our Restocq Plans Bill Monthly Bill Annually" at bounding box center [906, 103] width 1256 height 48
click at [98, 100] on p "Switch account" at bounding box center [149, 101] width 166 height 16
click at [116, 215] on li "Dashboard" at bounding box center [143, 205] width 222 height 24
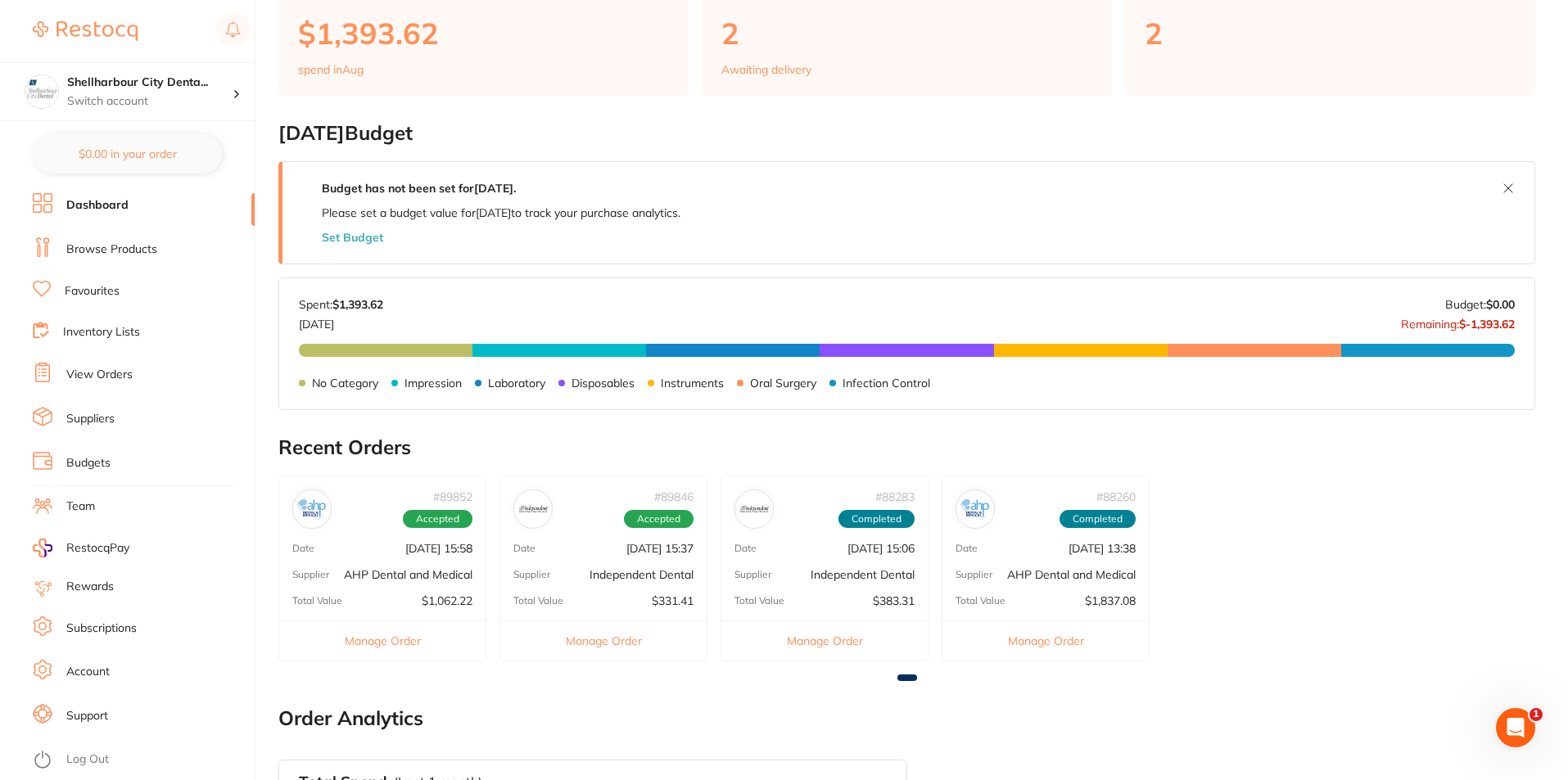
scroll to position [491, 0]
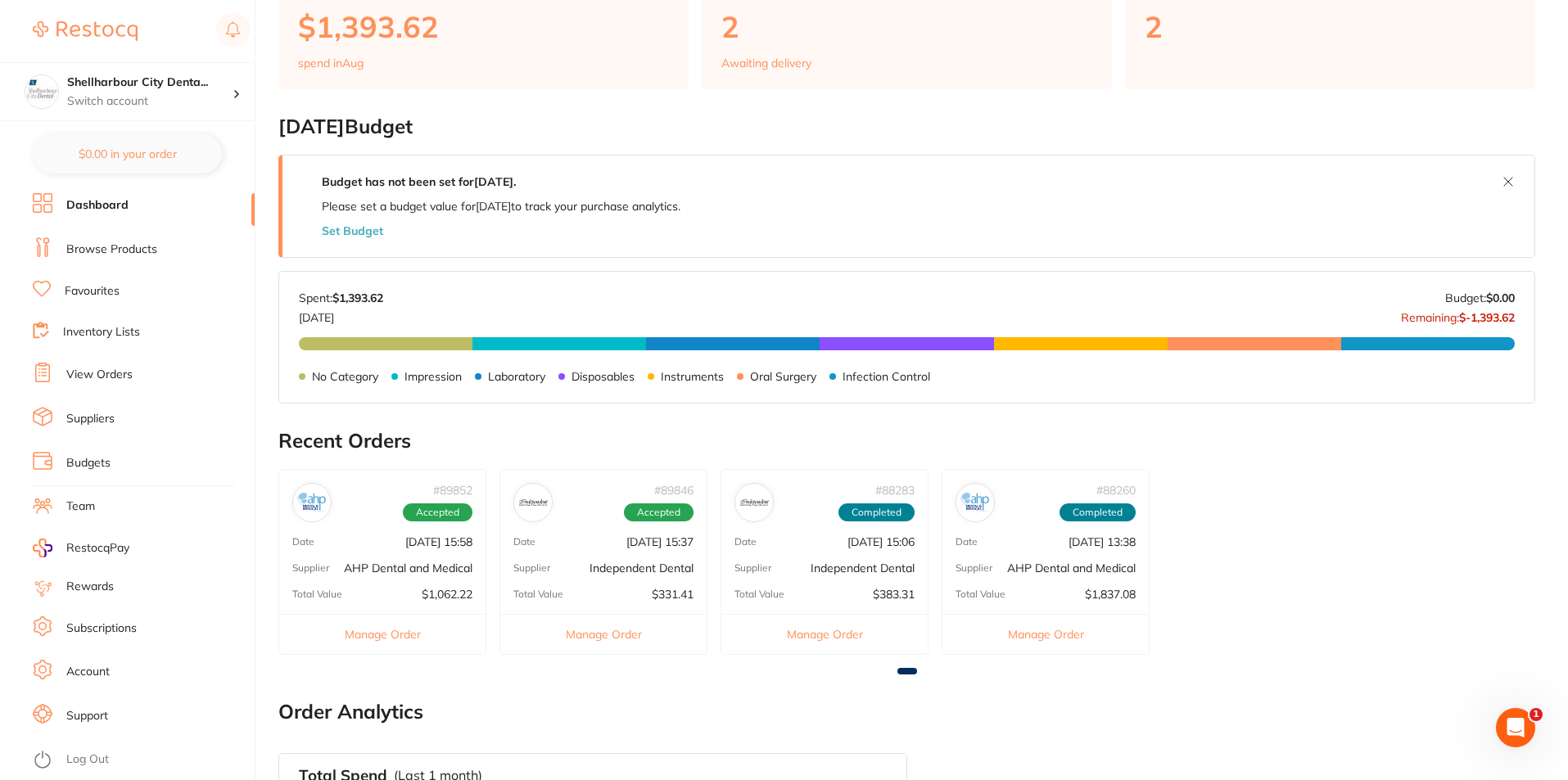
click at [626, 628] on button "Manage Order" at bounding box center [603, 634] width 207 height 40
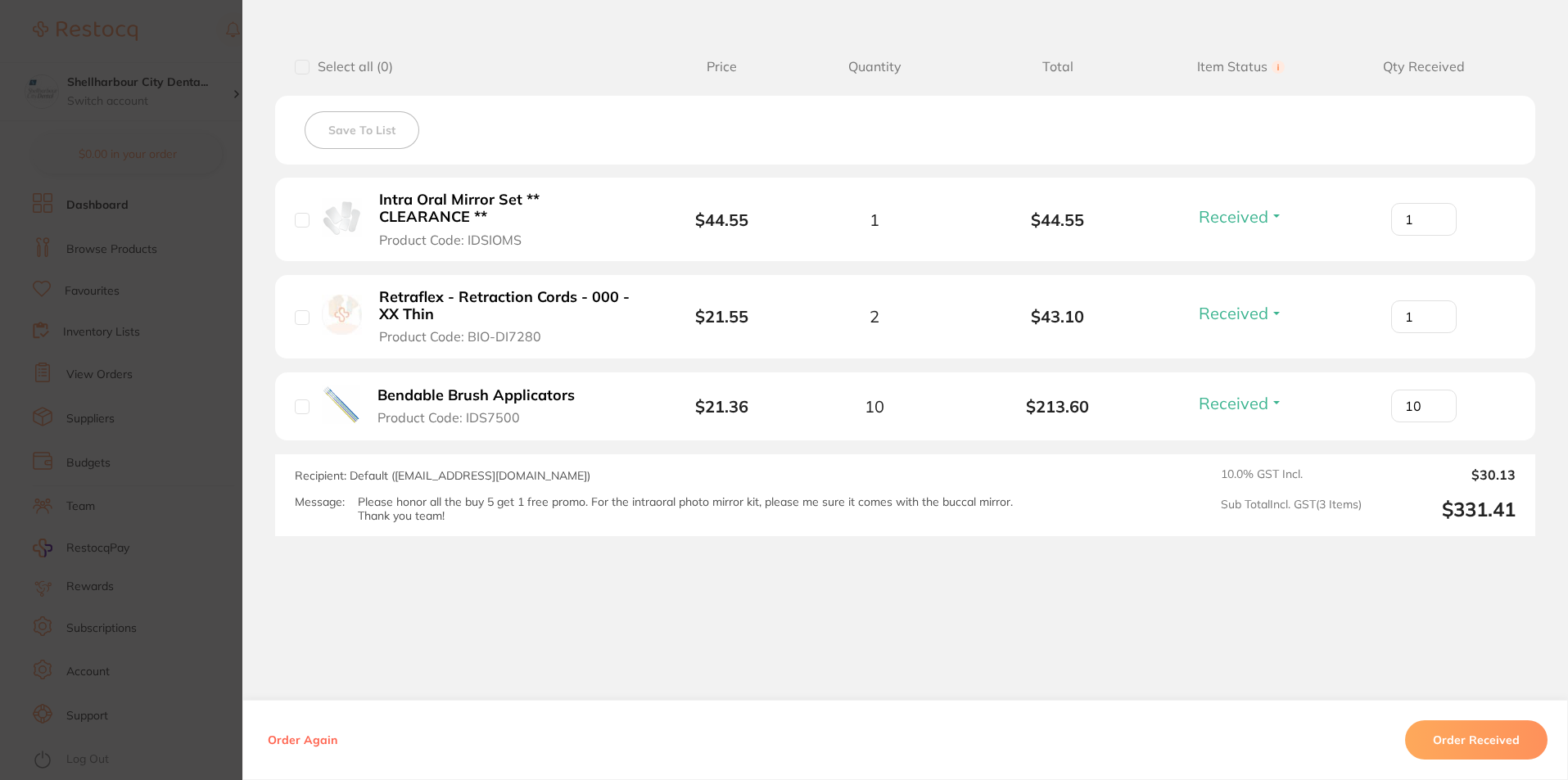
scroll to position [0, 0]
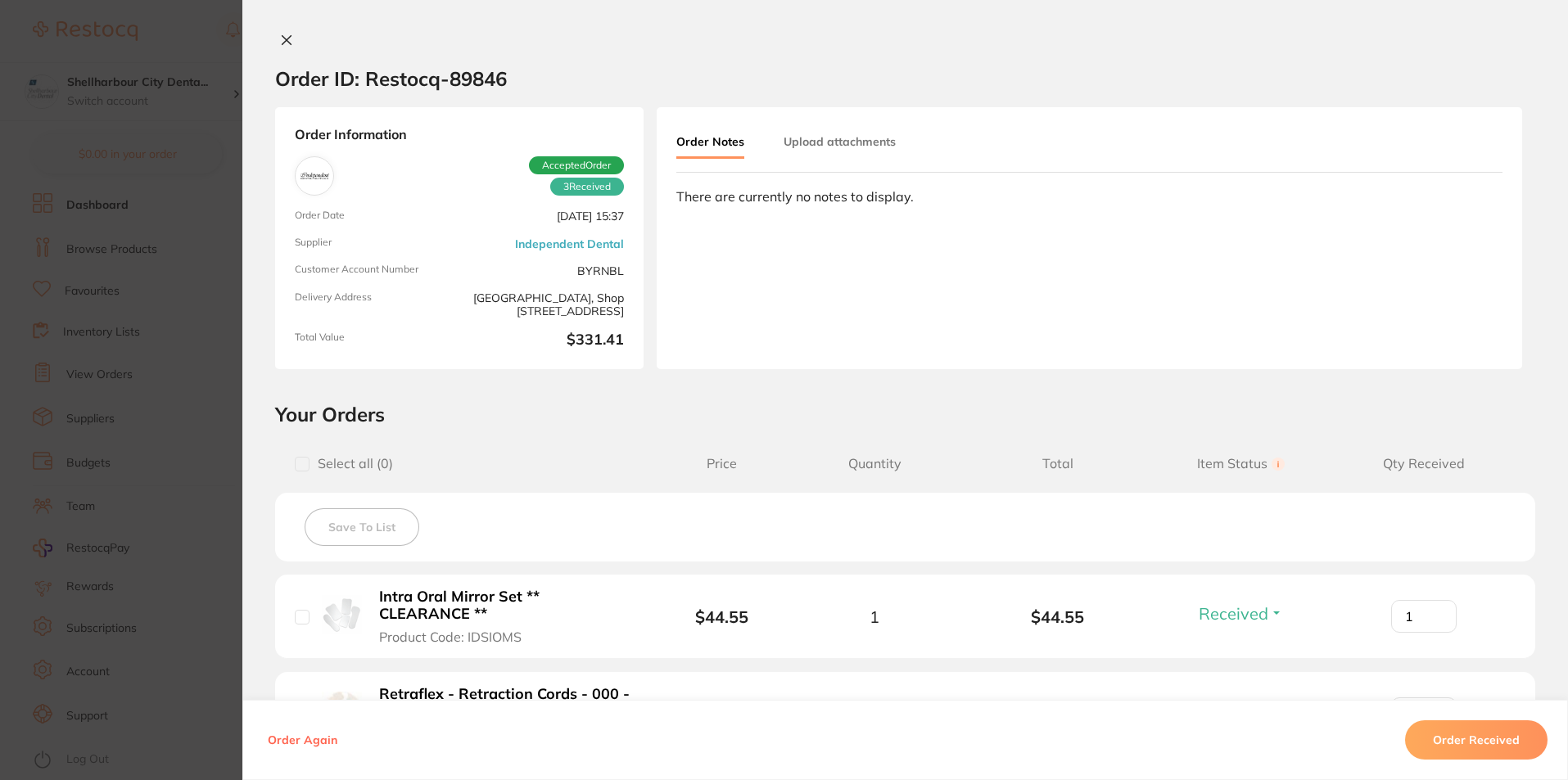
click at [1496, 736] on button "Order Received" at bounding box center [1476, 739] width 142 height 39
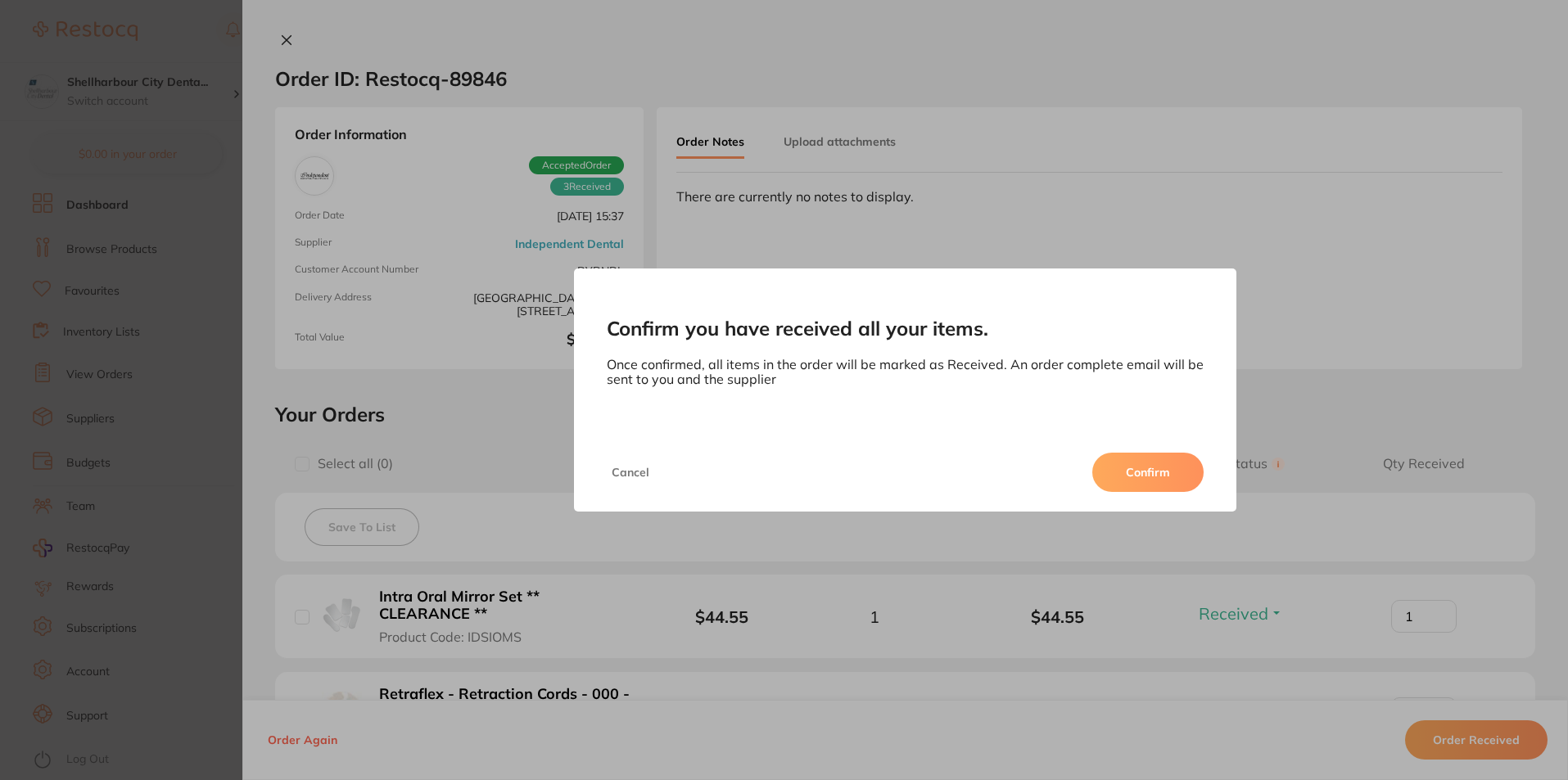
click at [1140, 477] on button "Confirm" at bounding box center [1148, 472] width 111 height 39
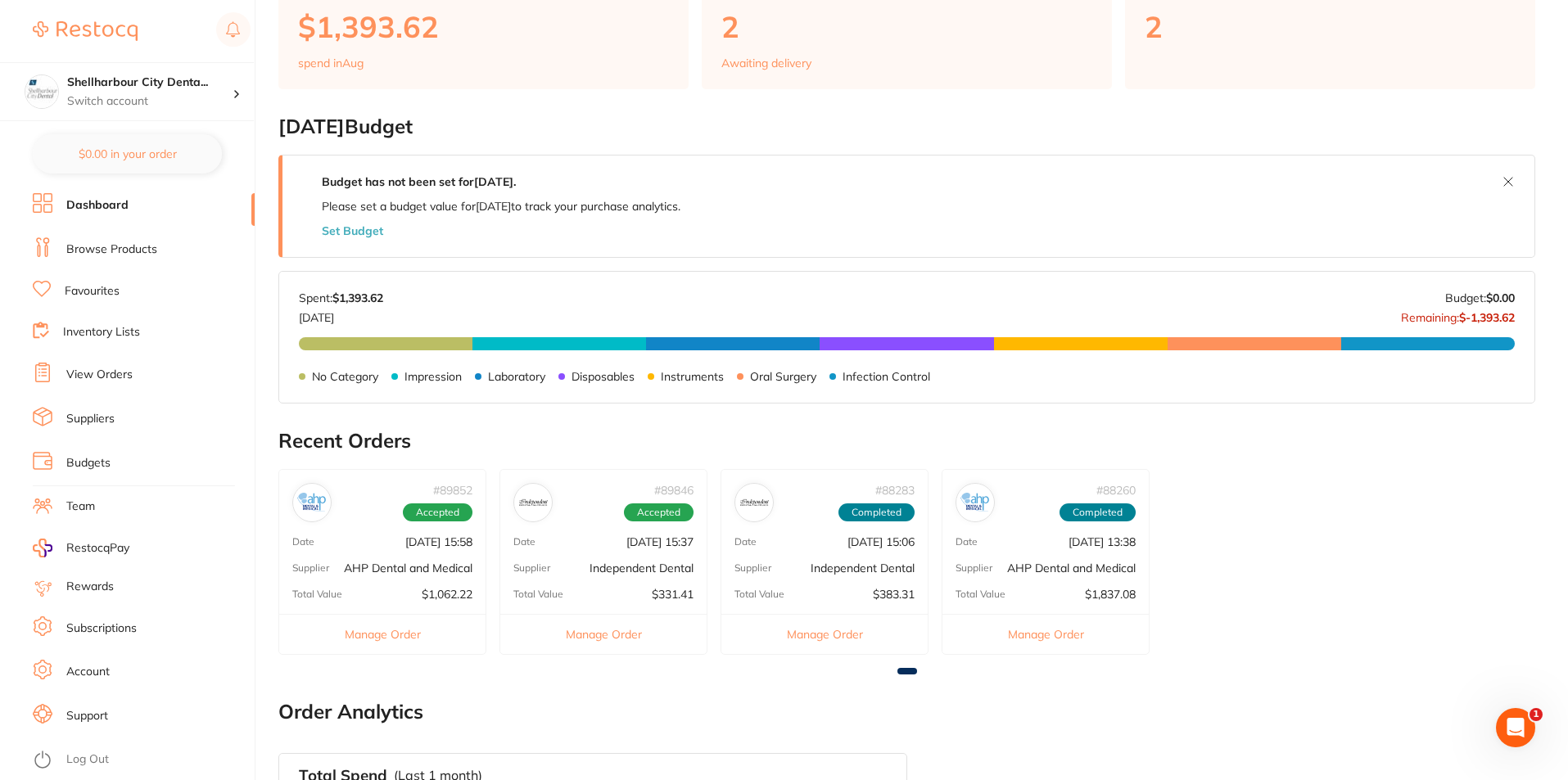
click at [350, 631] on button "Manage Order" at bounding box center [382, 634] width 207 height 40
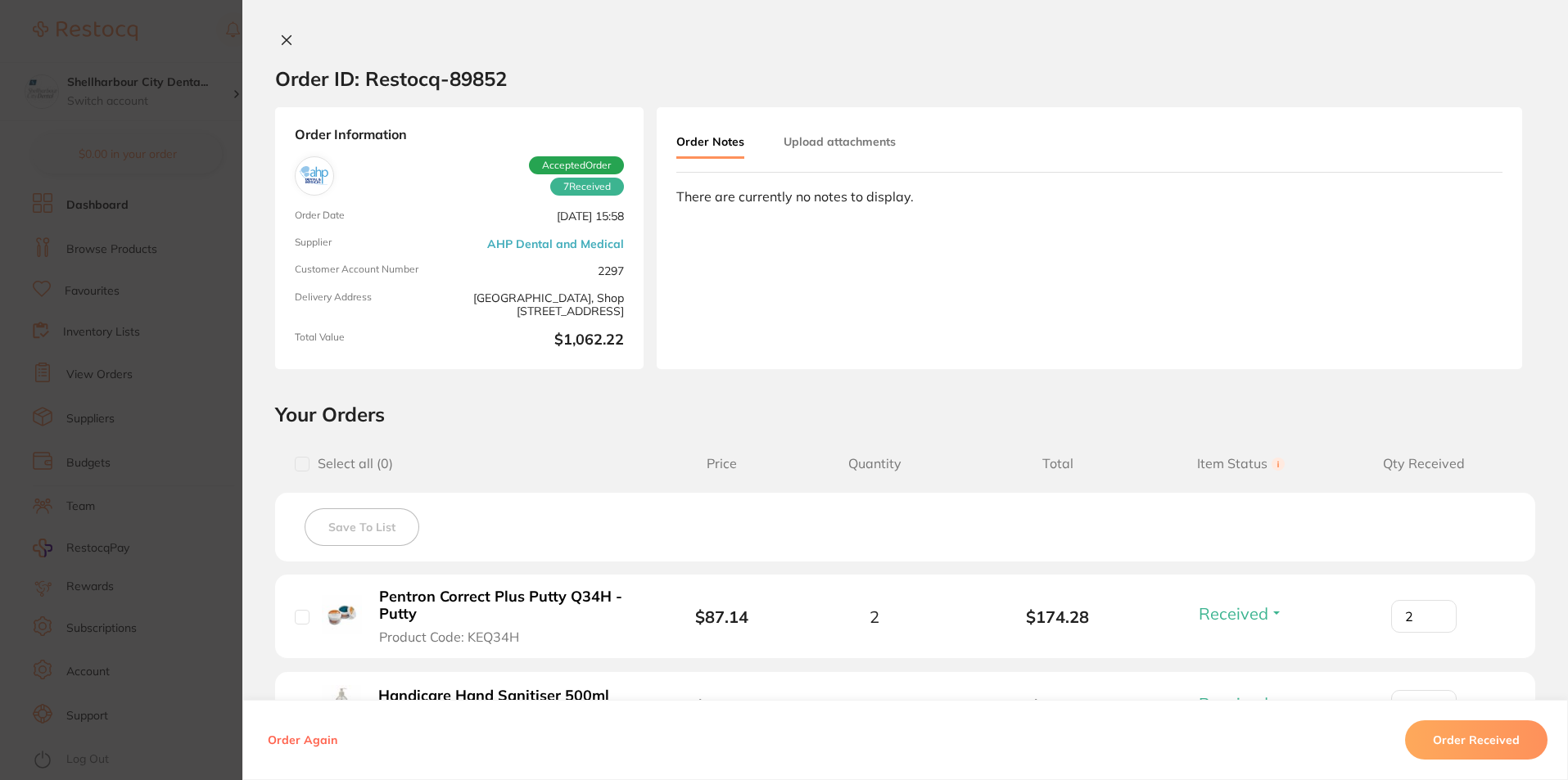
click at [1464, 735] on button "Order Received" at bounding box center [1476, 739] width 142 height 39
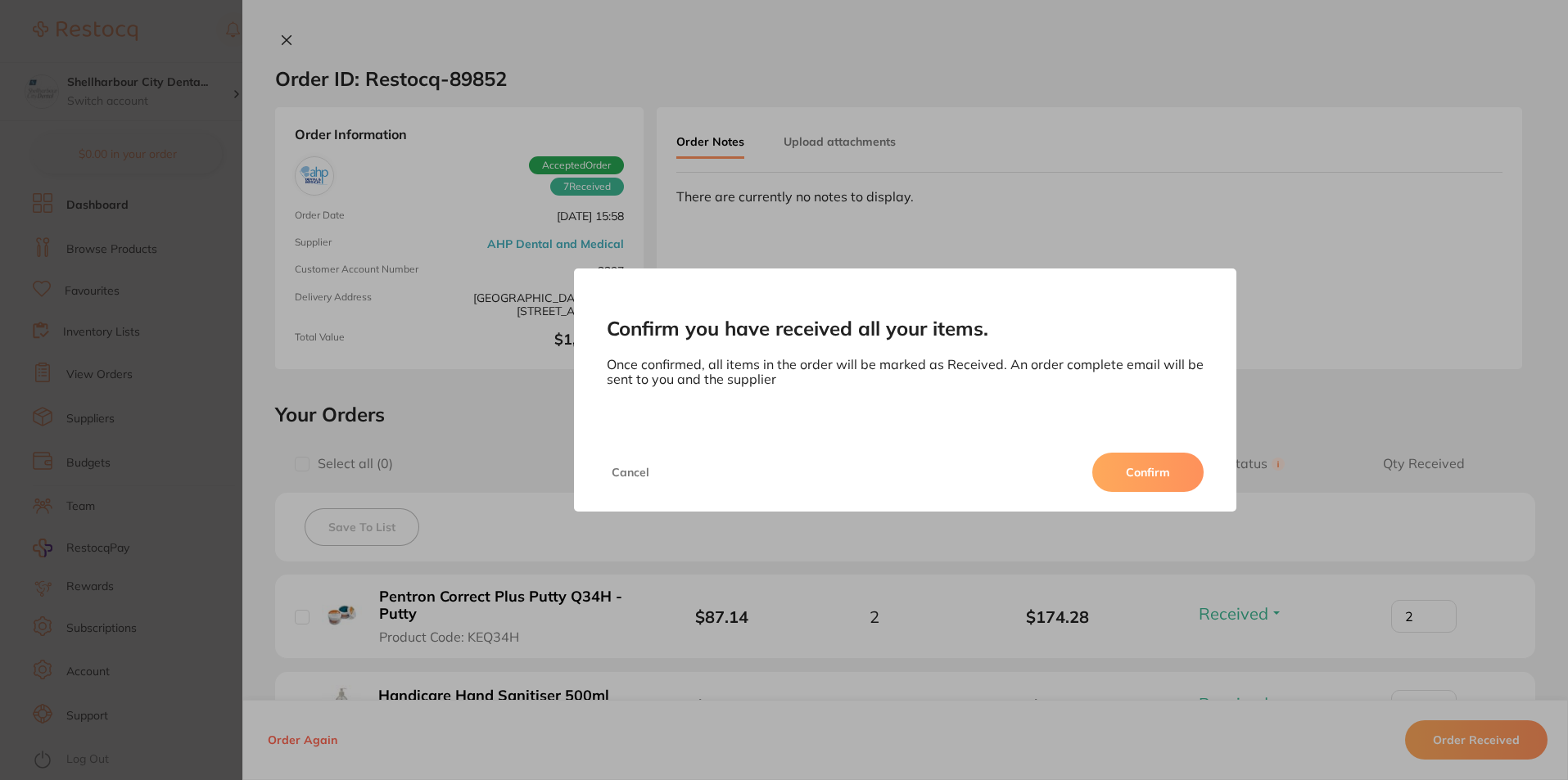
click at [1146, 463] on button "Confirm" at bounding box center [1148, 472] width 111 height 39
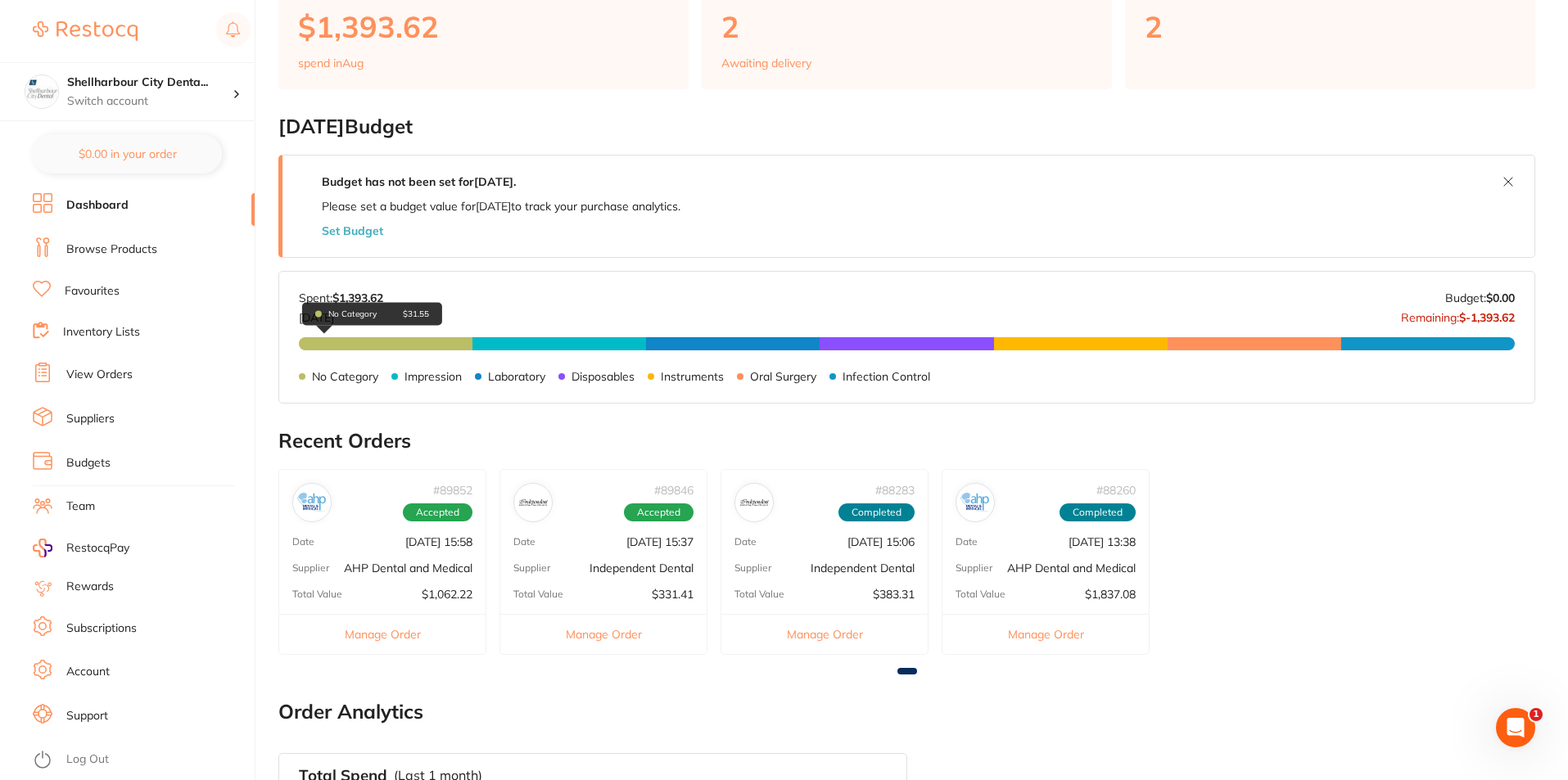
click at [395, 343] on span "No Category $31.55" at bounding box center [386, 343] width 174 height 13
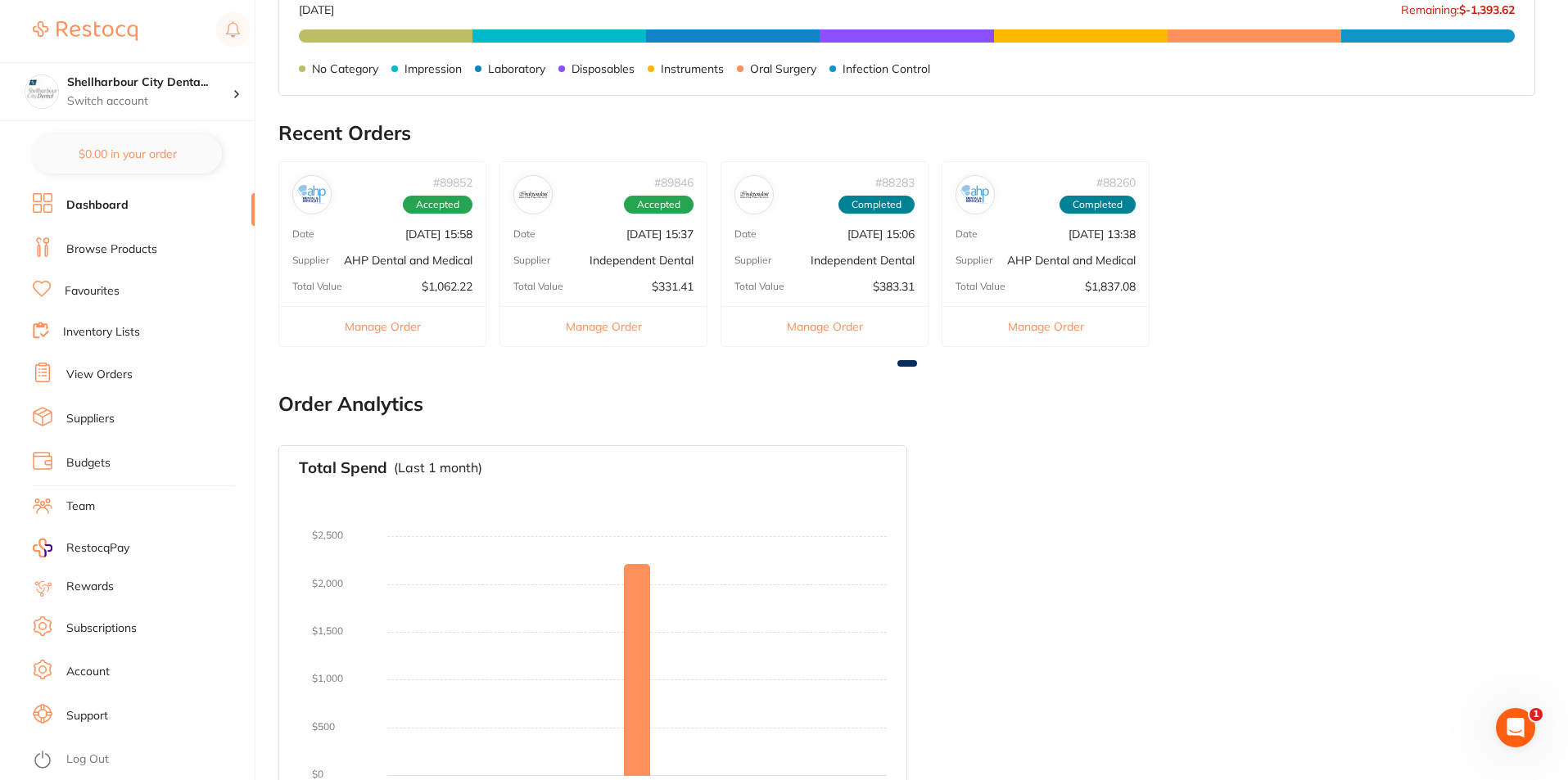
scroll to position [848, 0]
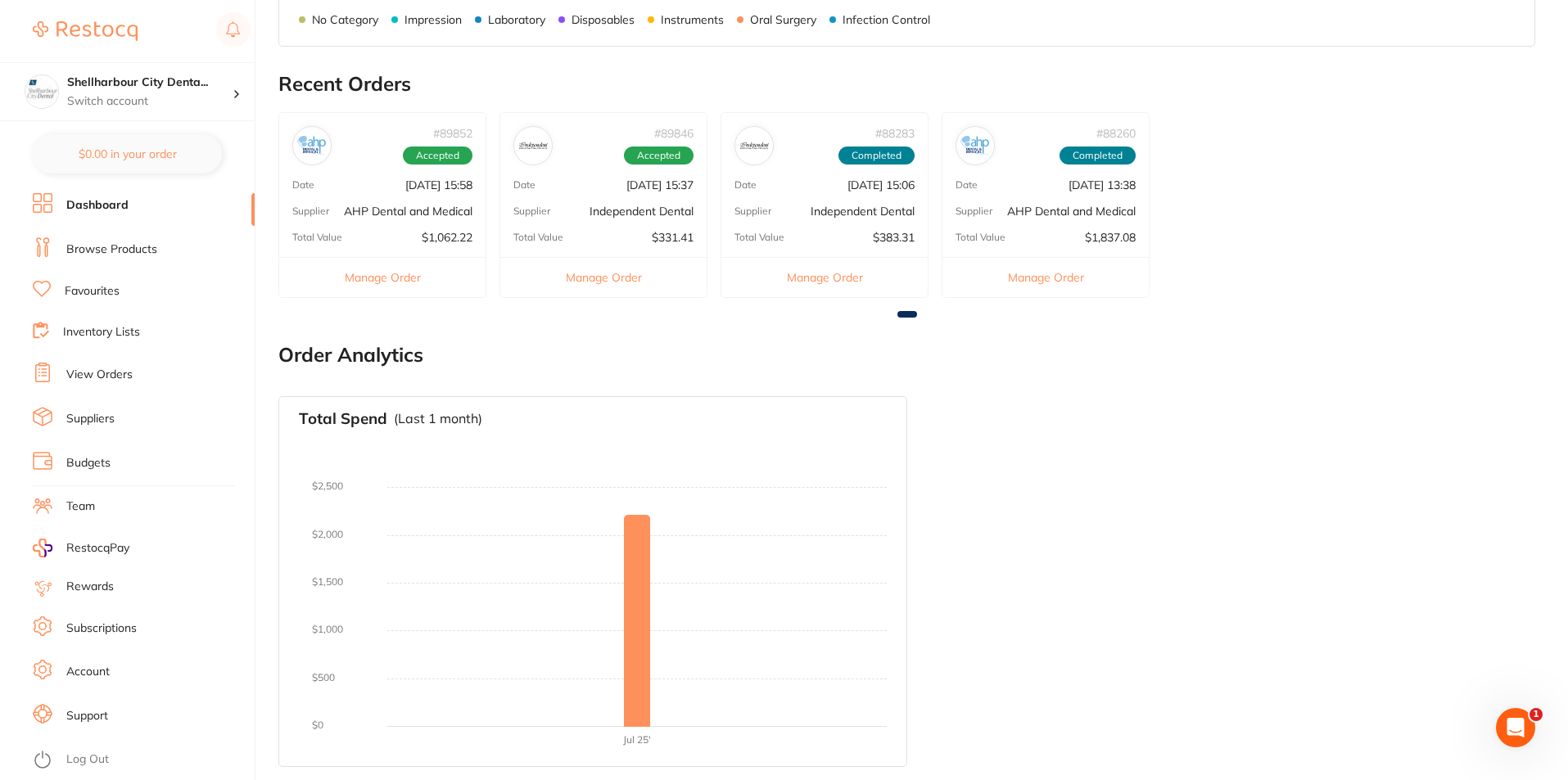
click at [114, 289] on link "Favourites" at bounding box center [91, 292] width 55 height 16
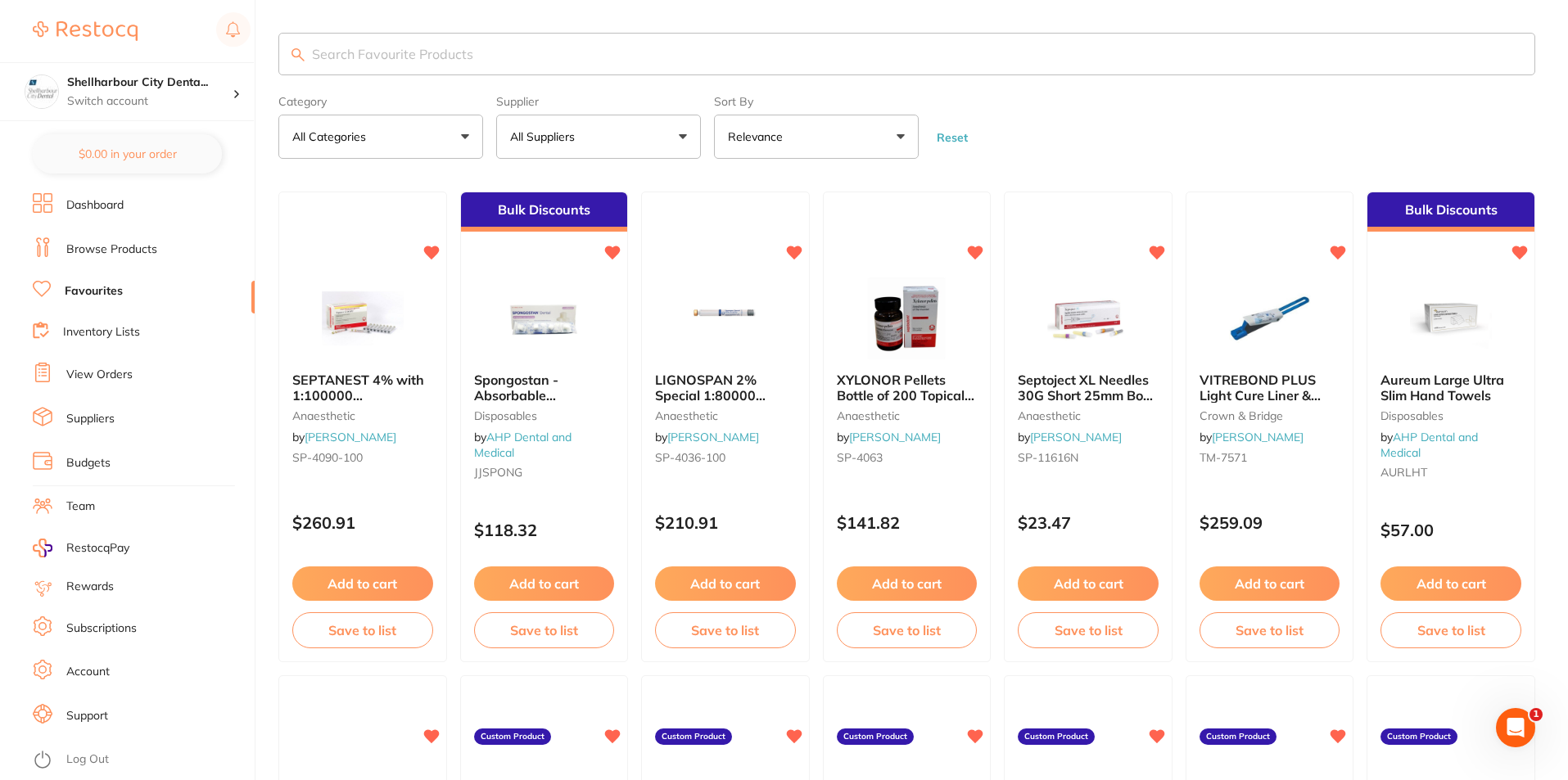
click at [117, 317] on ul "Dashboard Browse Products Favourites Inventory Lists View Orders Suppliers Budg…" at bounding box center [143, 486] width 222 height 587
click at [110, 369] on link "View Orders" at bounding box center [99, 375] width 66 height 16
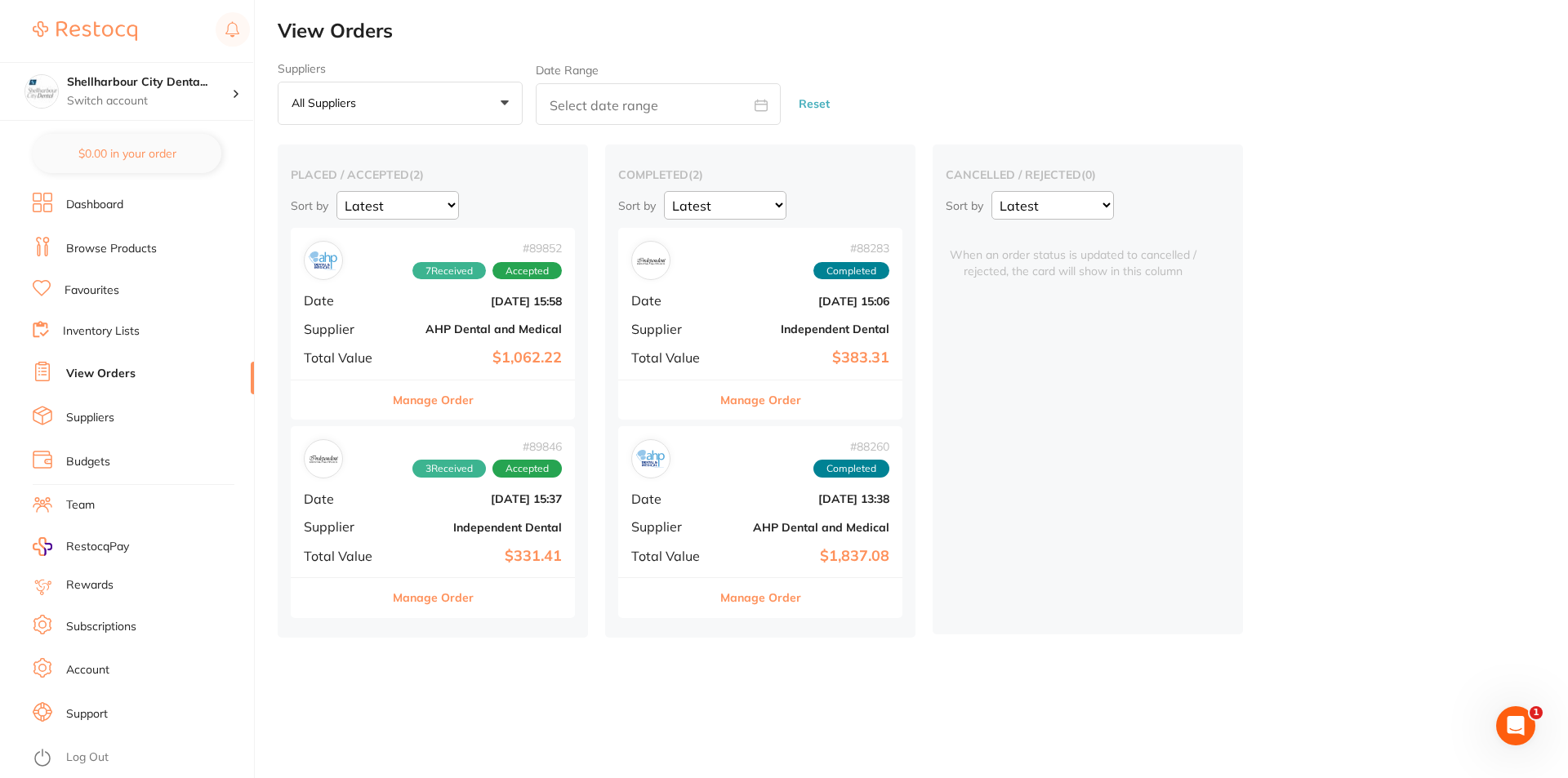
click at [104, 418] on link "Suppliers" at bounding box center [89, 418] width 48 height 16
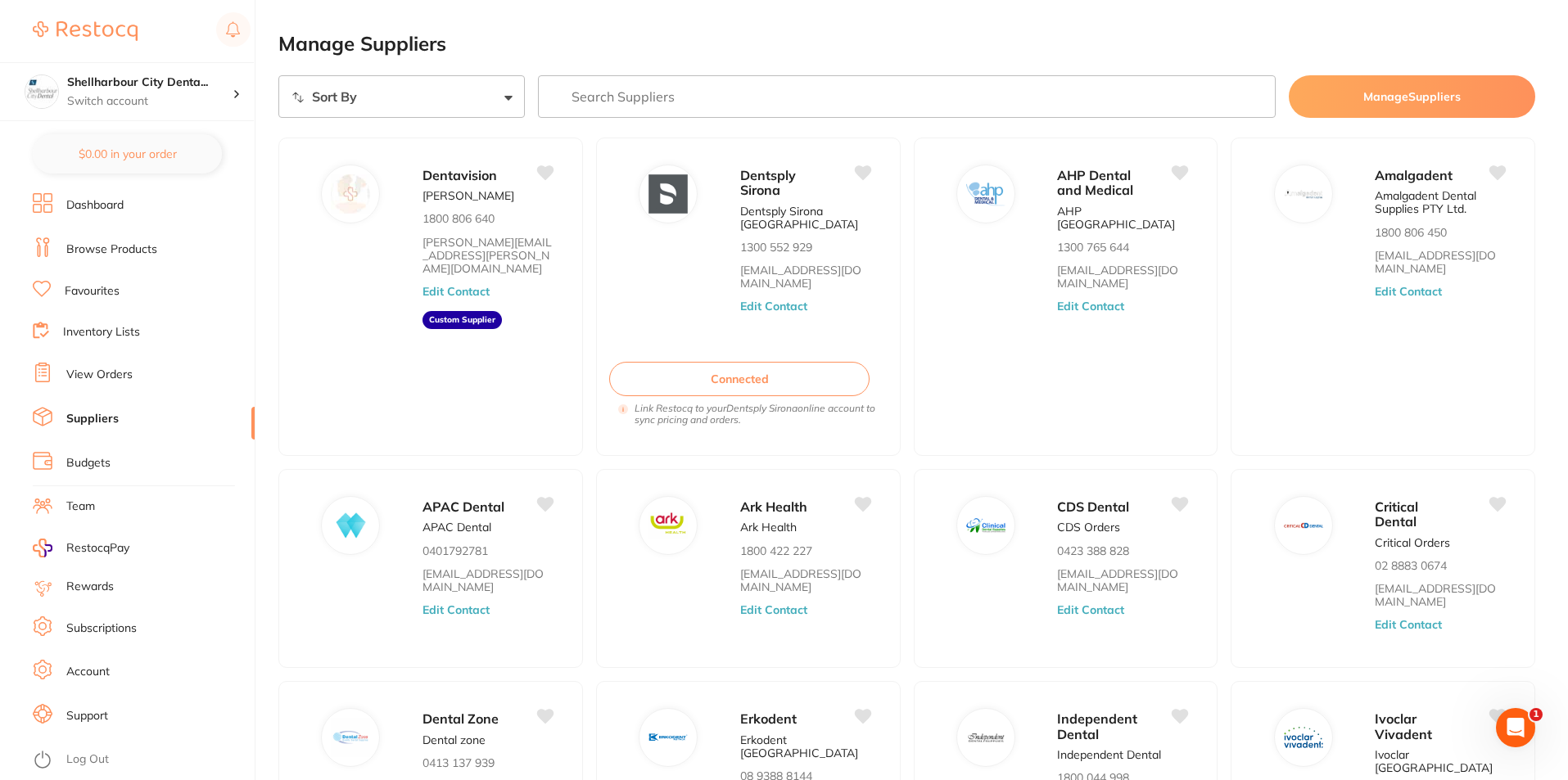
click at [88, 467] on link "Budgets" at bounding box center [88, 463] width 44 height 16
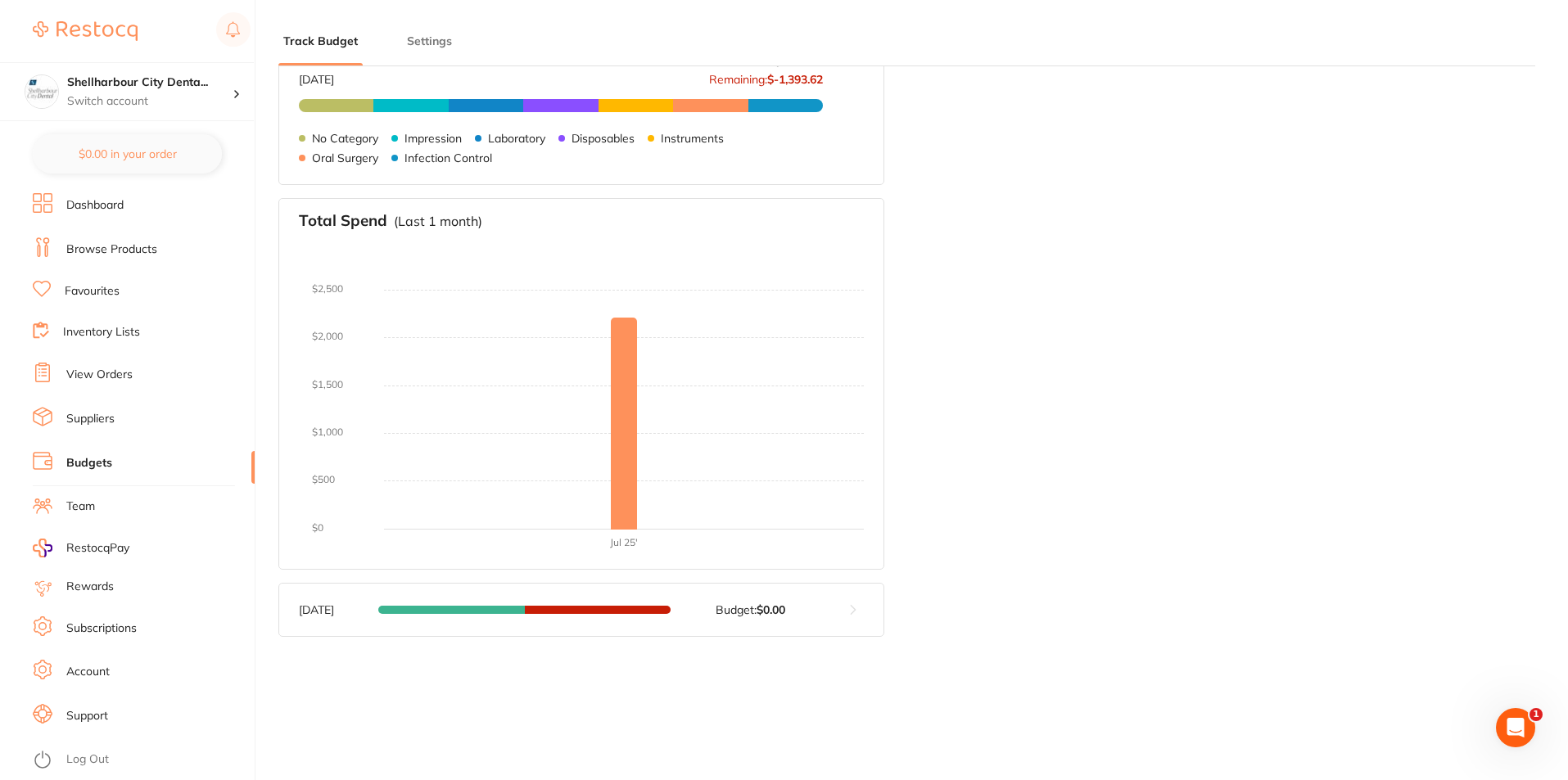
scroll to position [220, 0]
click at [91, 510] on link "Team" at bounding box center [81, 506] width 29 height 16
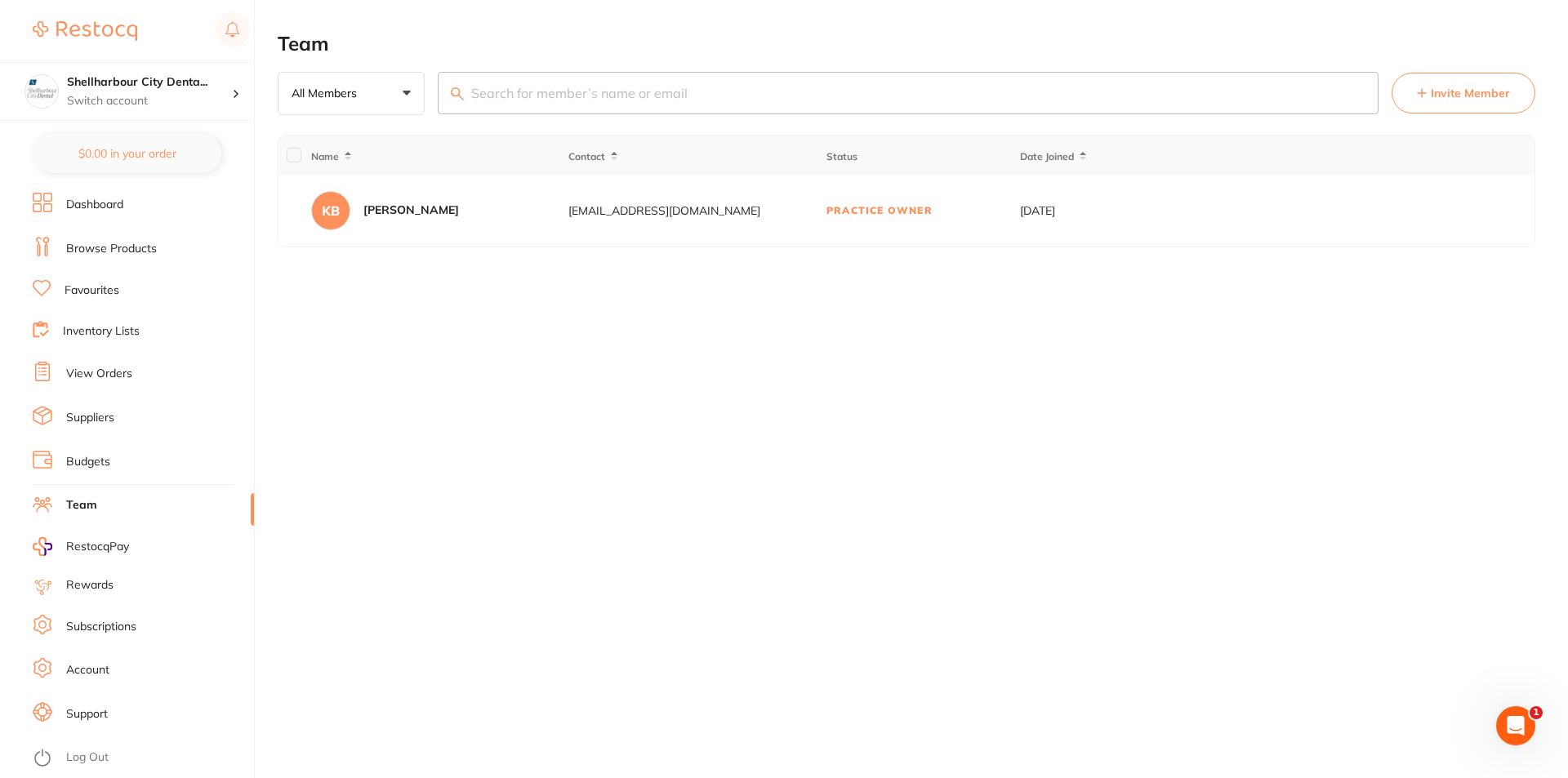
click at [97, 541] on span "RestocqPay" at bounding box center [98, 547] width 63 height 16
click at [111, 623] on link "Subscriptions" at bounding box center [101, 627] width 70 height 16
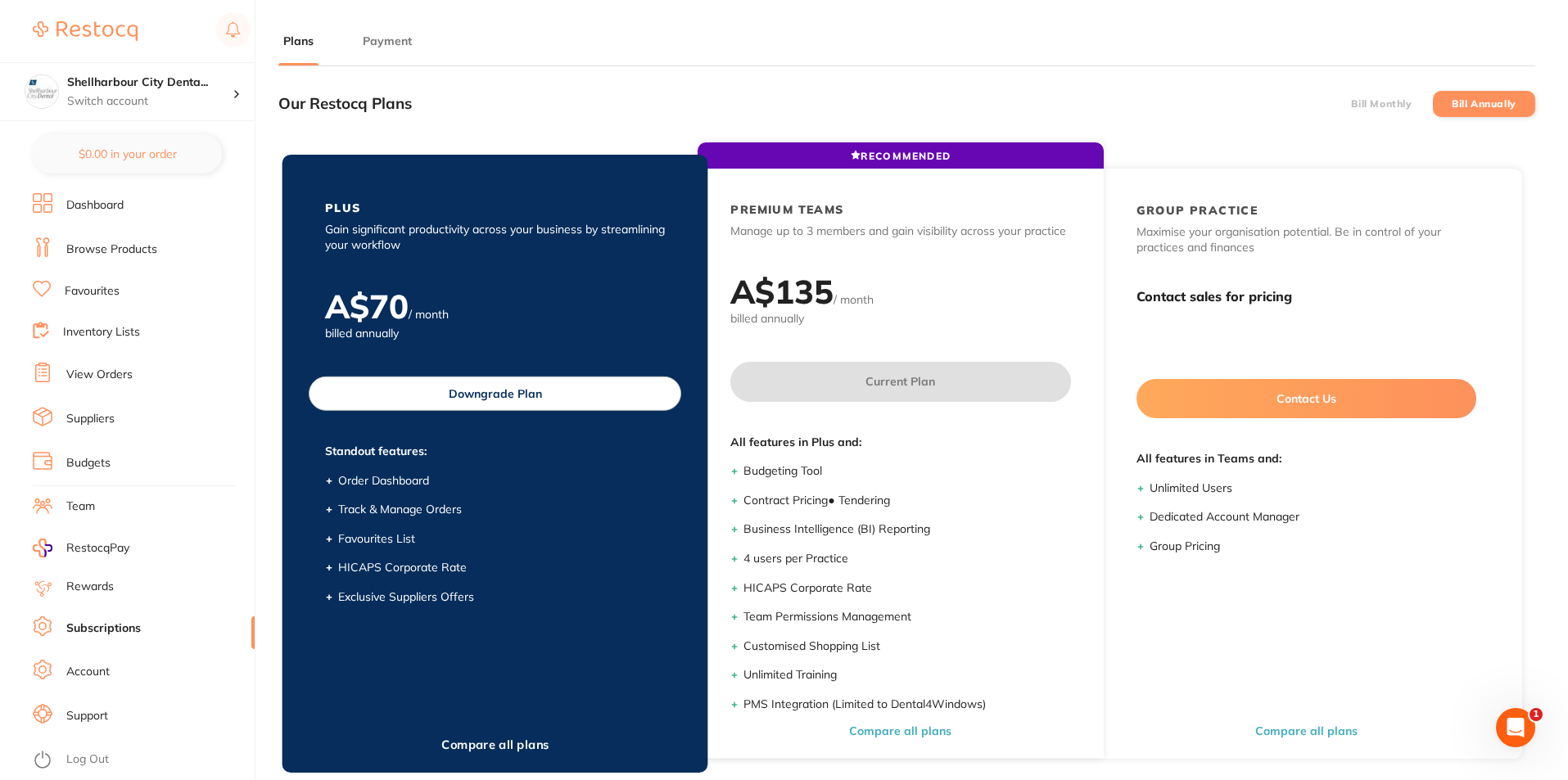
scroll to position [220, 0]
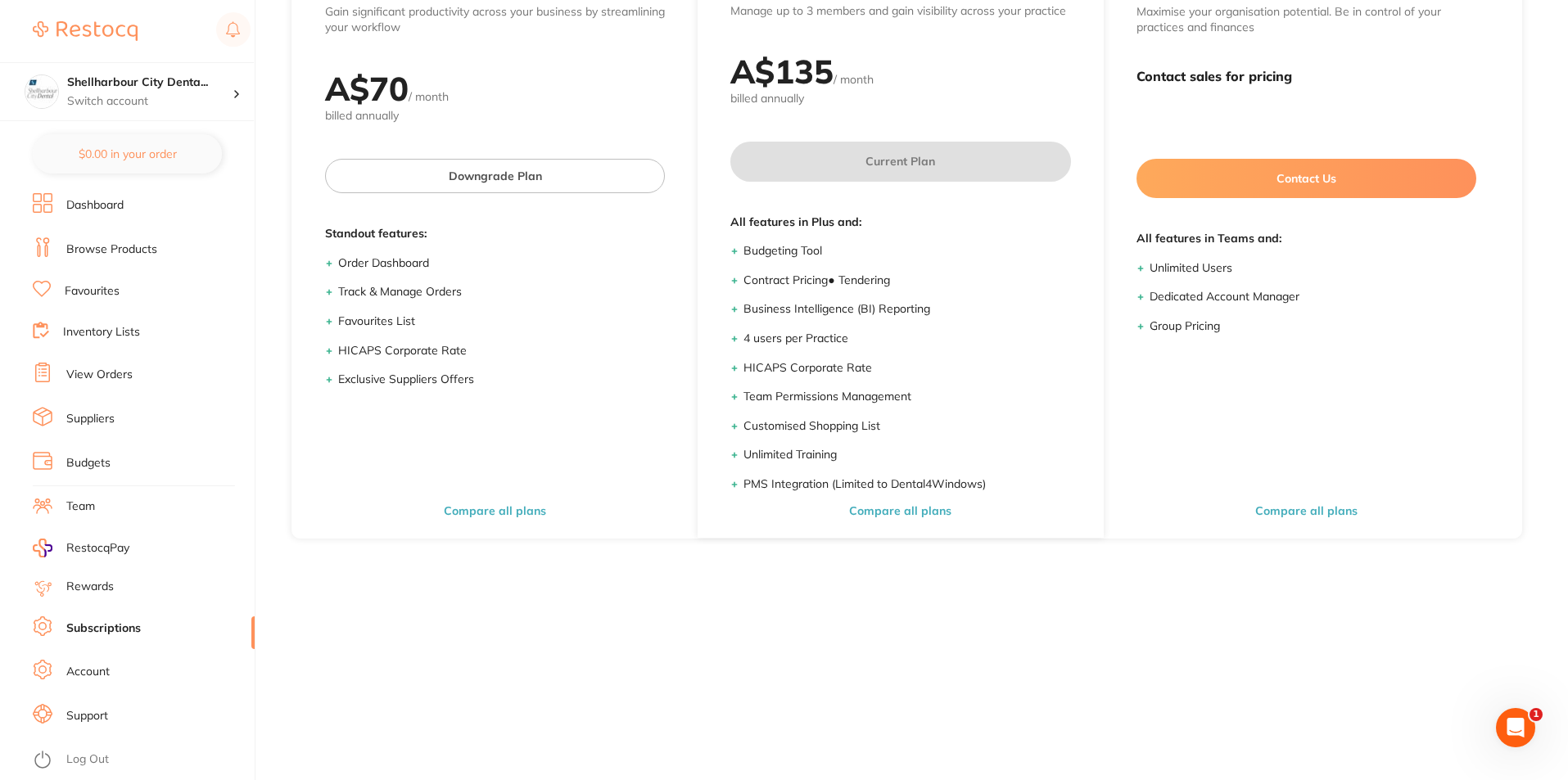
click at [98, 669] on link "Account" at bounding box center [88, 672] width 43 height 16
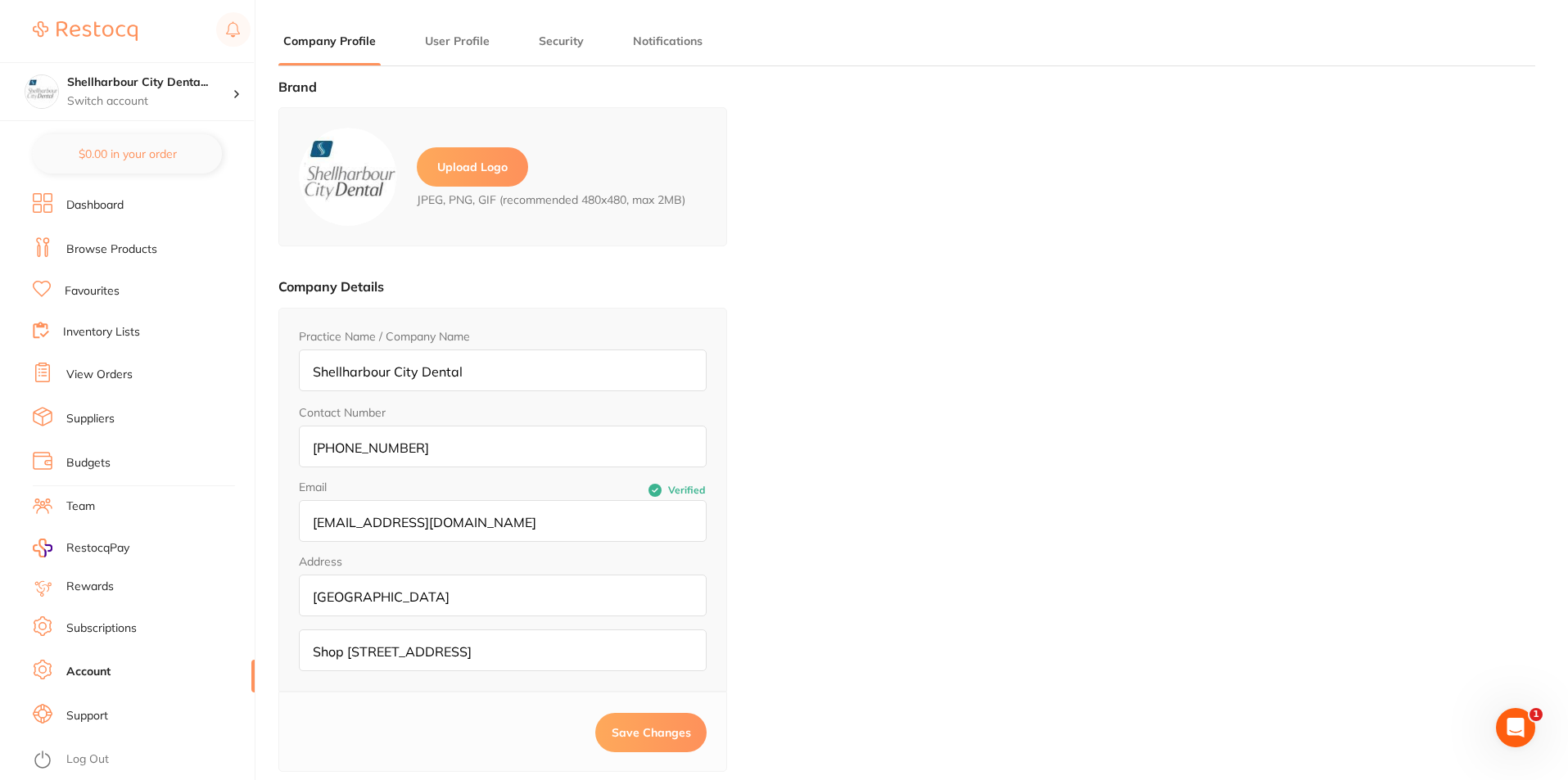
type input "Kim"
type input "Byrne"
type input "[EMAIL_ADDRESS][DOMAIN_NAME]"
click at [82, 717] on link "Support" at bounding box center [87, 717] width 42 height 16
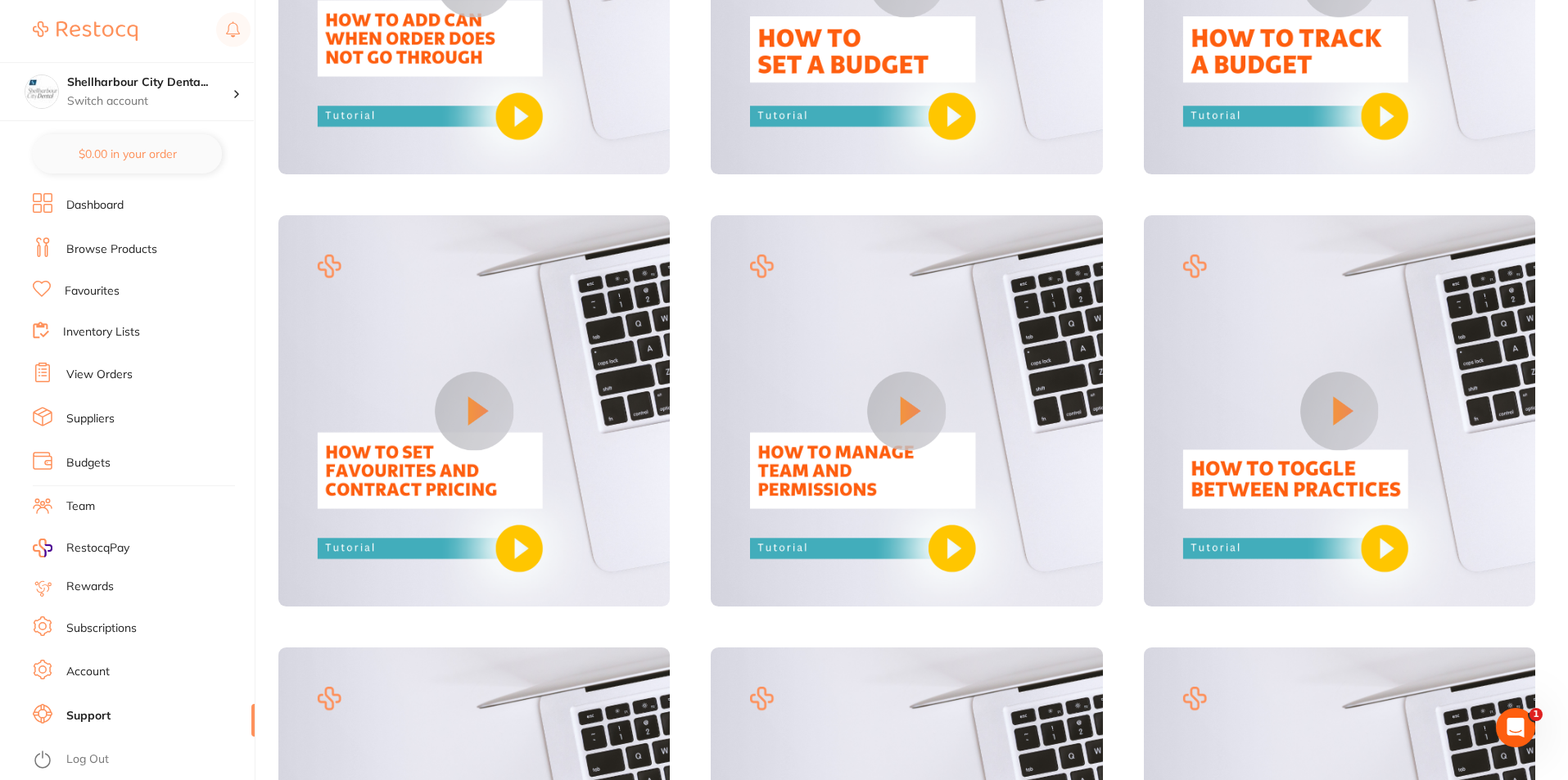
scroll to position [1306, 0]
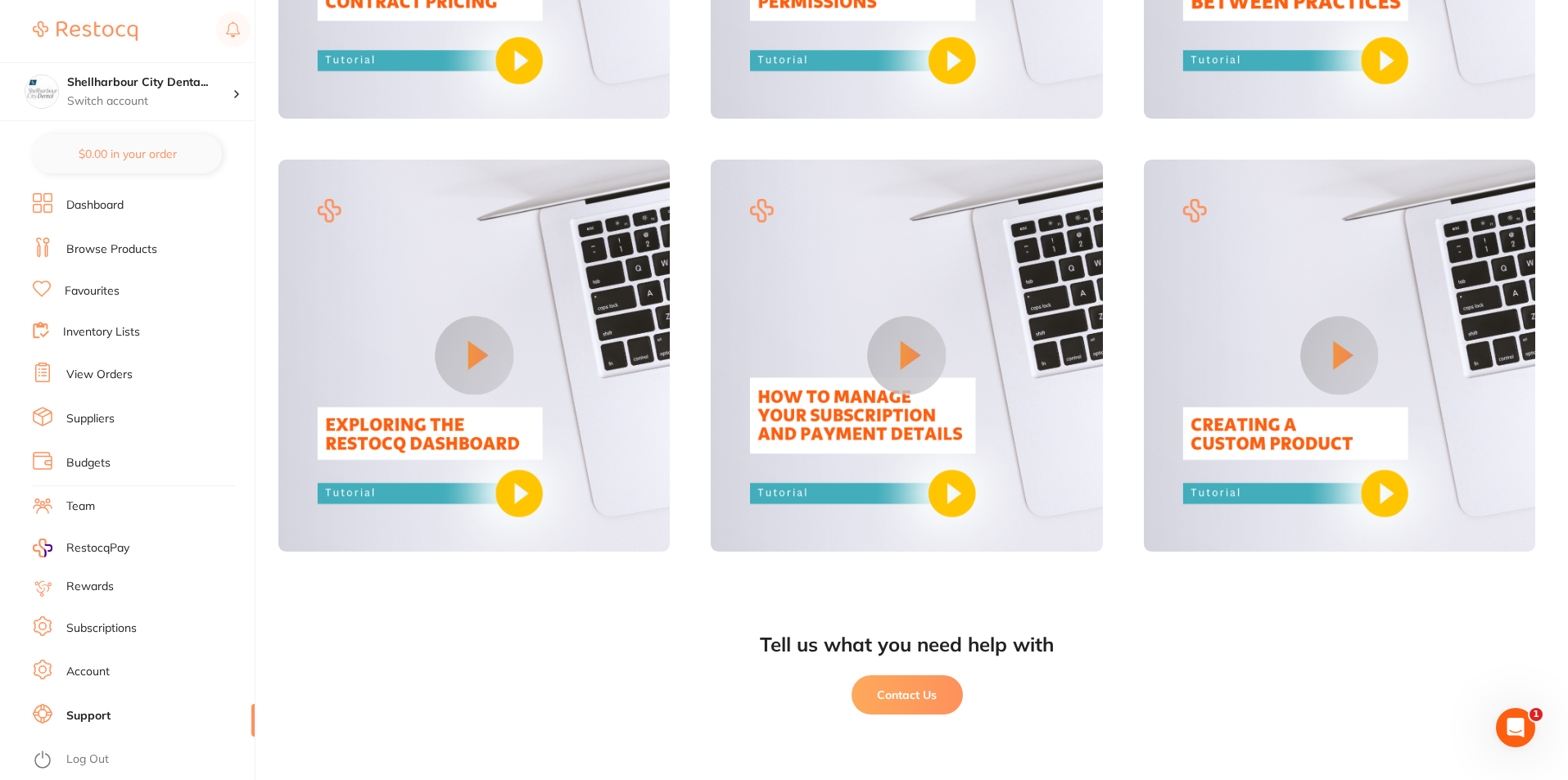
click at [82, 588] on link "Rewards" at bounding box center [90, 587] width 47 height 16
